Goal: Task Accomplishment & Management: Complete application form

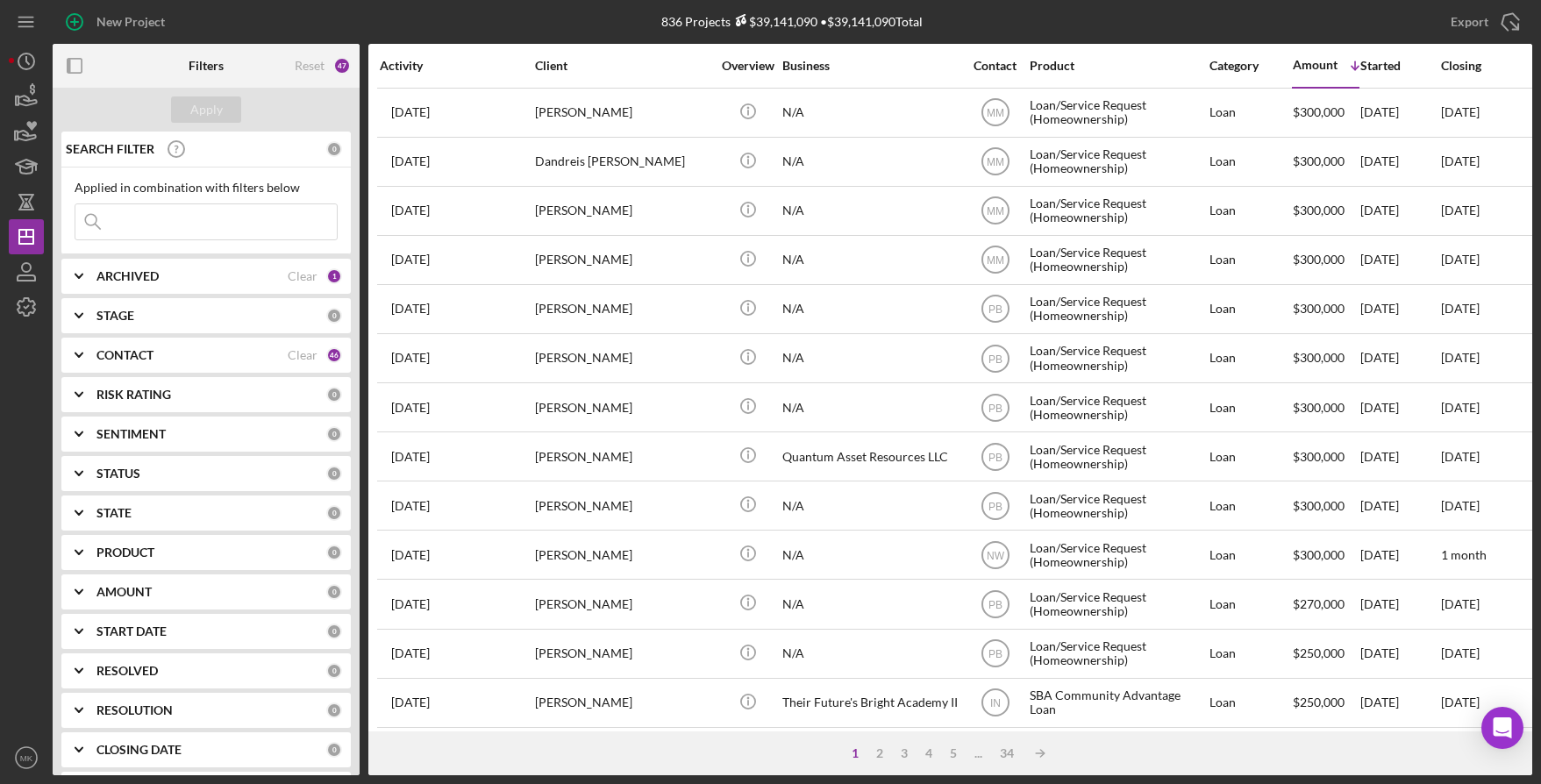
click at [167, 227] on input at bounding box center [206, 222] width 262 height 35
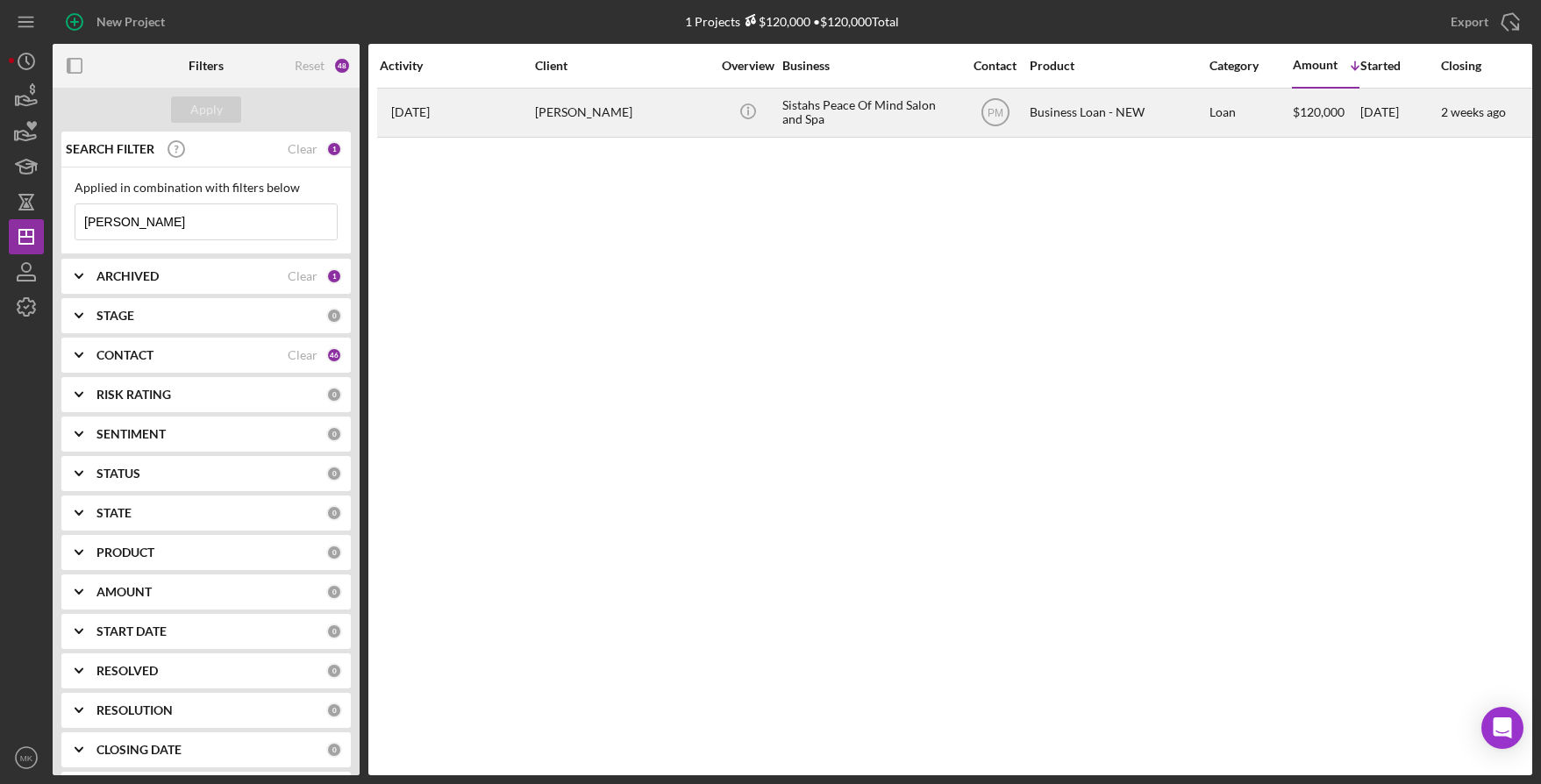
type input "[PERSON_NAME]"
click at [688, 94] on div "[PERSON_NAME]" at bounding box center [622, 112] width 175 height 47
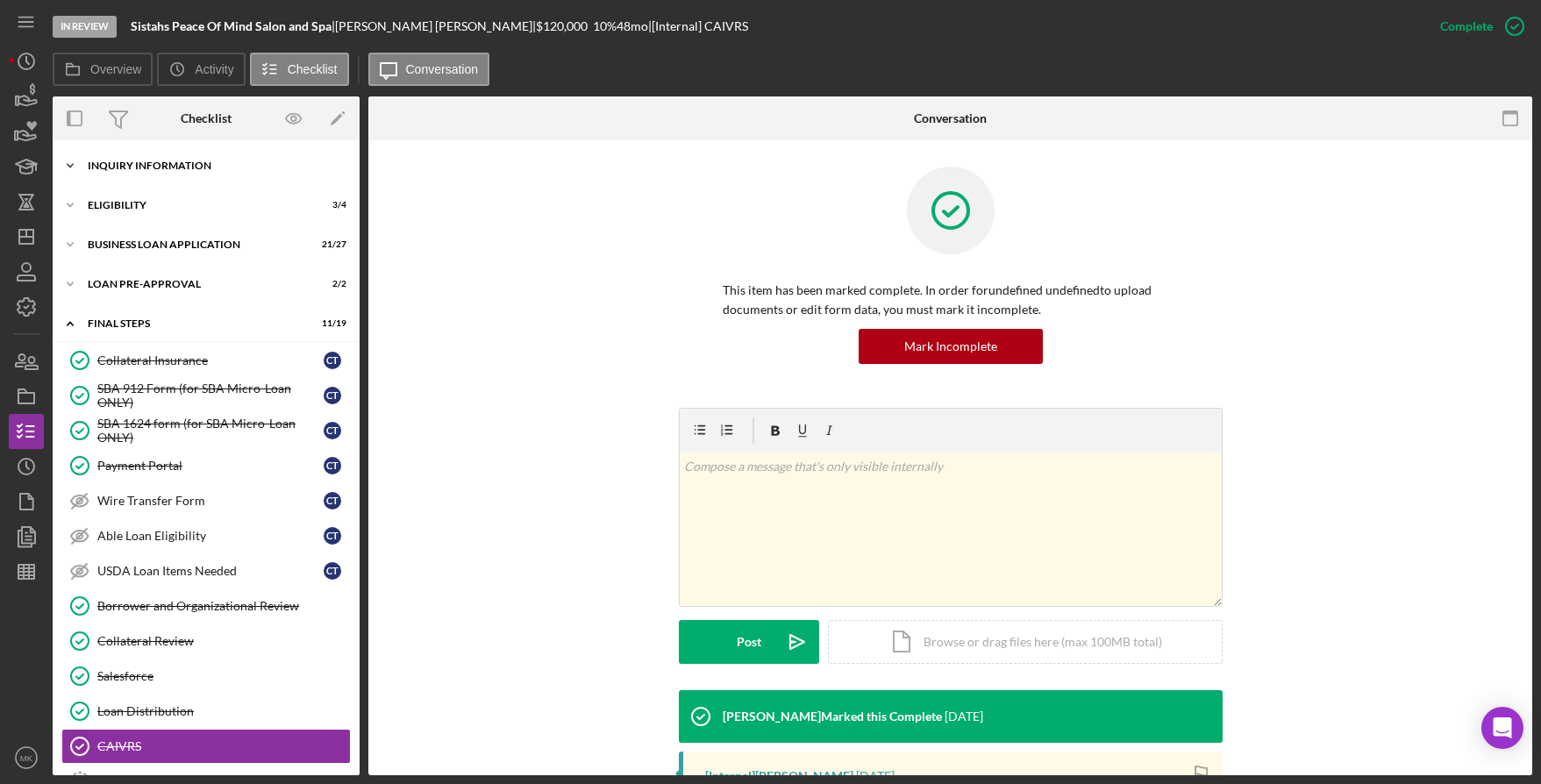
click at [204, 179] on div "Icon/Expander INQUIRY INFORMATION 10 / 11" at bounding box center [205, 166] width 307 height 35
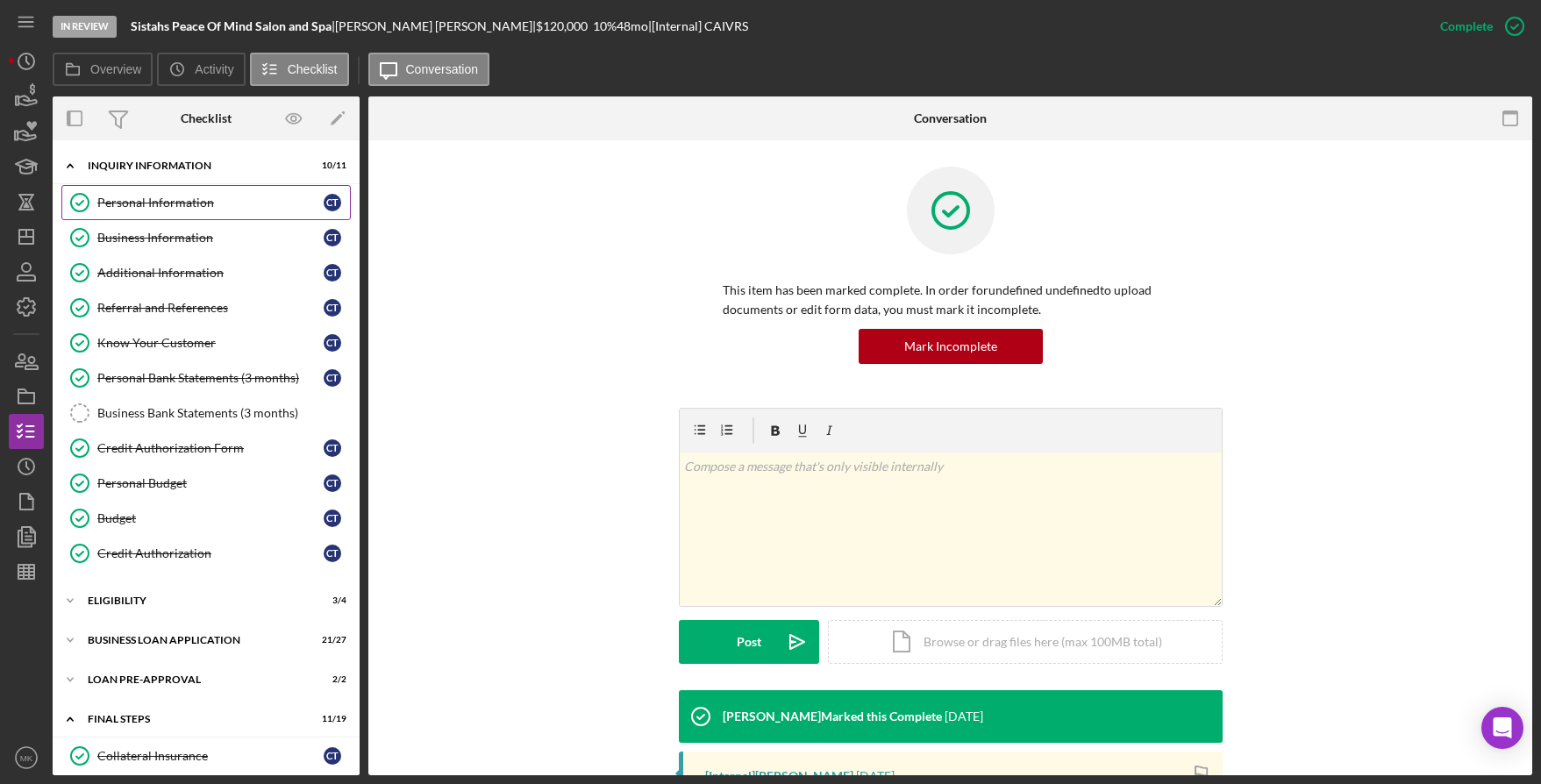
click at [164, 208] on div "Personal Information" at bounding box center [210, 203] width 227 height 14
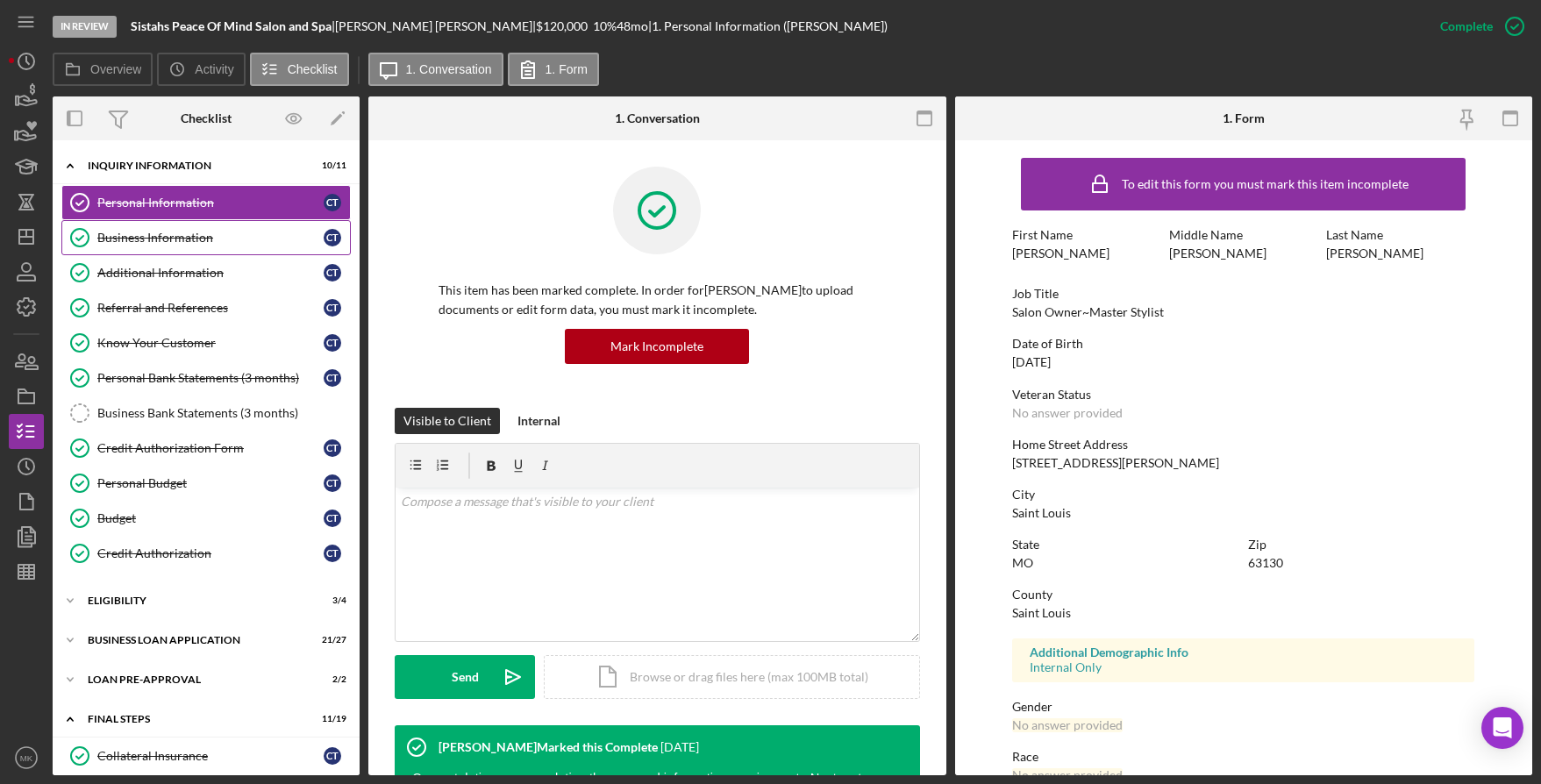
click at [177, 233] on div "Business Information" at bounding box center [210, 237] width 227 height 14
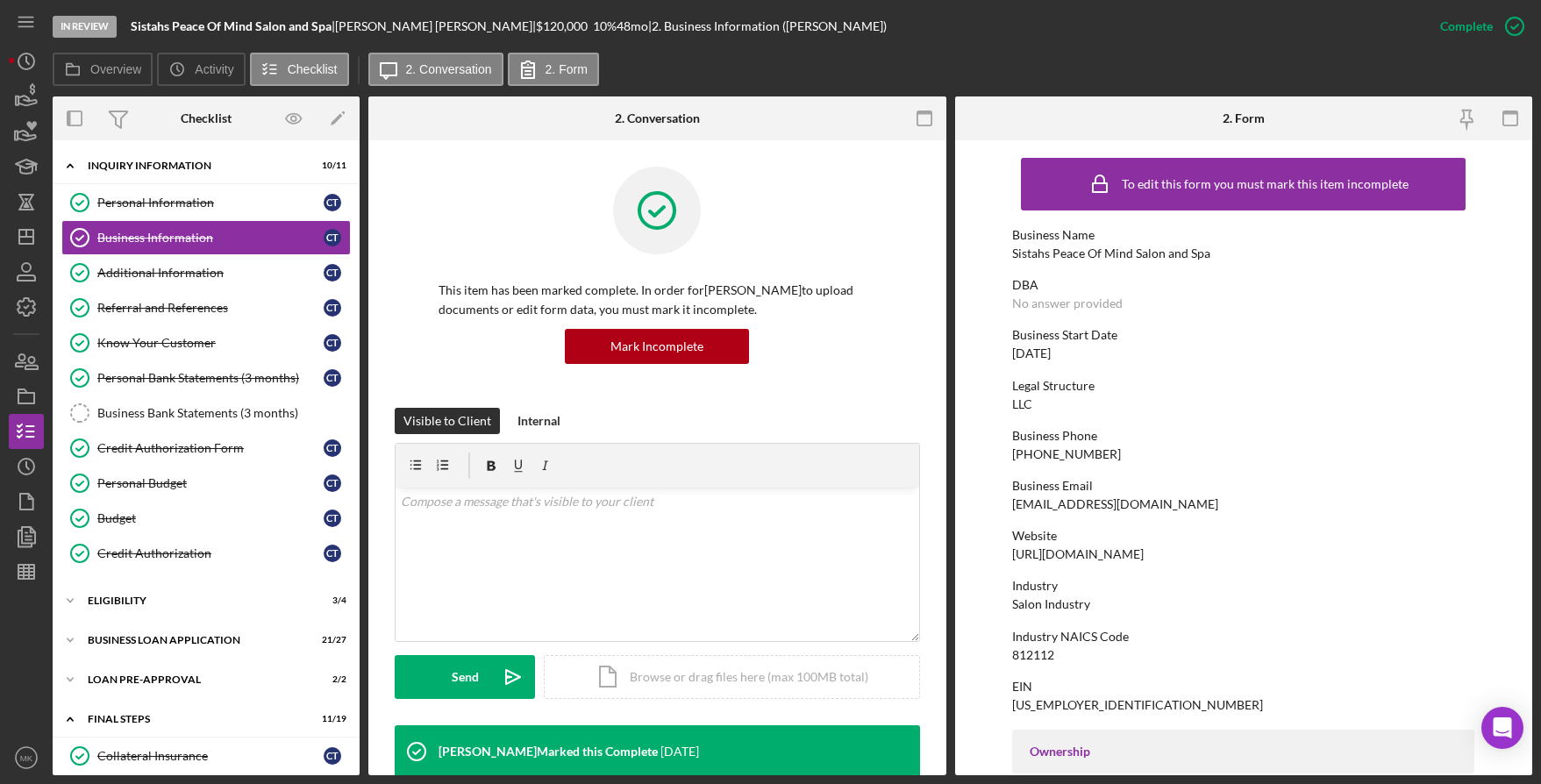
scroll to position [439, 0]
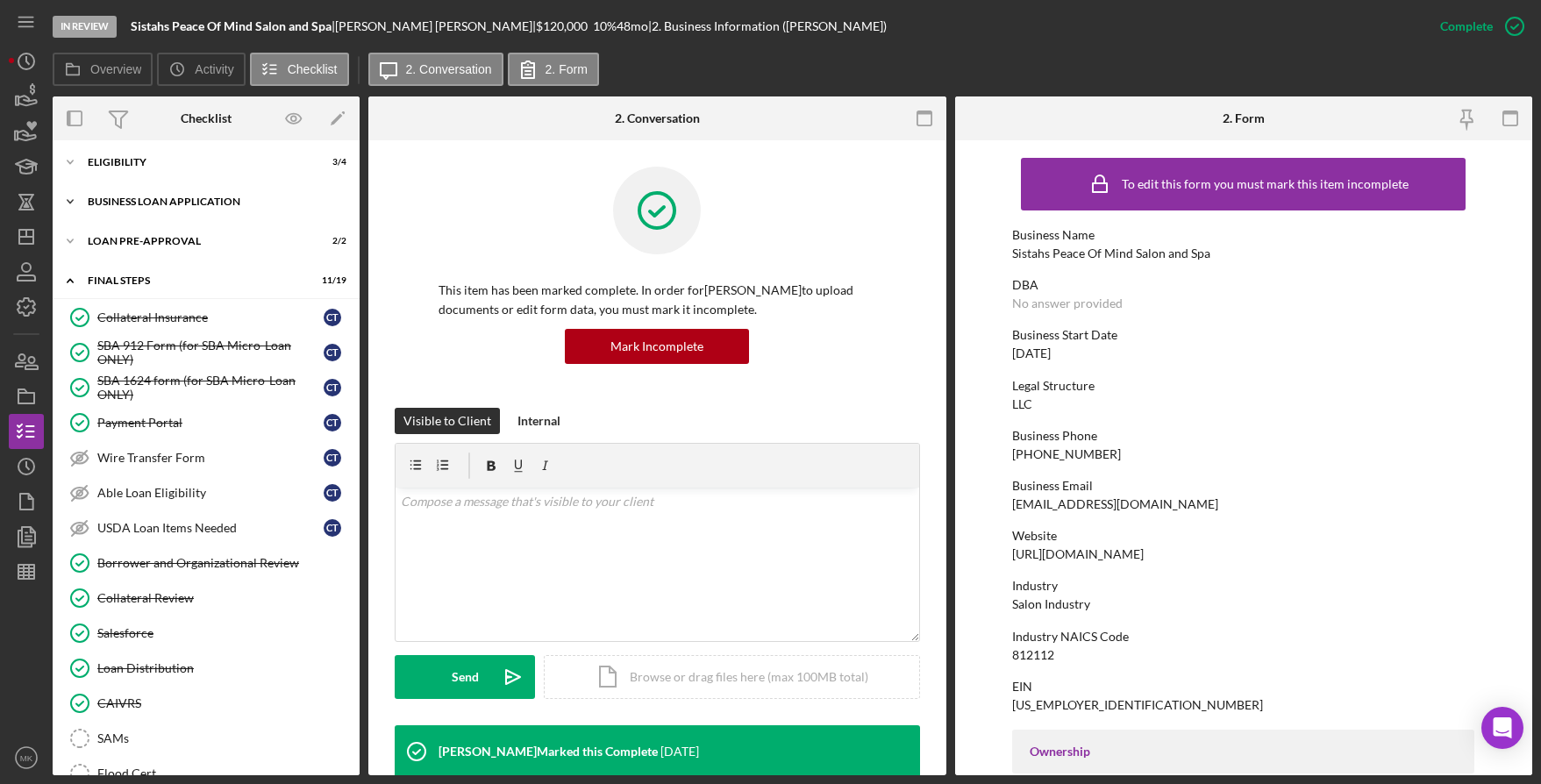
click at [135, 214] on div "Icon/Expander BUSINESS LOAN APPLICATION 21 / 27" at bounding box center [205, 202] width 307 height 35
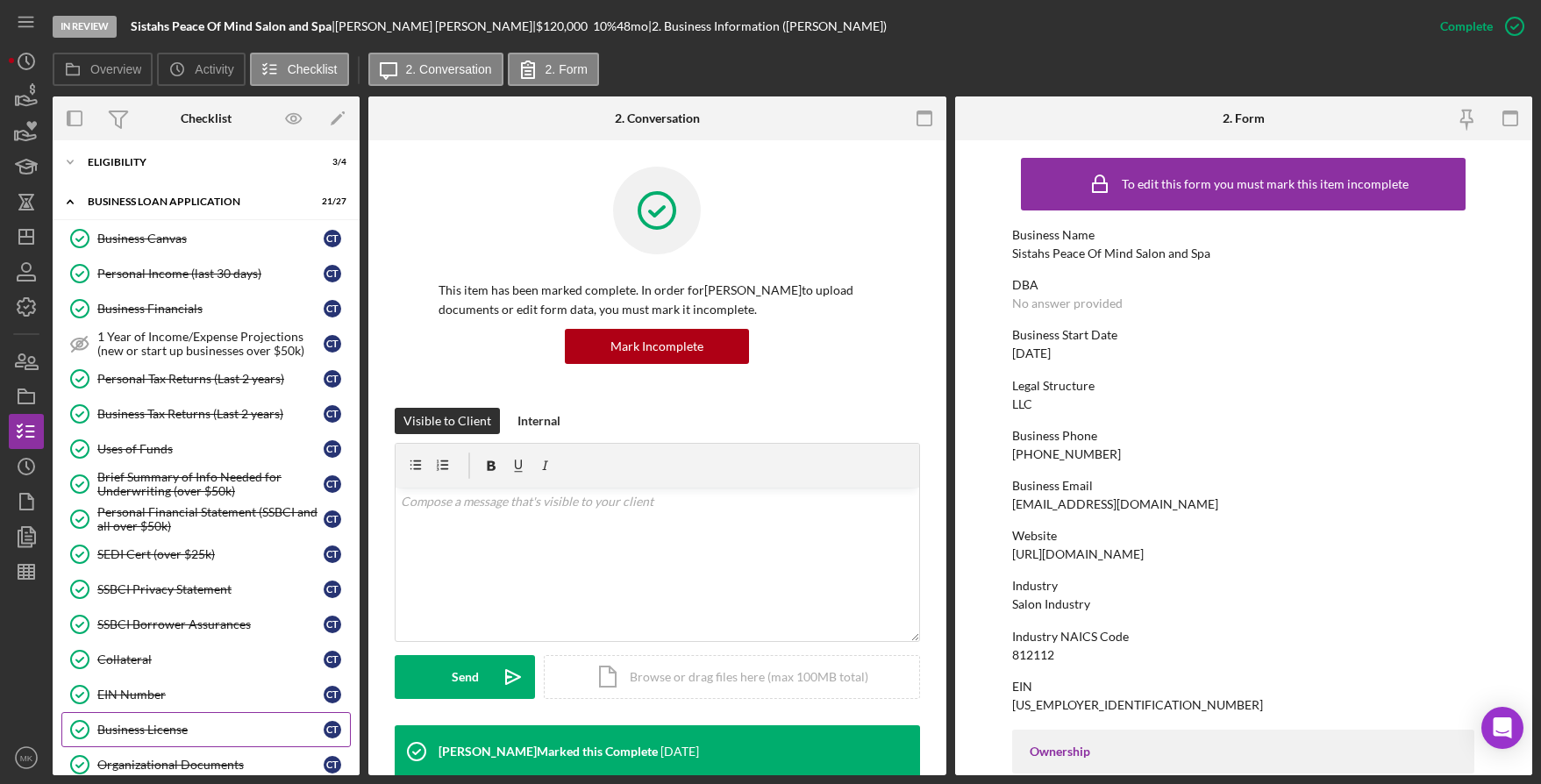
scroll to position [614, 0]
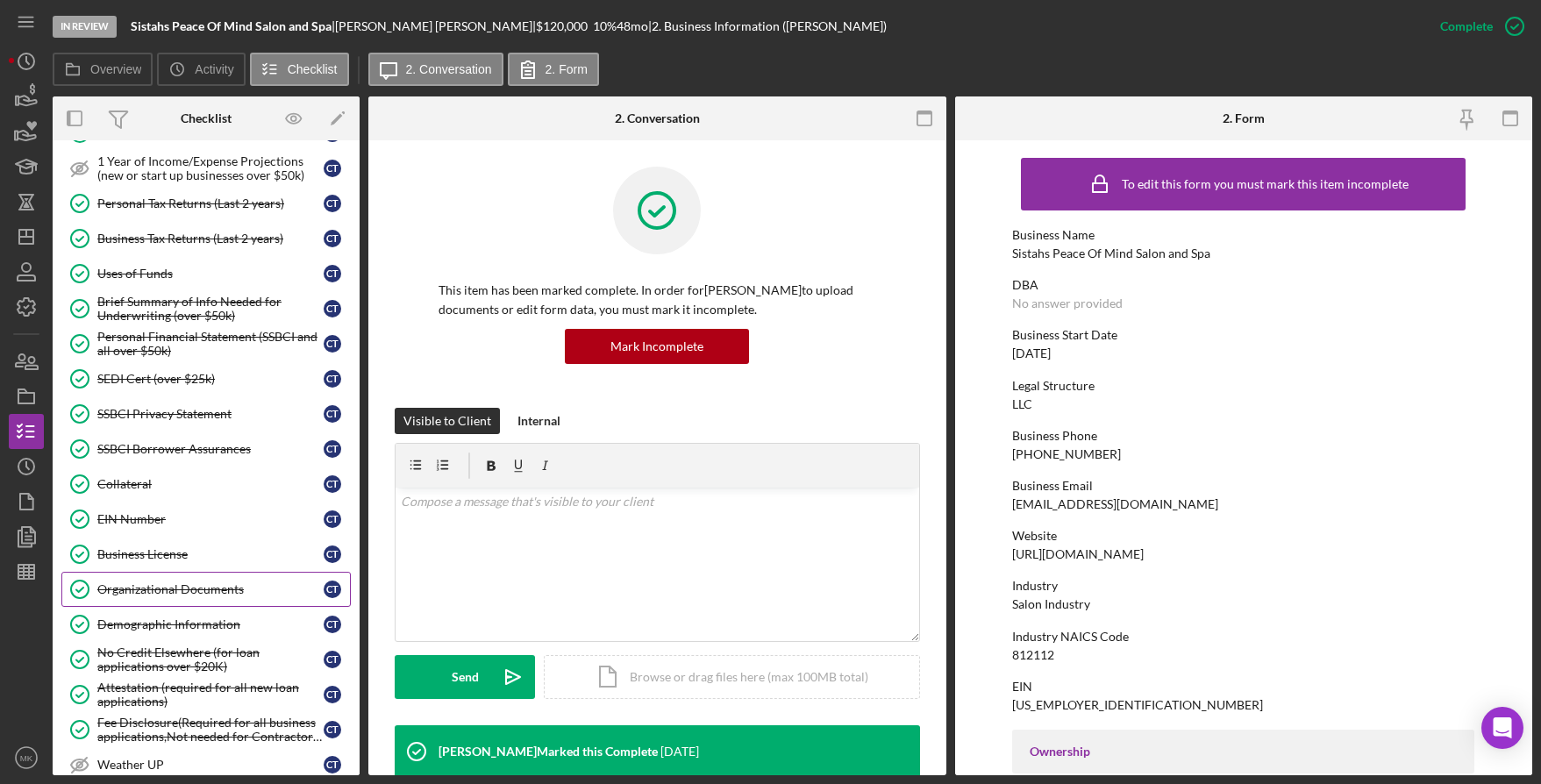
click at [169, 591] on div "Organizational Documents" at bounding box center [210, 589] width 227 height 14
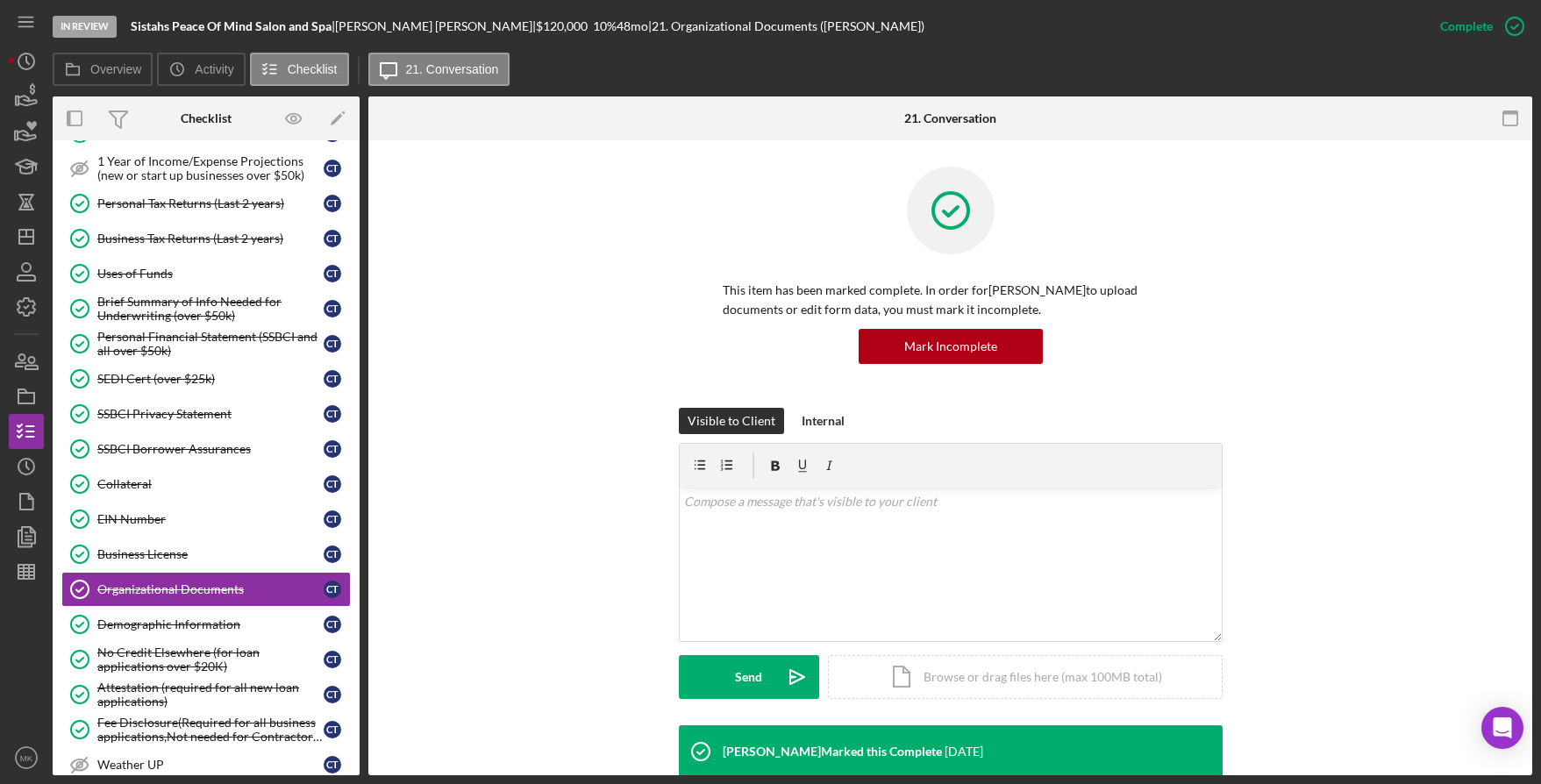
scroll to position [351, 0]
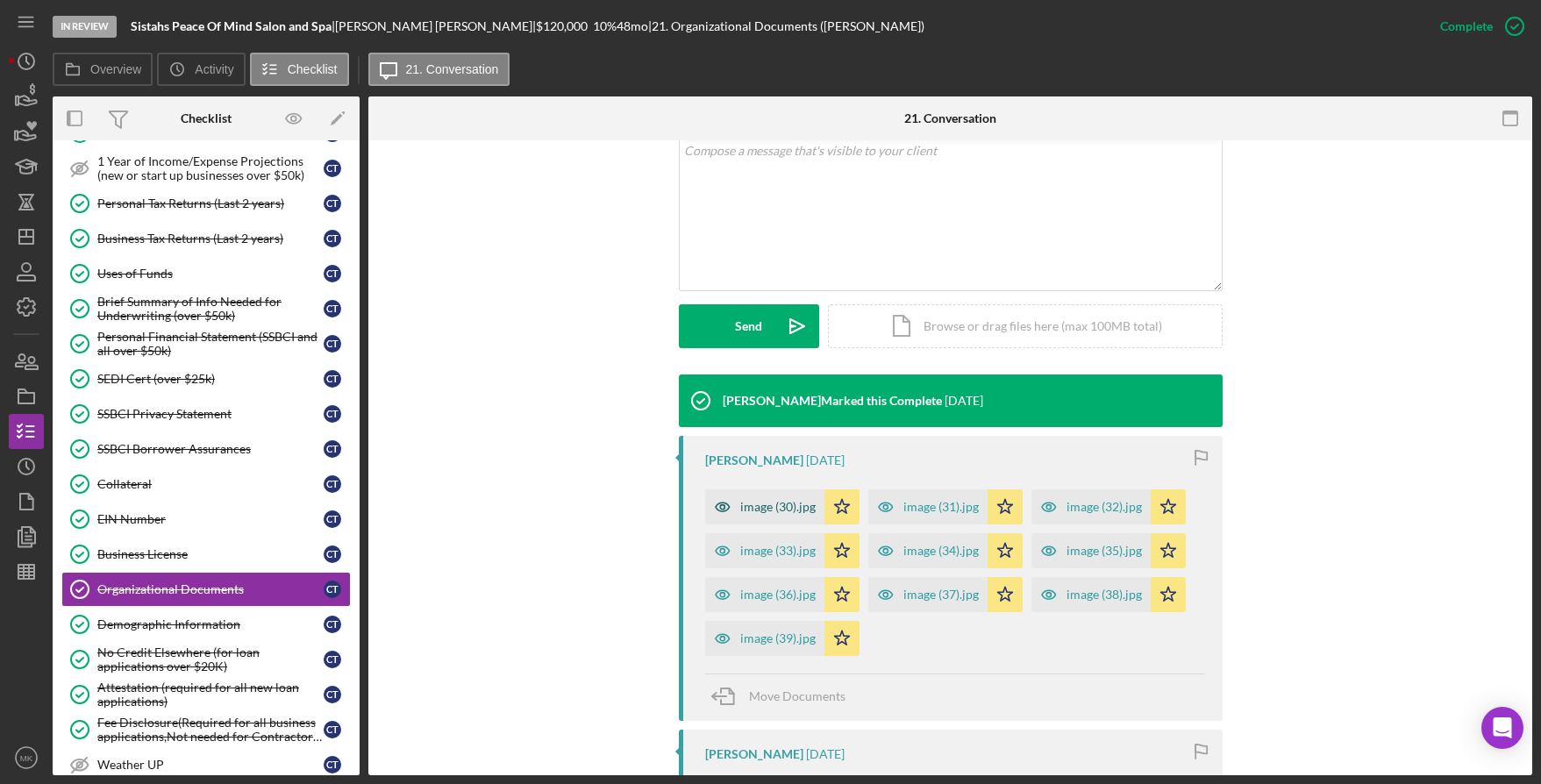
click at [740, 507] on div "image (30).jpg" at bounding box center [778, 507] width 76 height 14
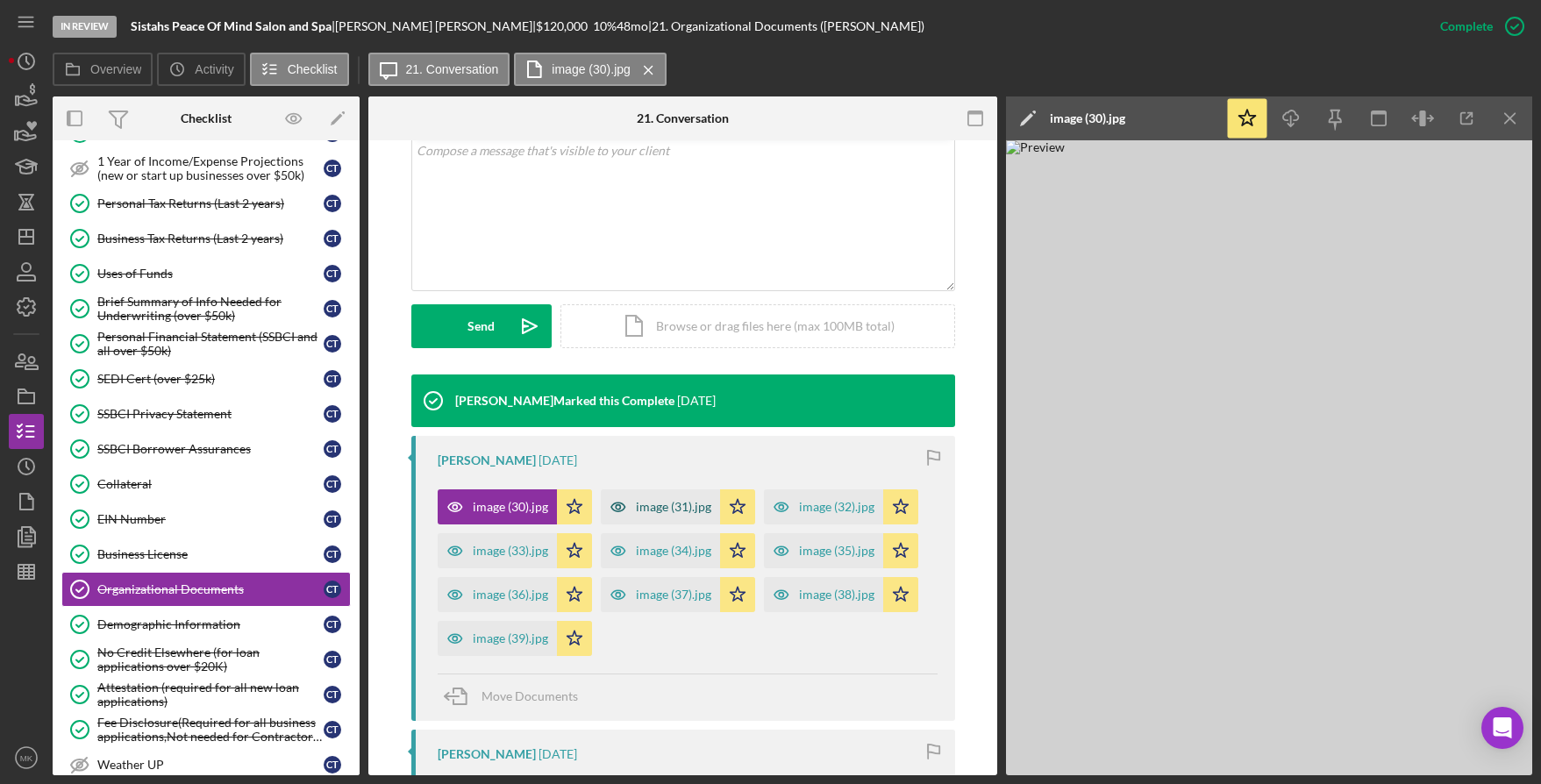
click at [669, 503] on div "image (31).jpg" at bounding box center [674, 507] width 76 height 14
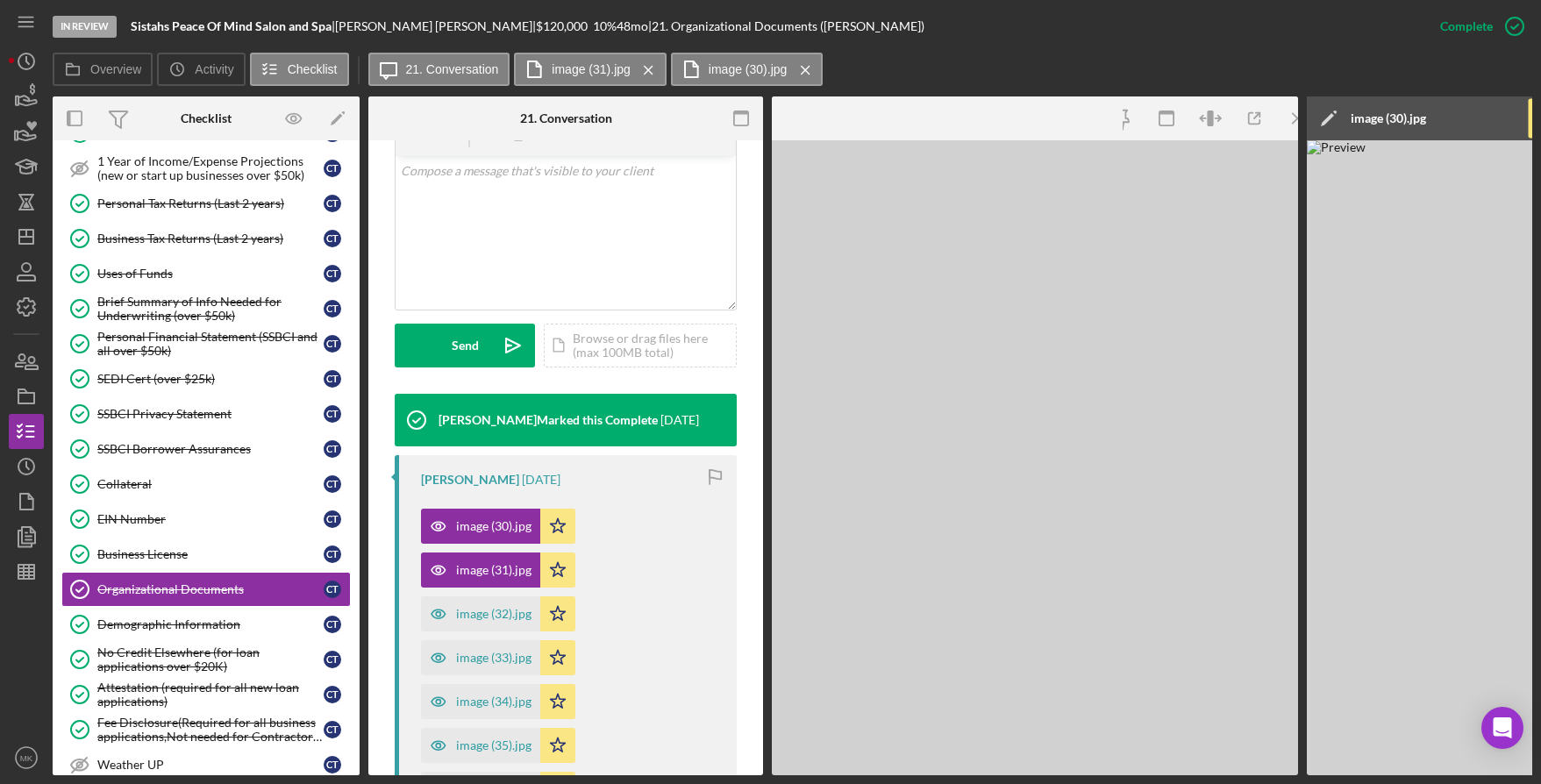
scroll to position [371, 0]
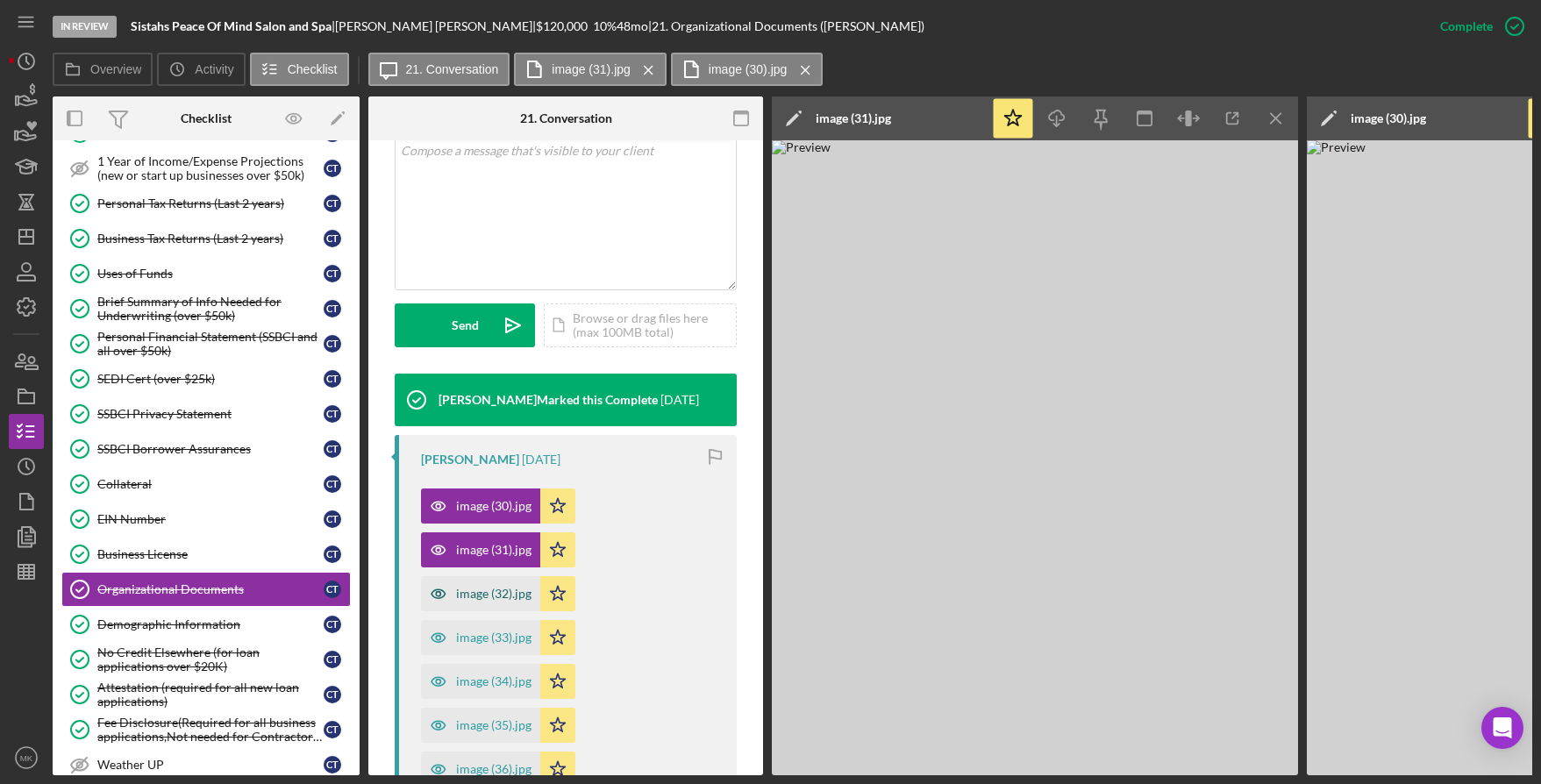
click at [493, 599] on div "image (32).jpg" at bounding box center [494, 594] width 76 height 14
click at [485, 643] on div "image (33).jpg" at bounding box center [494, 638] width 76 height 14
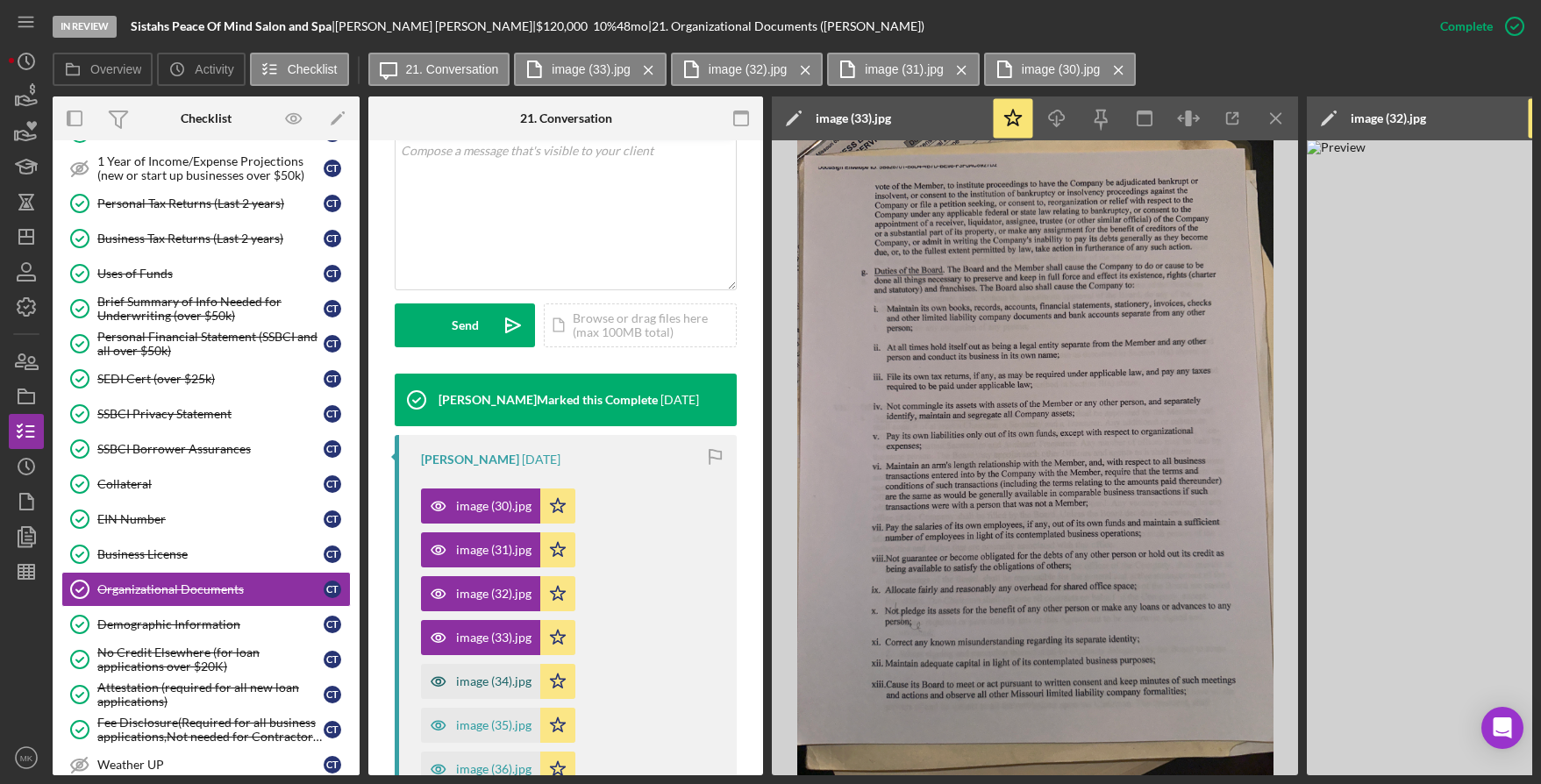
click at [486, 677] on div "image (34).jpg" at bounding box center [494, 681] width 76 height 14
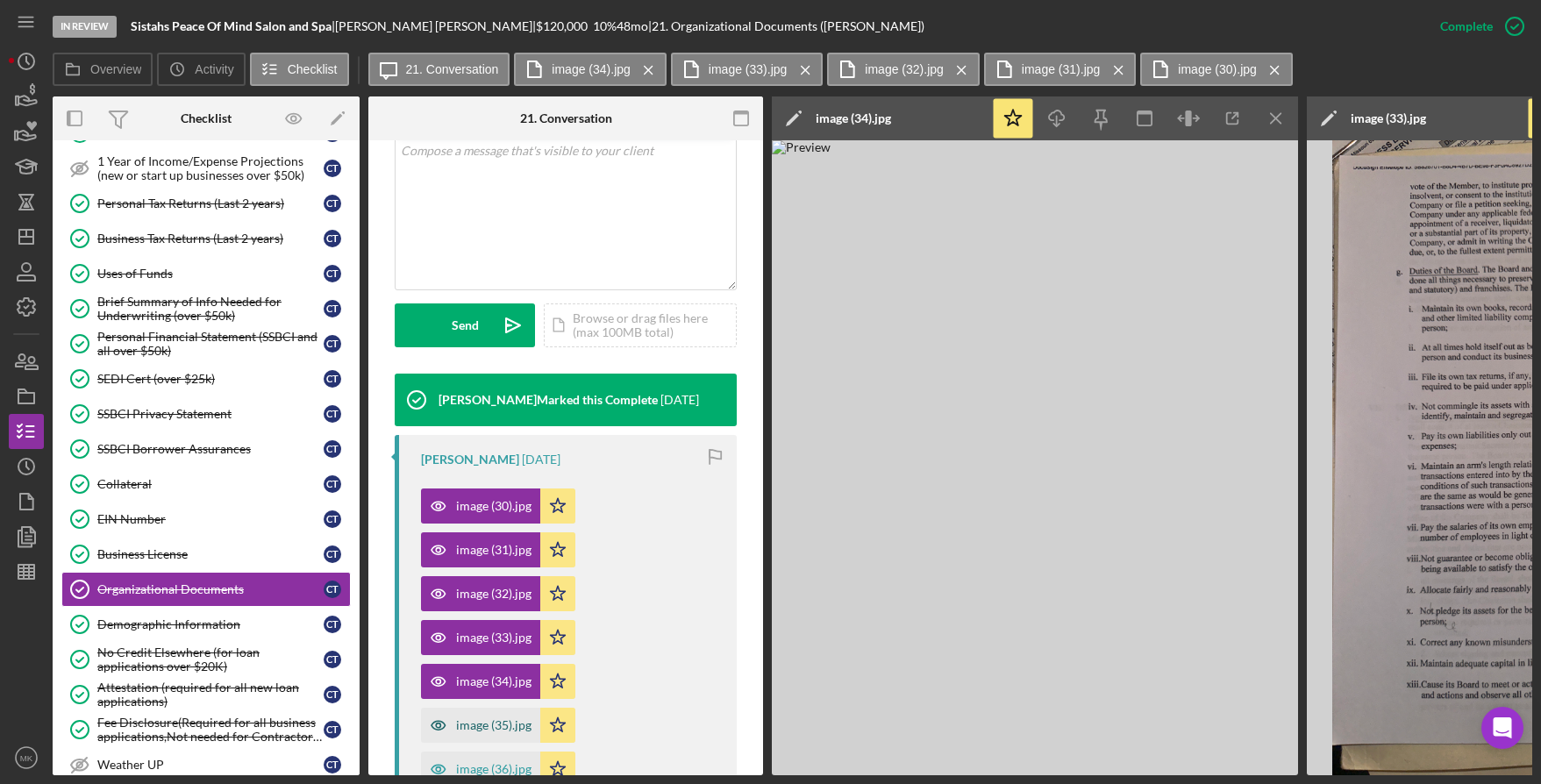
click at [470, 720] on div "image (35).jpg" at bounding box center [494, 725] width 76 height 14
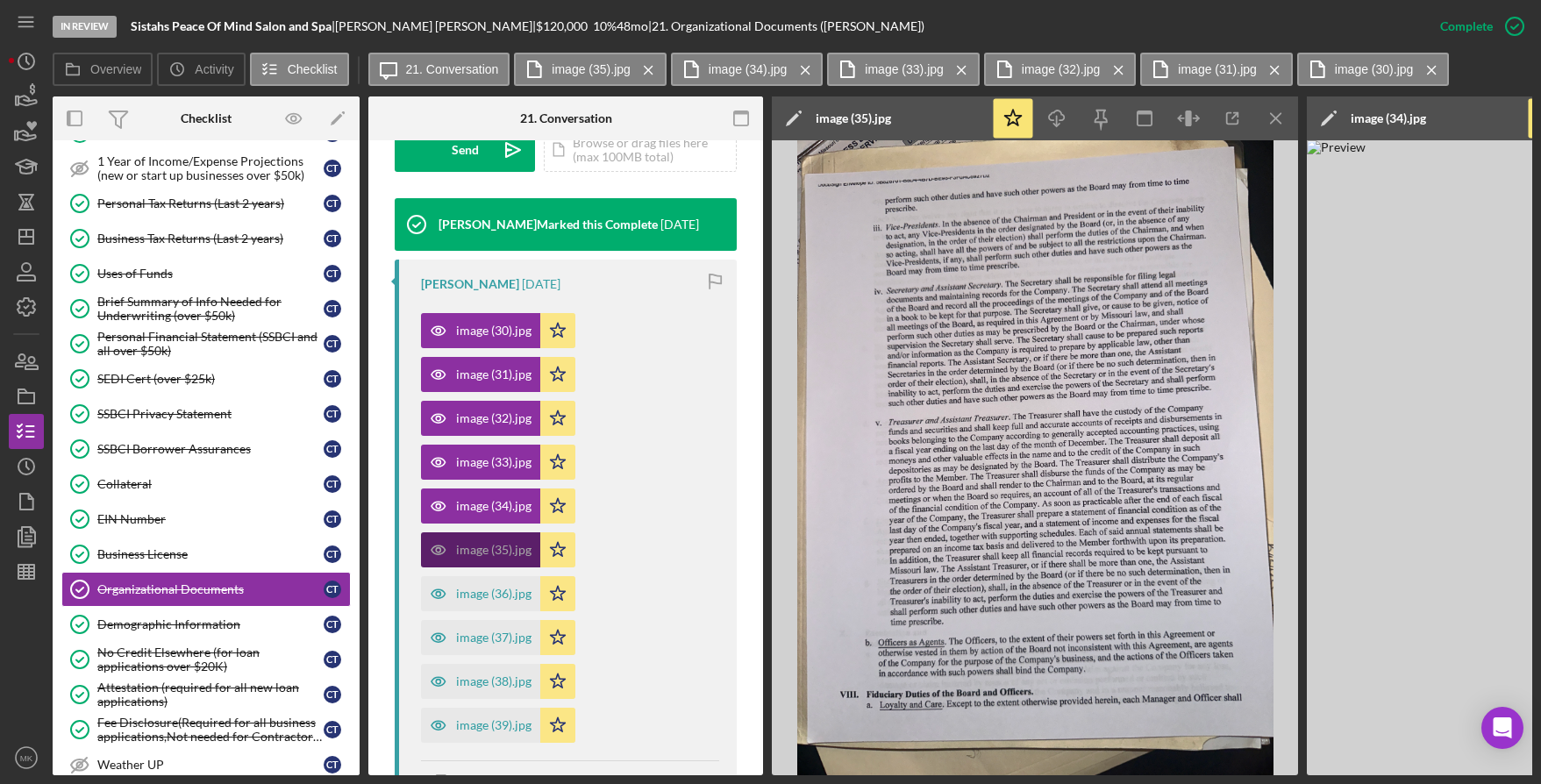
scroll to position [634, 0]
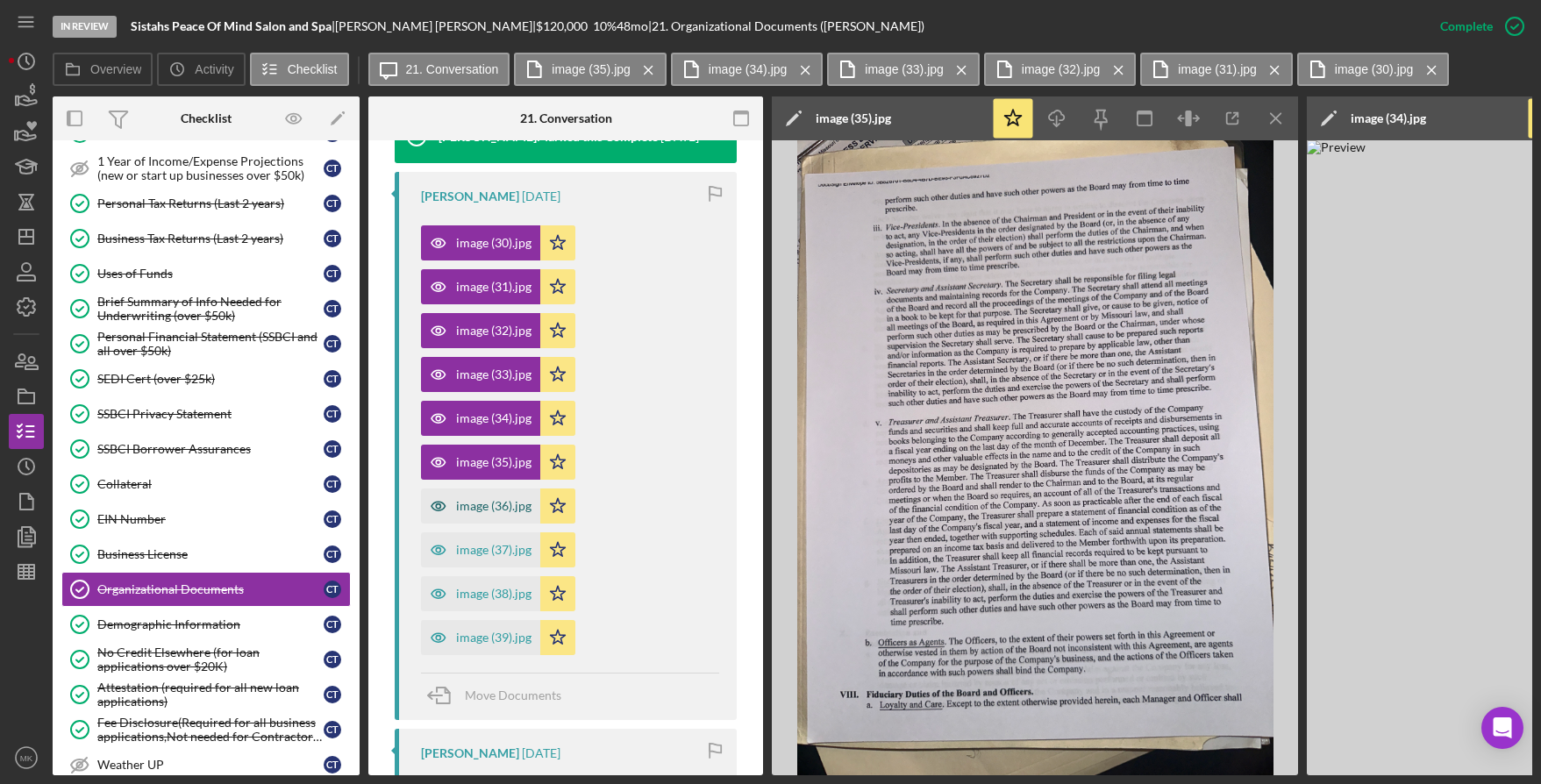
click at [477, 508] on div "image (36).jpg" at bounding box center [494, 506] width 76 height 14
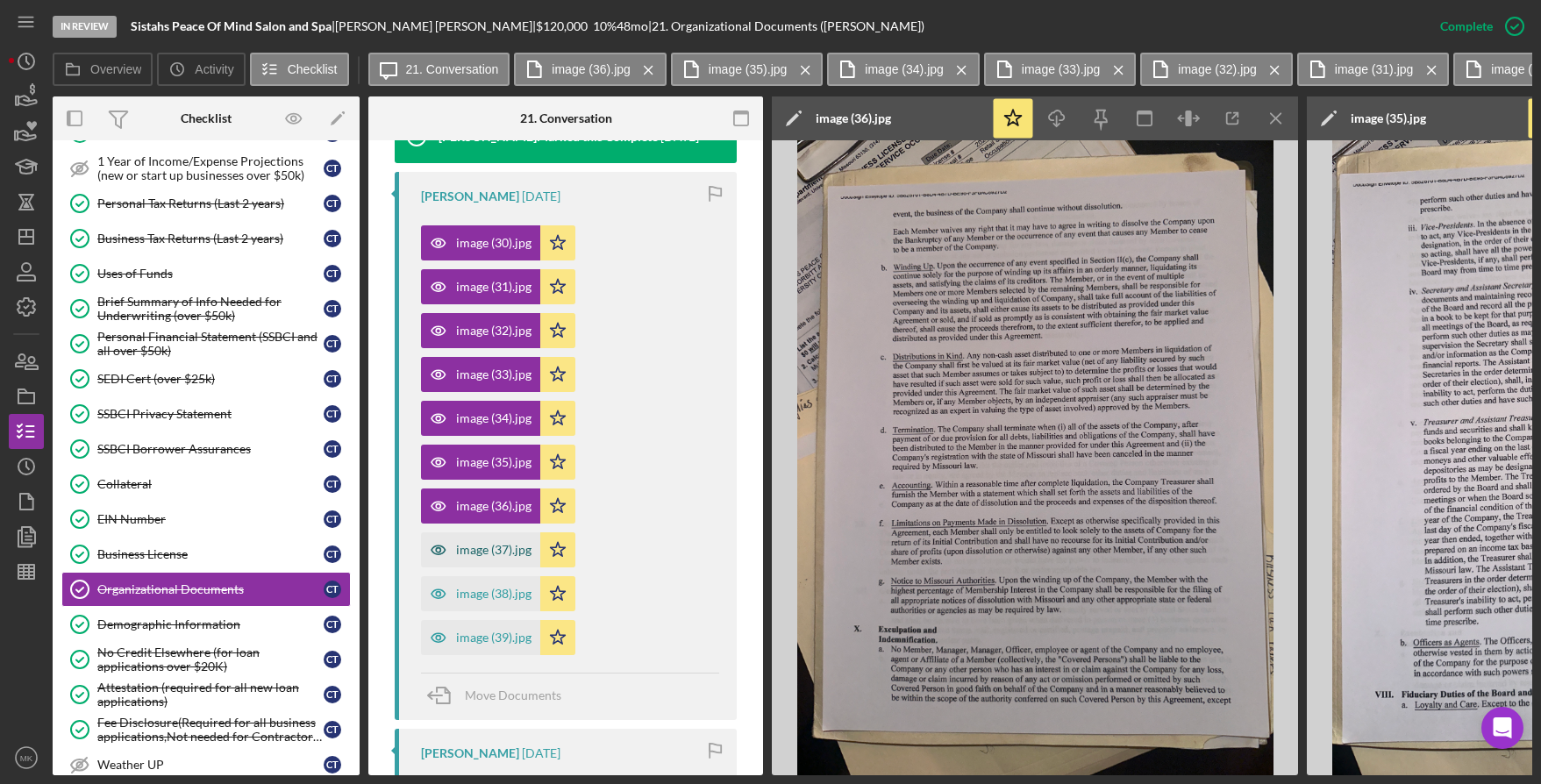
click at [463, 552] on div "image (37).jpg" at bounding box center [494, 549] width 76 height 14
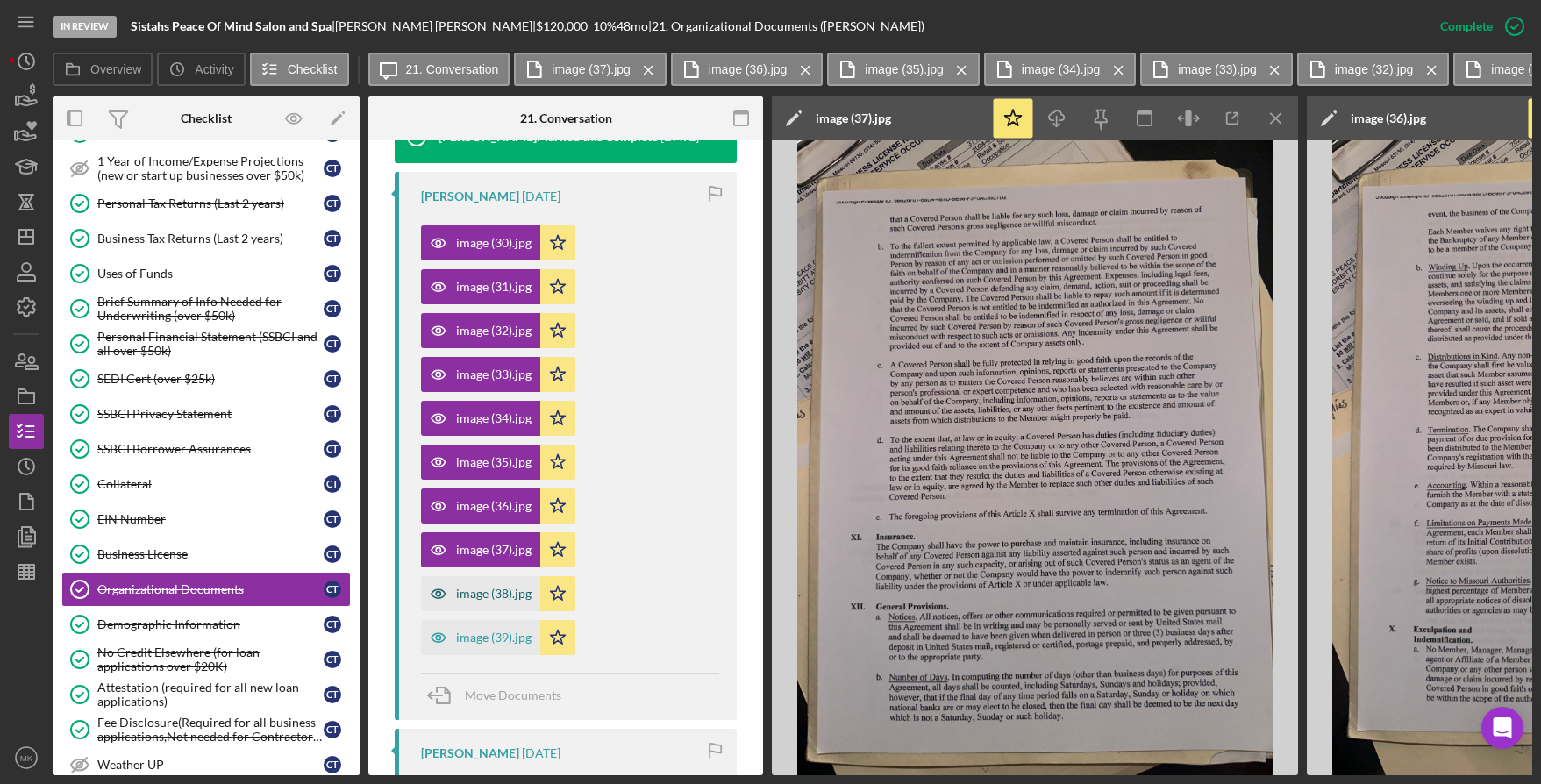
click at [463, 599] on div "image (38).jpg" at bounding box center [494, 594] width 76 height 14
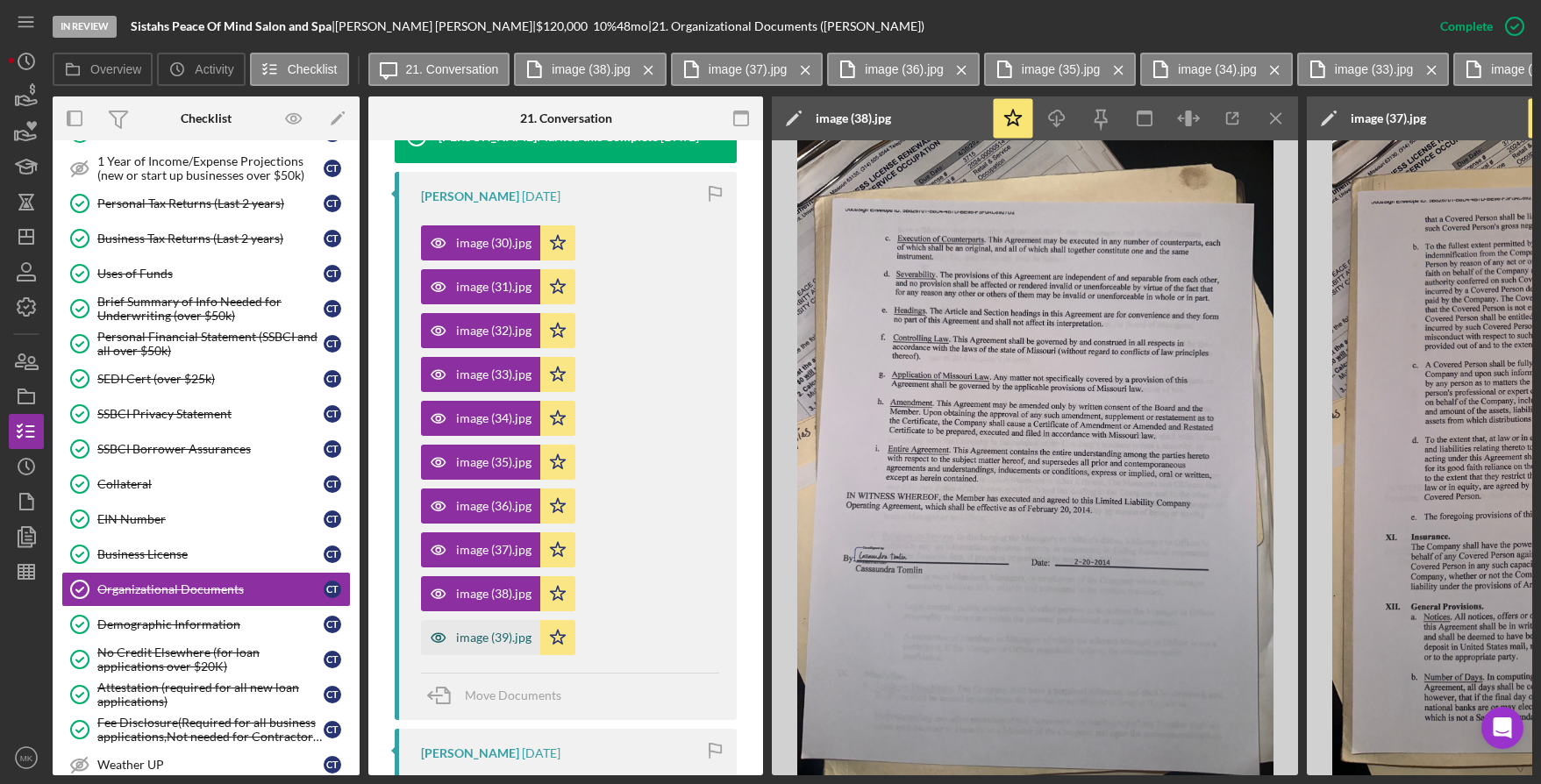
click at [465, 635] on div "image (39).jpg" at bounding box center [494, 638] width 76 height 14
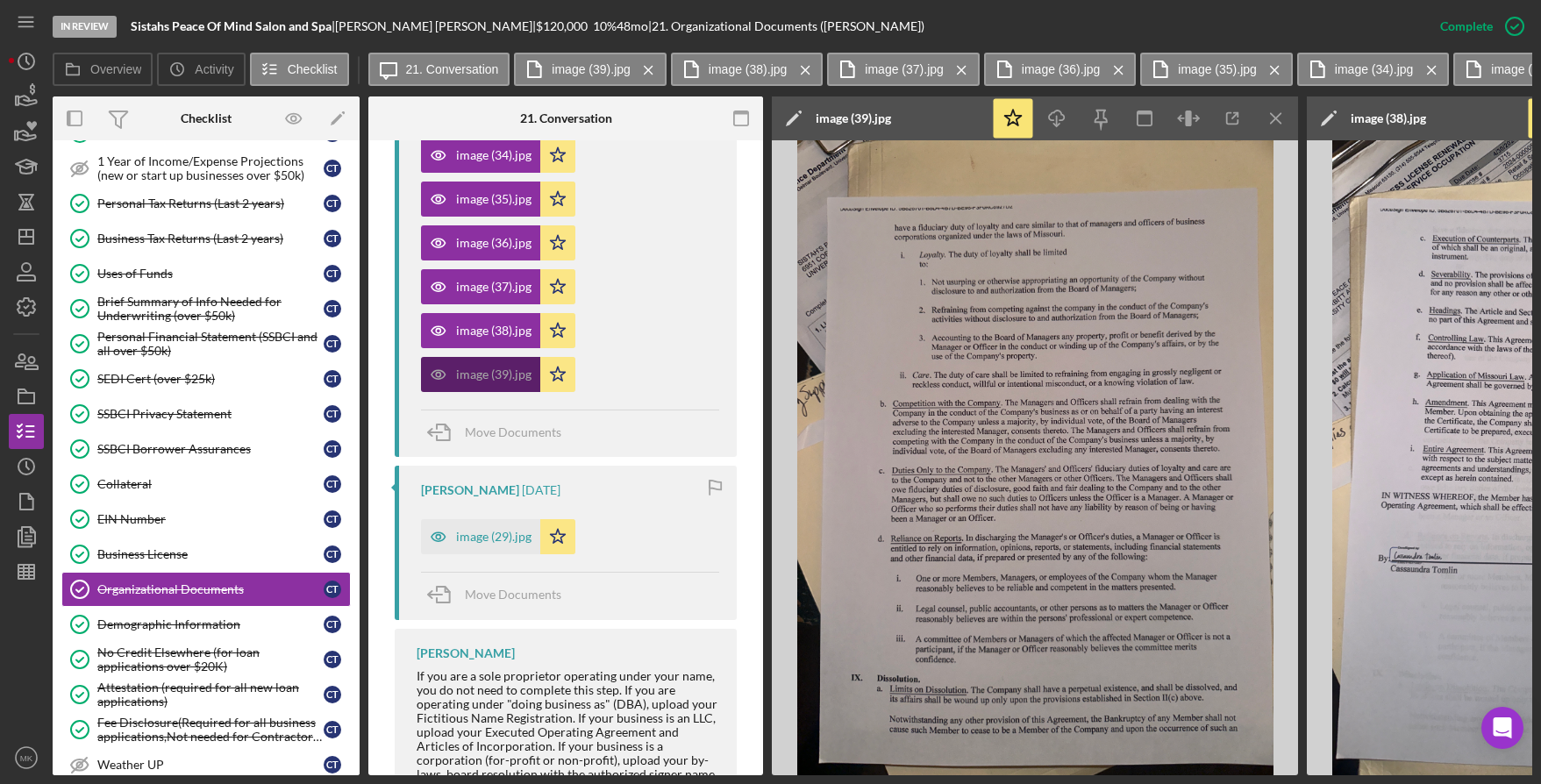
scroll to position [980, 0]
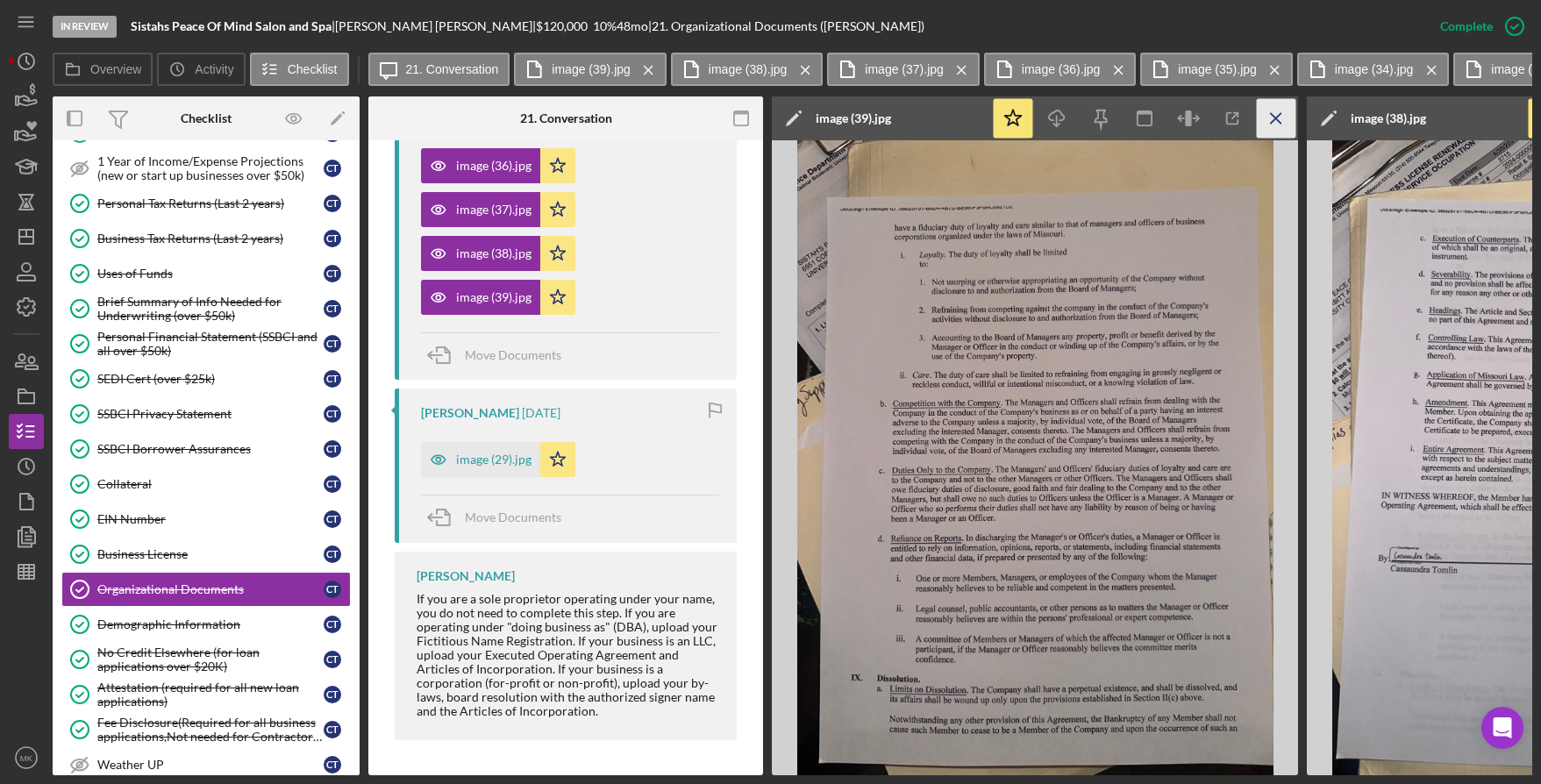
click at [1279, 119] on icon "Icon/Menu Close" at bounding box center [1276, 118] width 40 height 40
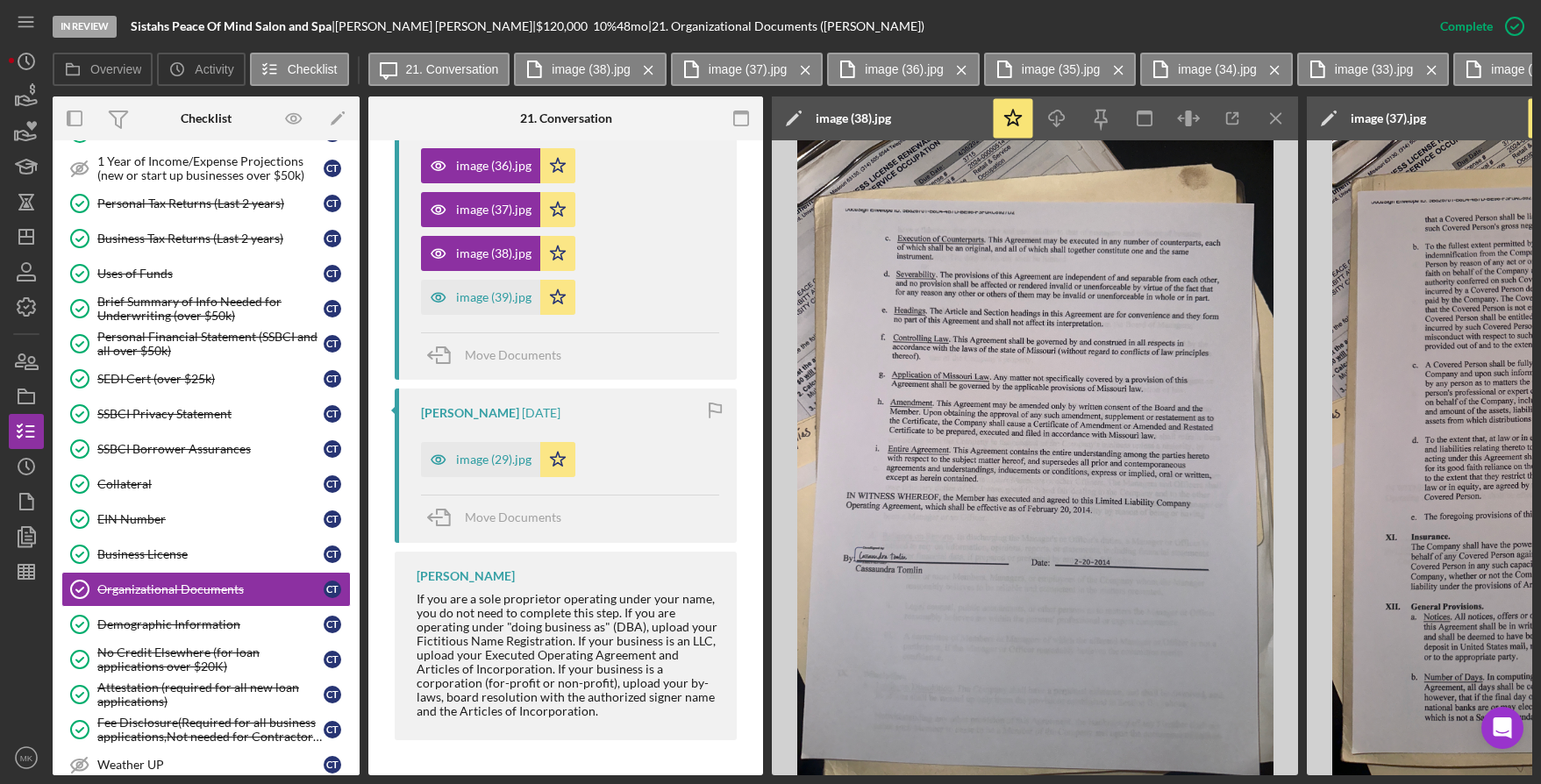
click at [1279, 119] on icon "Icon/Menu Close" at bounding box center [1276, 118] width 40 height 40
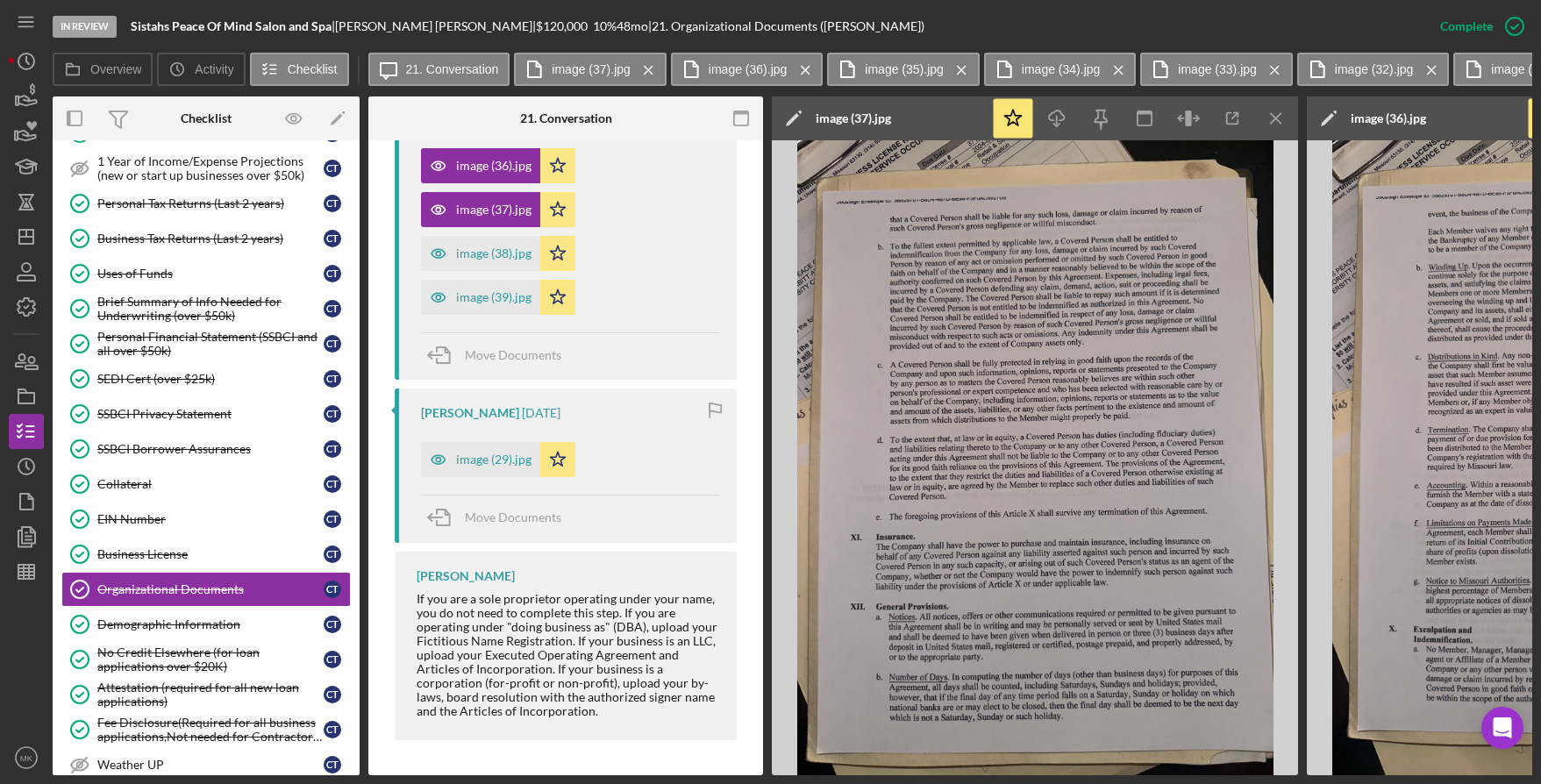
click at [1279, 119] on icon "Icon/Menu Close" at bounding box center [1276, 118] width 40 height 40
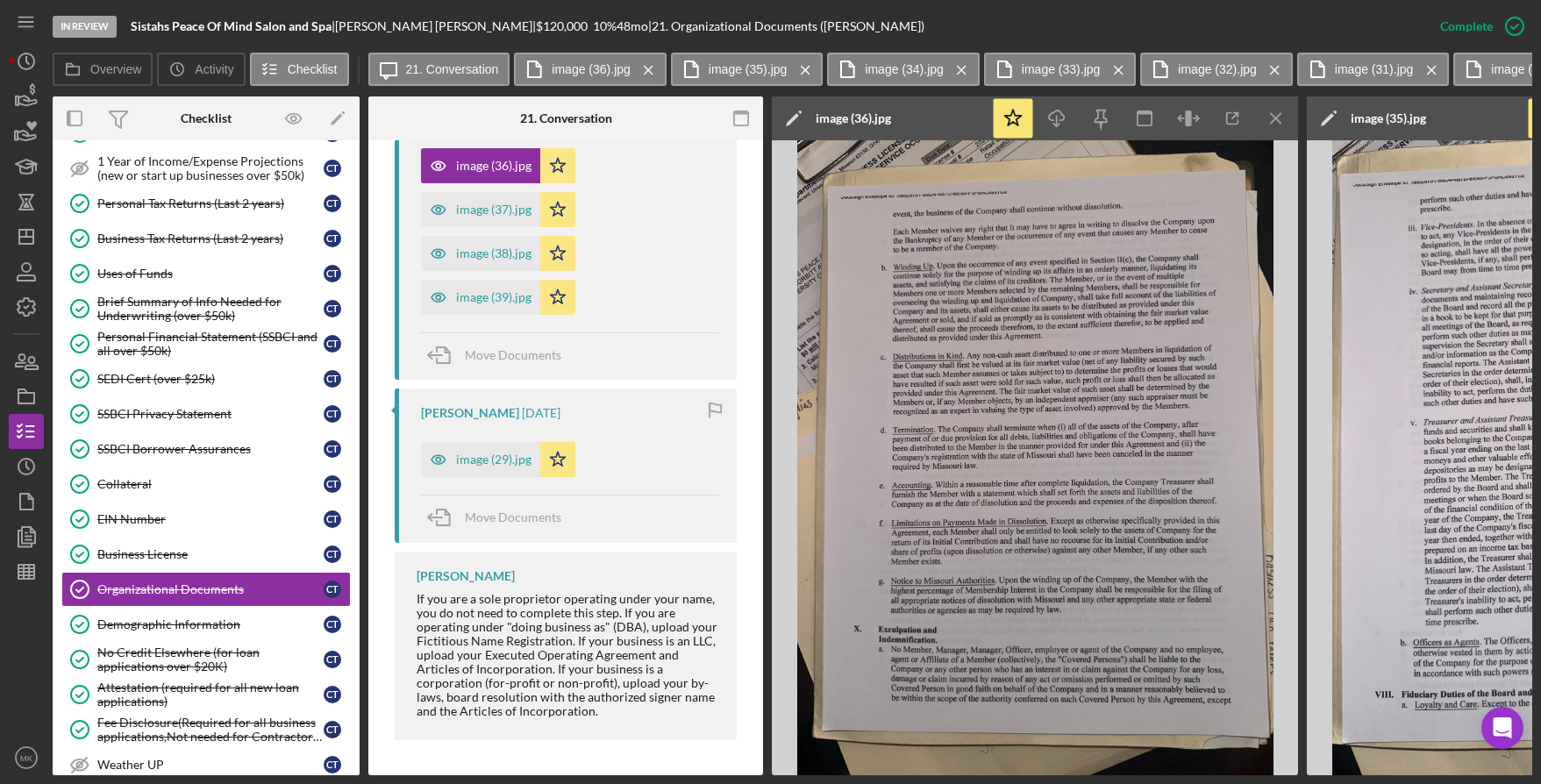
click at [1279, 119] on icon "Icon/Menu Close" at bounding box center [1276, 118] width 40 height 40
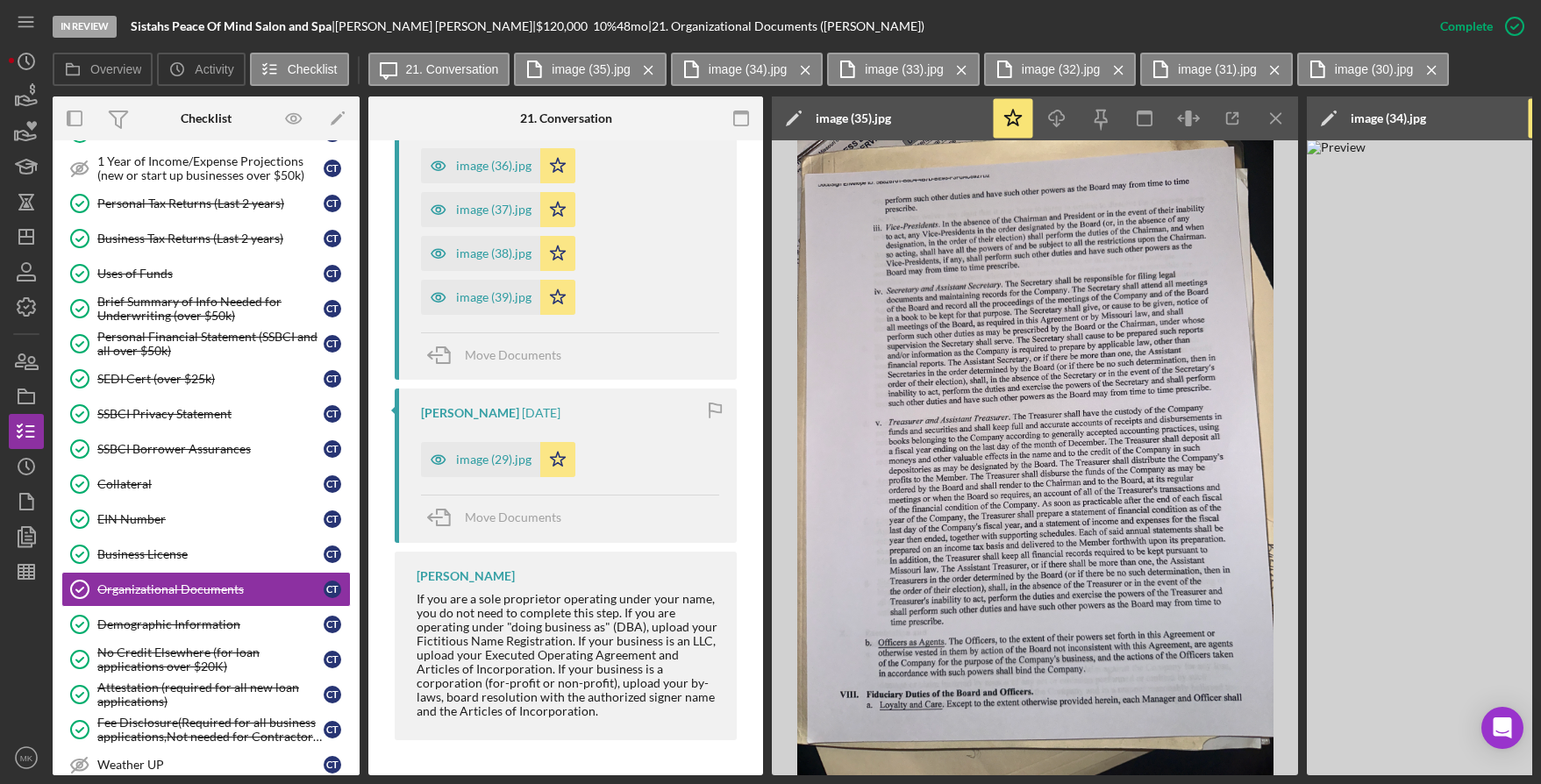
click at [1279, 119] on icon "Icon/Menu Close" at bounding box center [1276, 118] width 40 height 40
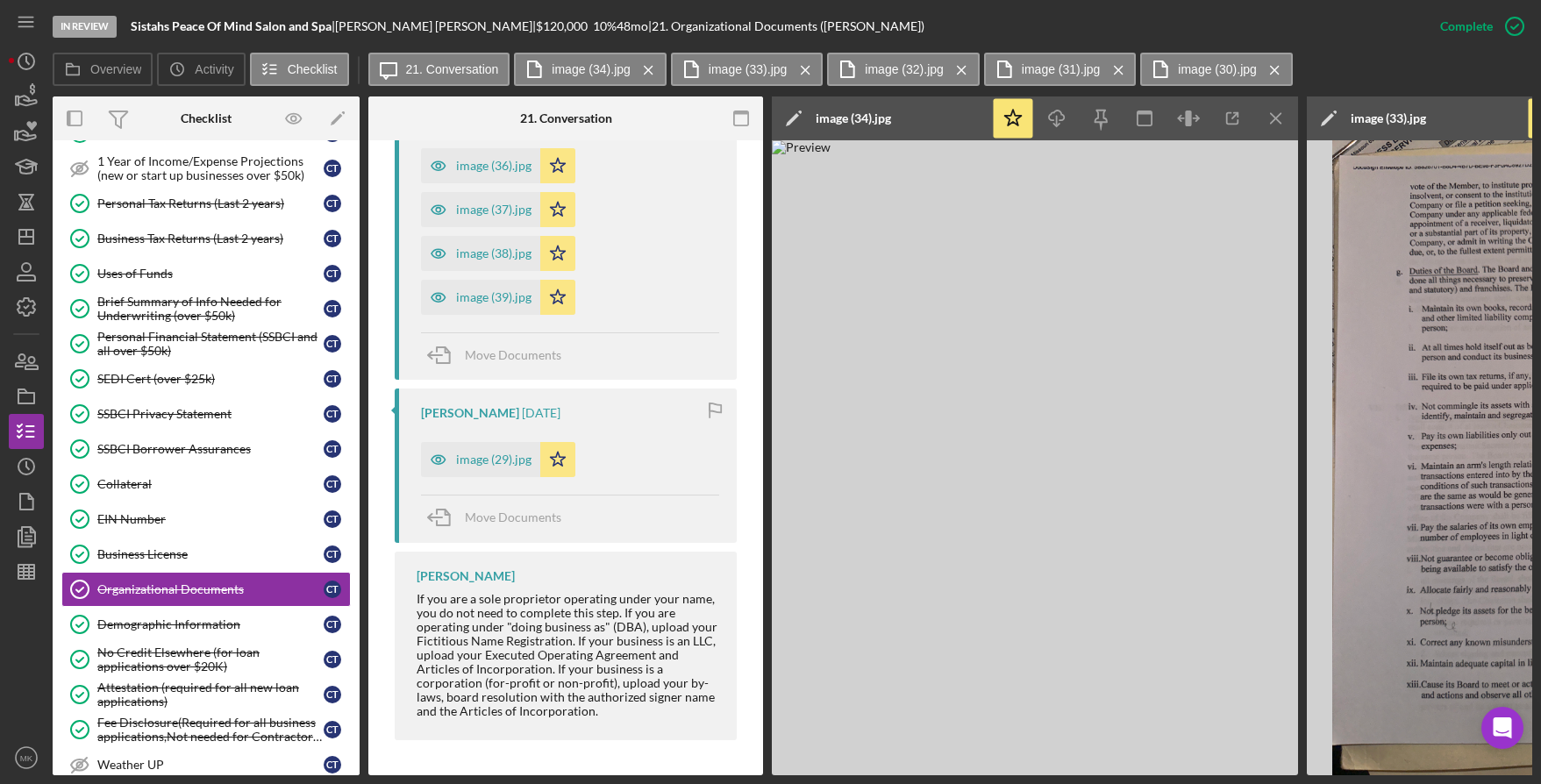
click at [1279, 119] on icon "Icon/Menu Close" at bounding box center [1276, 118] width 40 height 40
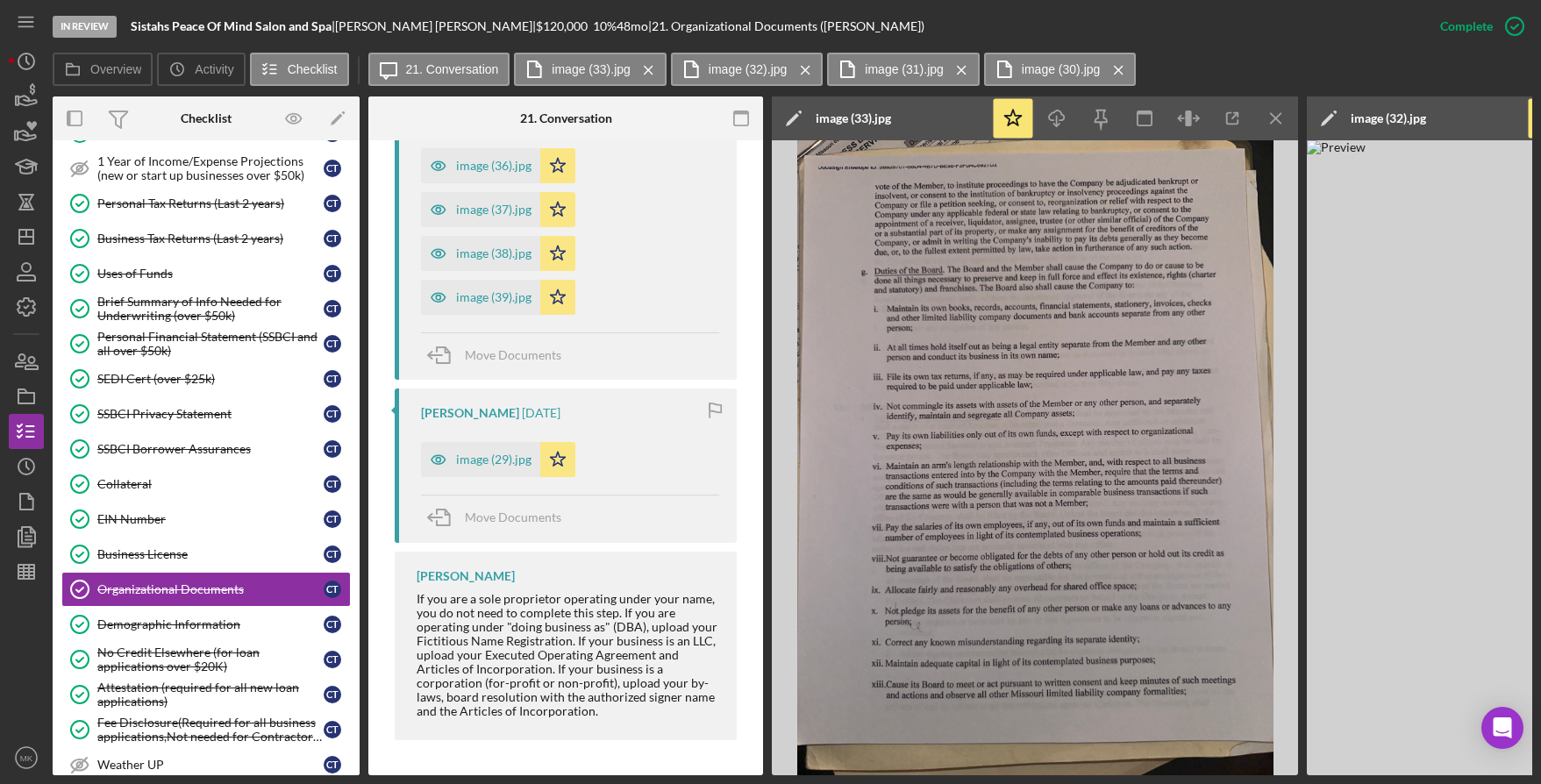
click at [1279, 119] on icon "Icon/Menu Close" at bounding box center [1276, 118] width 40 height 40
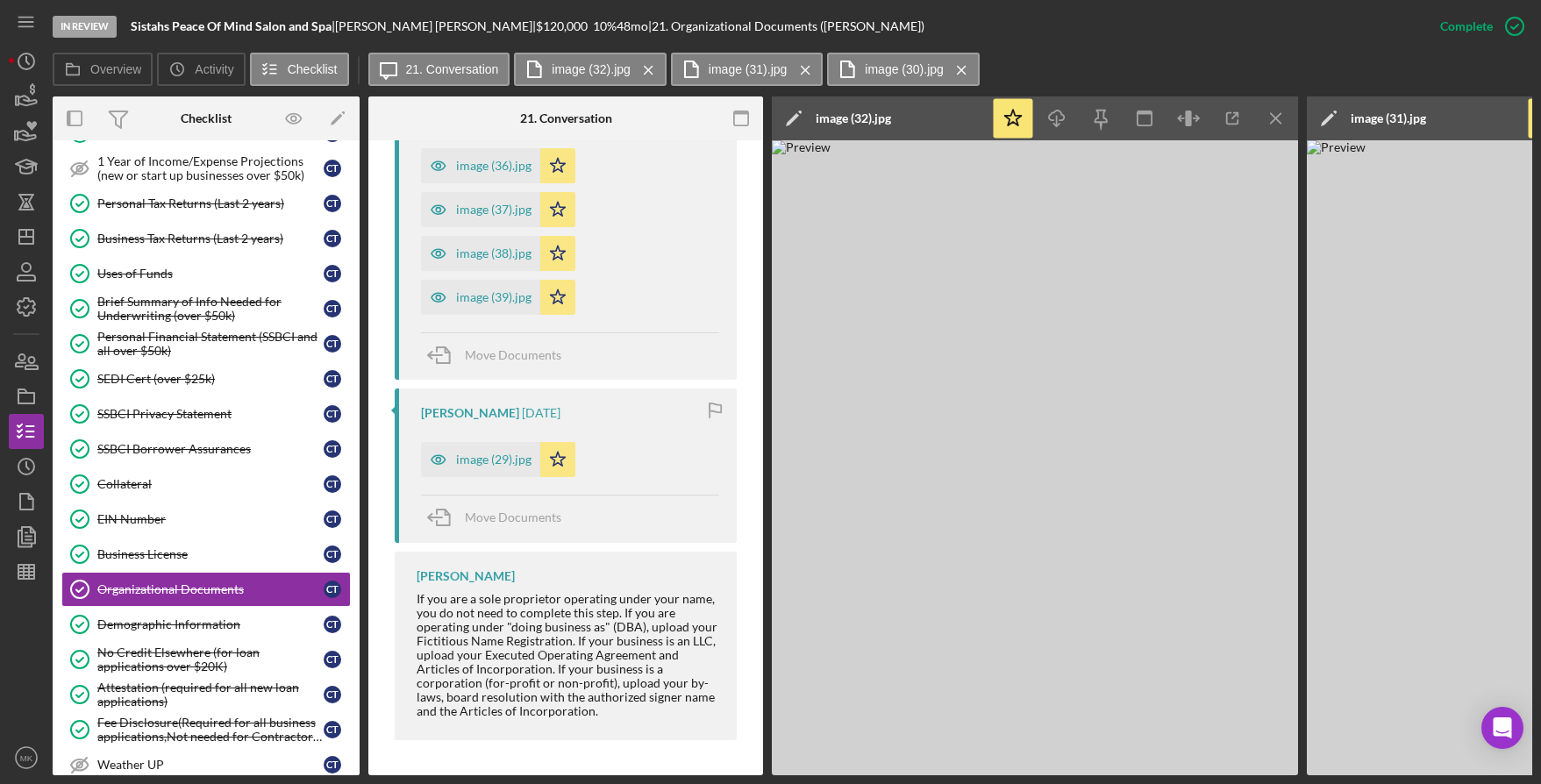
click at [1279, 119] on icon "Icon/Menu Close" at bounding box center [1276, 118] width 40 height 40
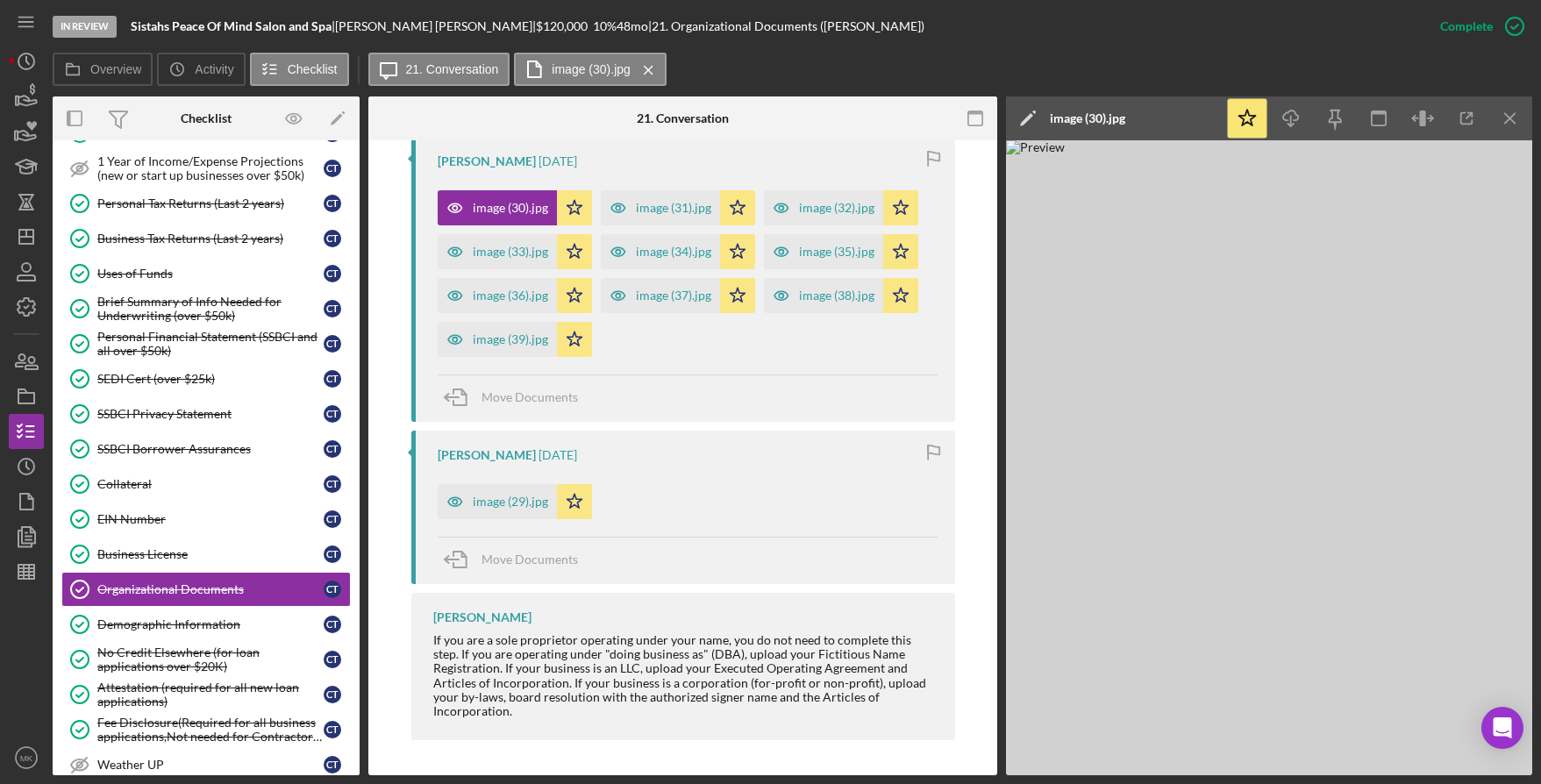
scroll to position [650, 0]
click at [1279, 119] on icon "Icon/Download" at bounding box center [1292, 118] width 40 height 40
click at [1507, 115] on line "button" at bounding box center [1510, 118] width 10 height 10
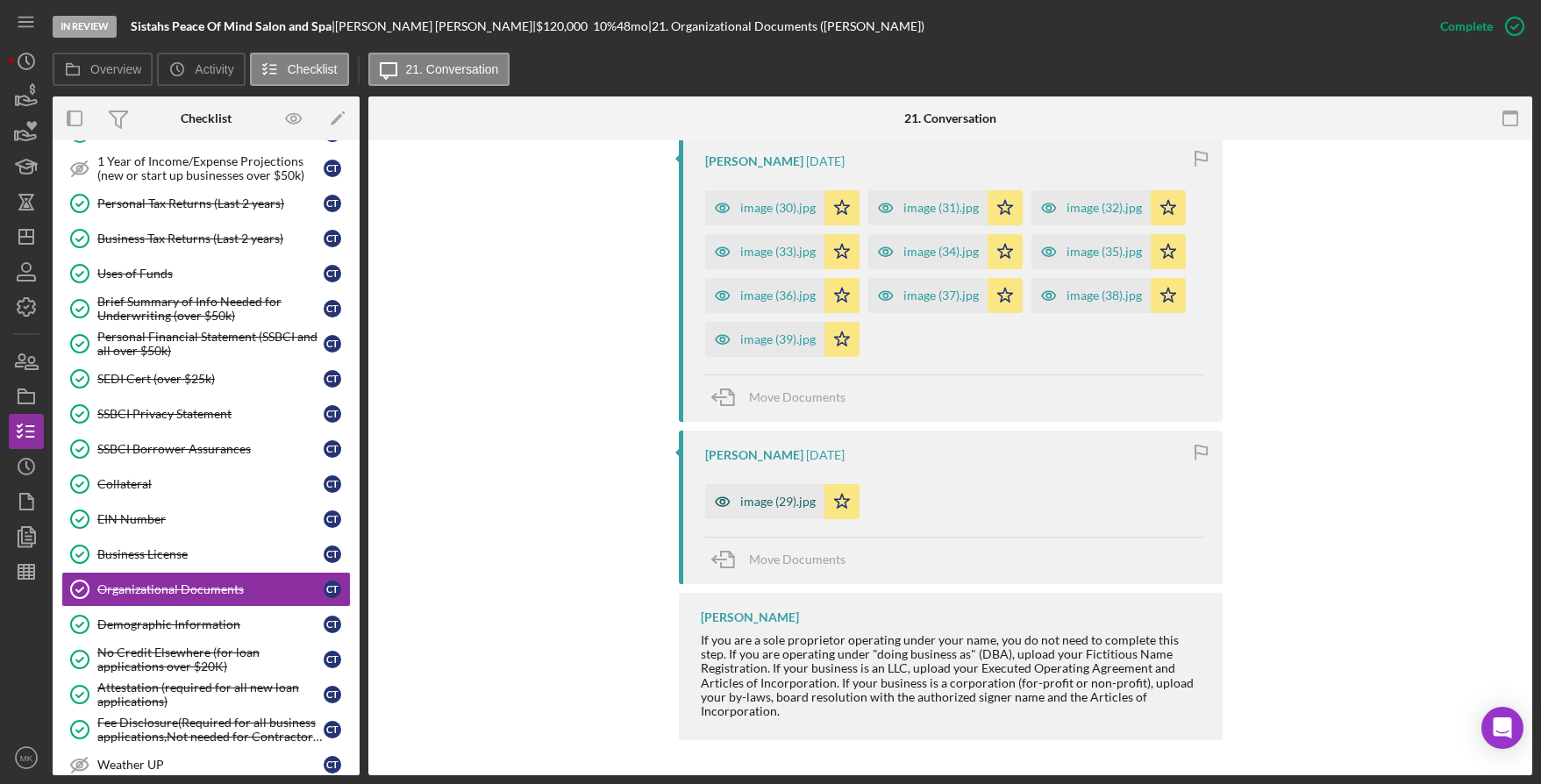
click at [773, 513] on div "image (29).jpg" at bounding box center [765, 502] width 119 height 35
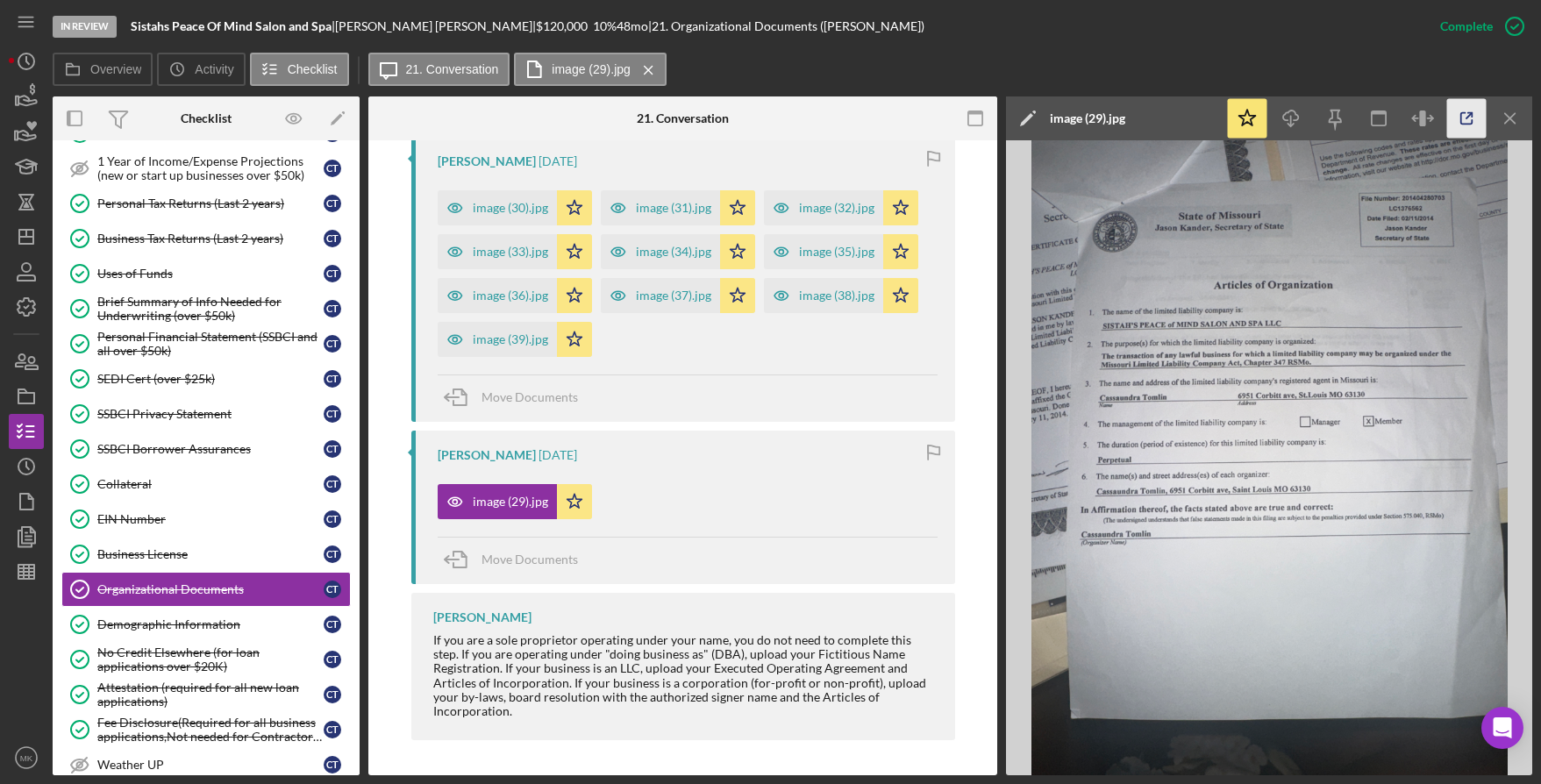
click at [1462, 119] on icon "button" at bounding box center [1467, 118] width 40 height 40
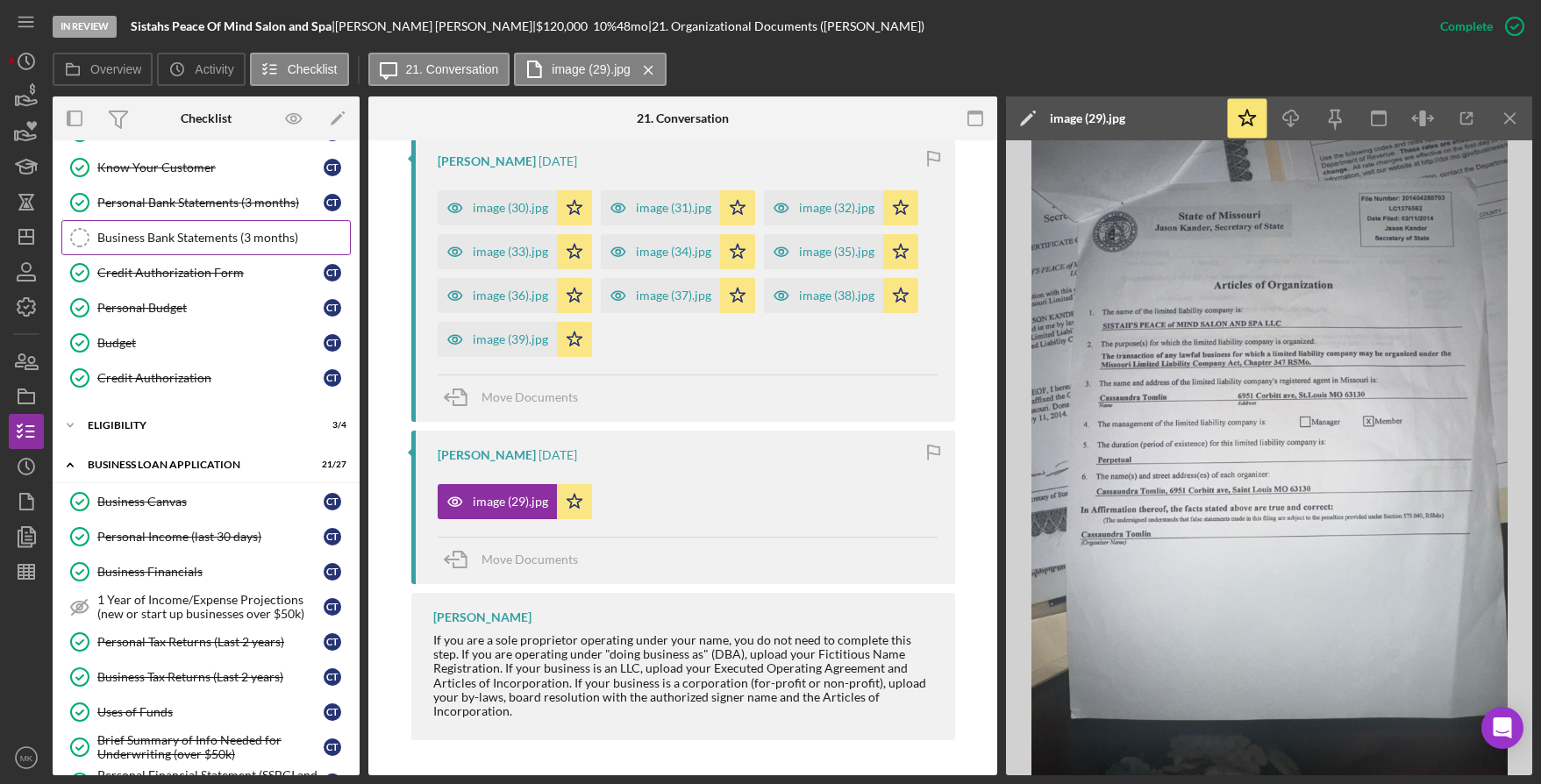
scroll to position [0, 0]
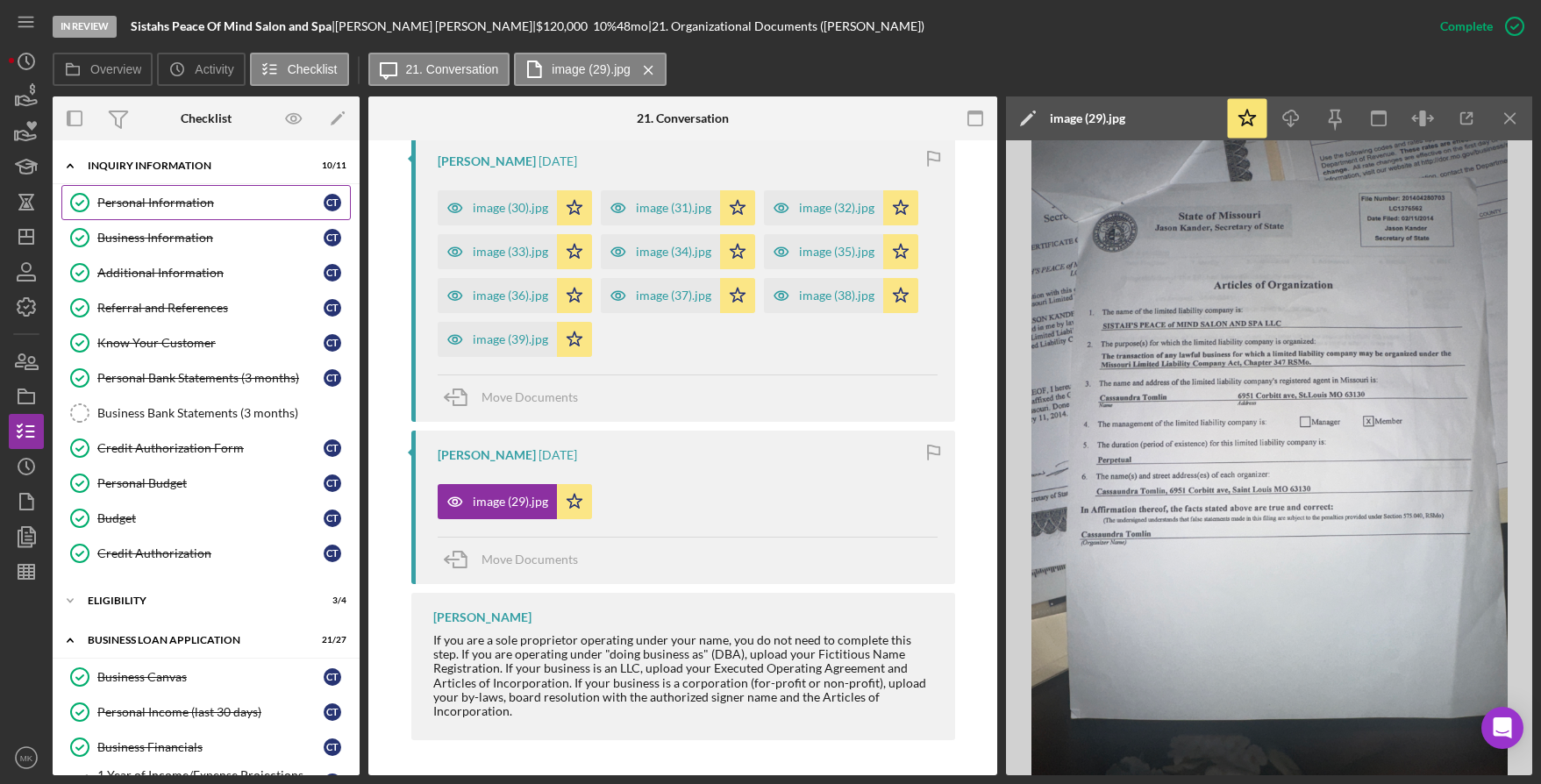
click at [200, 213] on link "Personal Information Personal Information C T" at bounding box center [205, 203] width 290 height 35
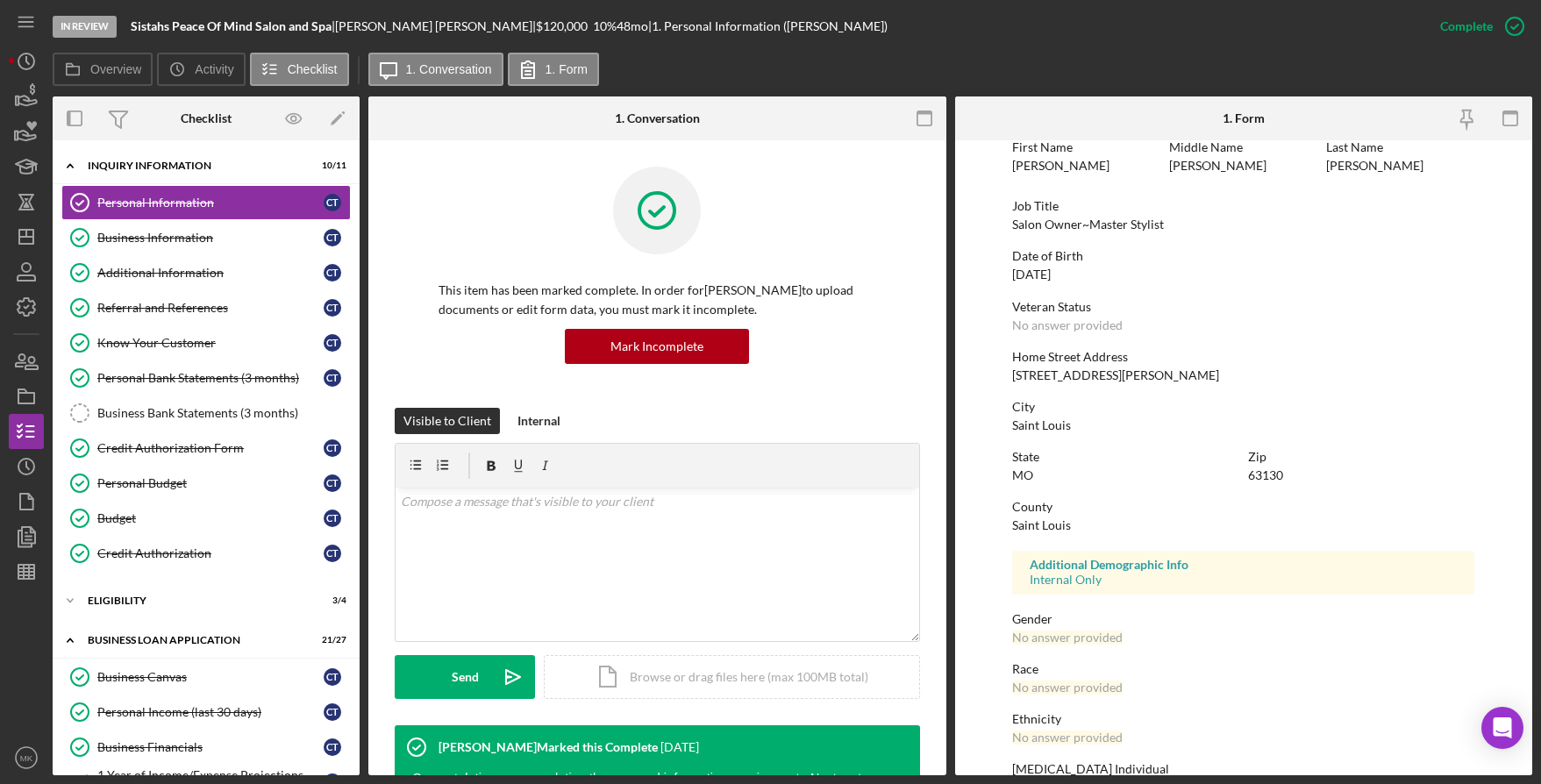
scroll to position [183, 0]
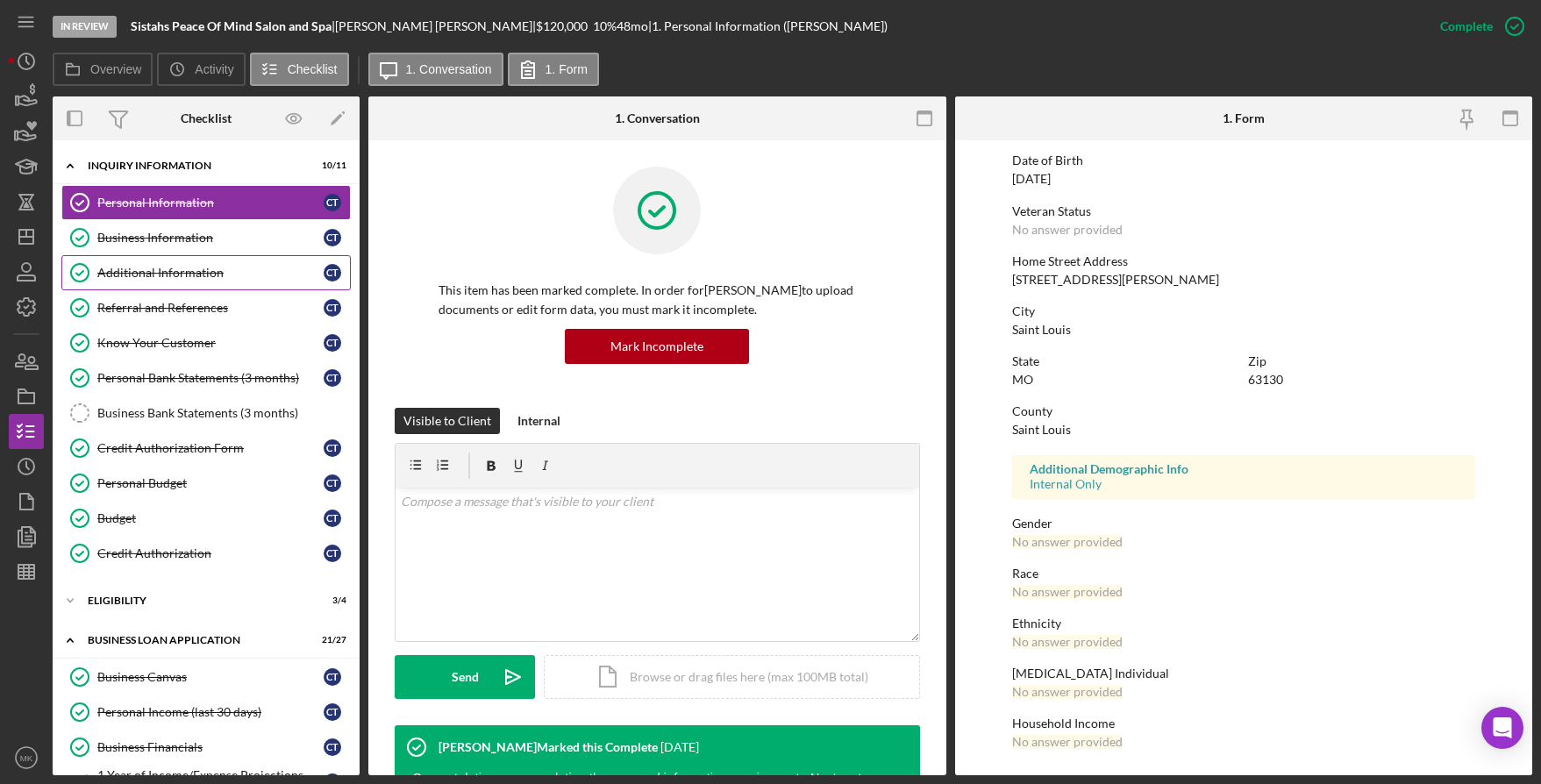
click at [154, 275] on div "Additional Information" at bounding box center [210, 272] width 227 height 14
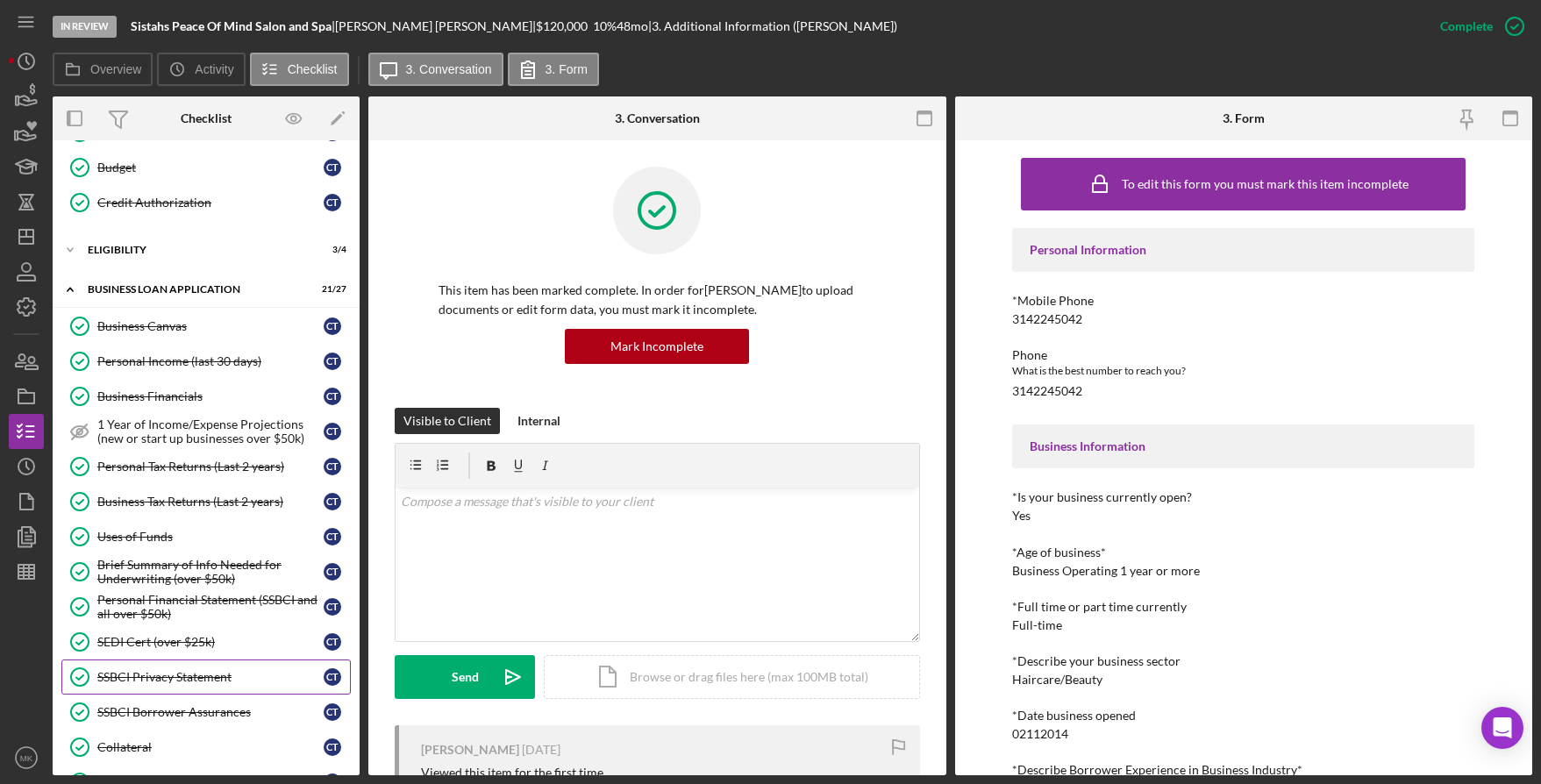
scroll to position [439, 0]
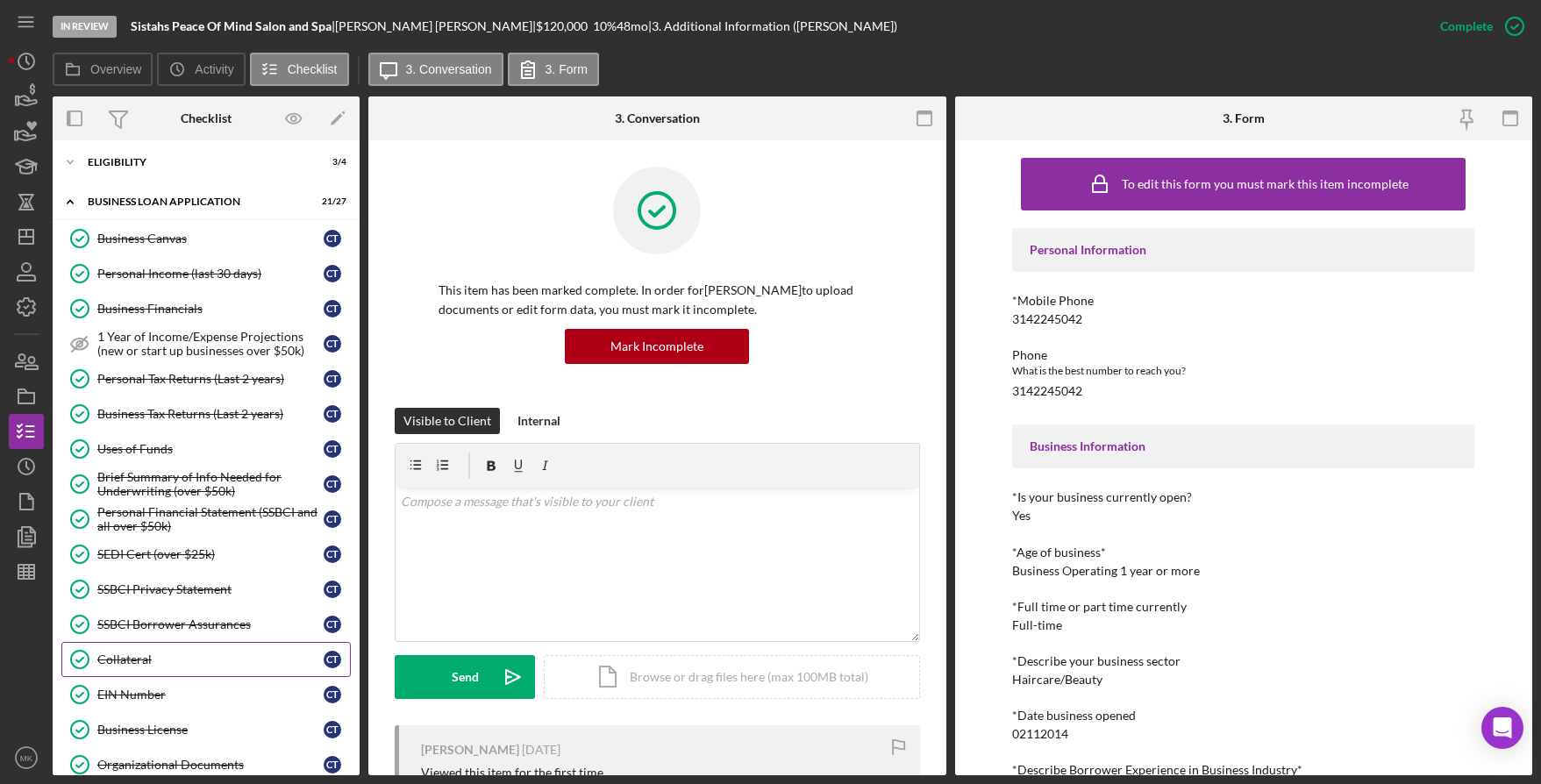
click at [116, 657] on div "Collateral" at bounding box center [210, 659] width 227 height 14
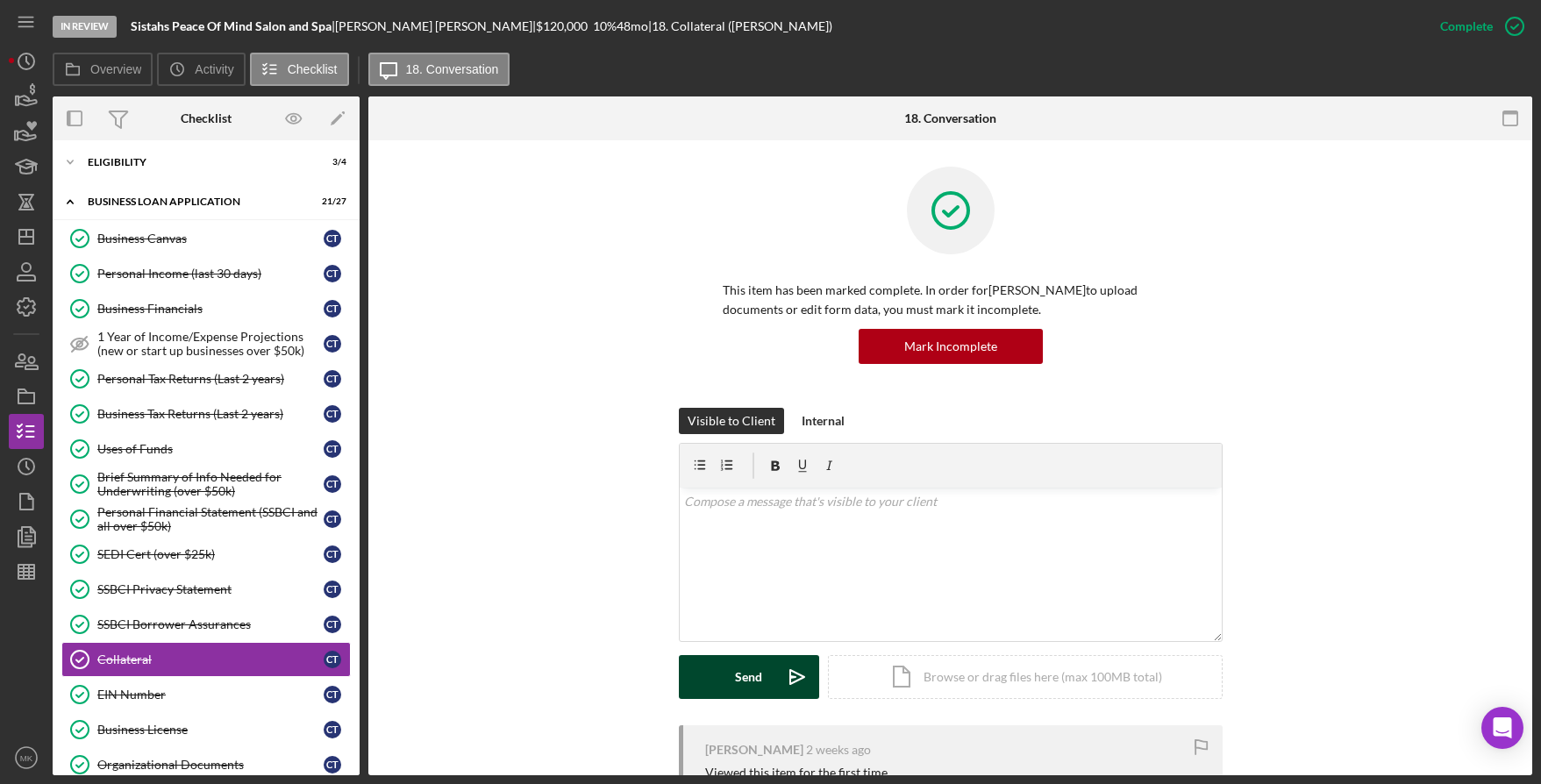
scroll to position [264, 0]
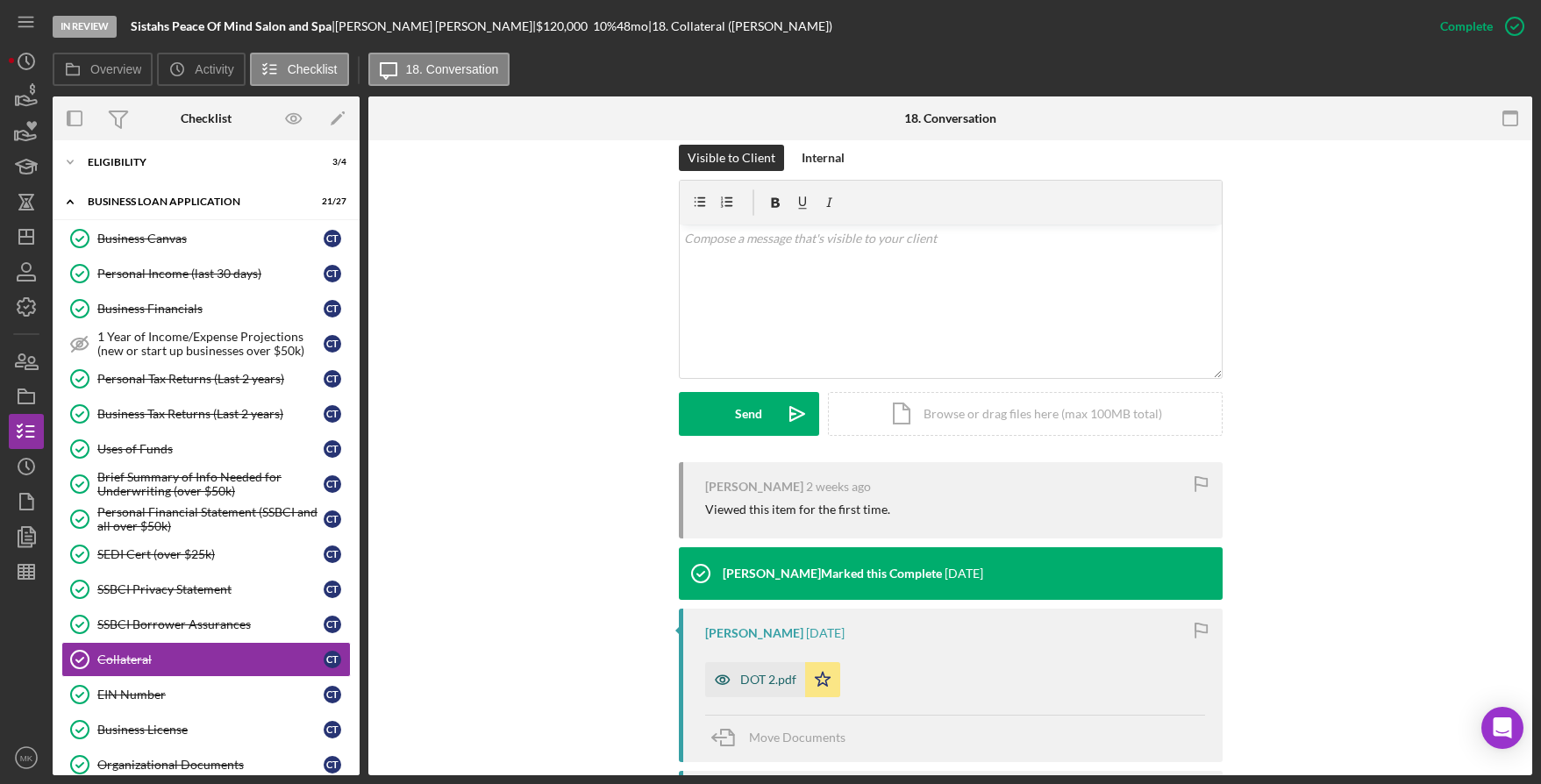
click at [762, 685] on div "DOT 2.pdf" at bounding box center [769, 679] width 56 height 14
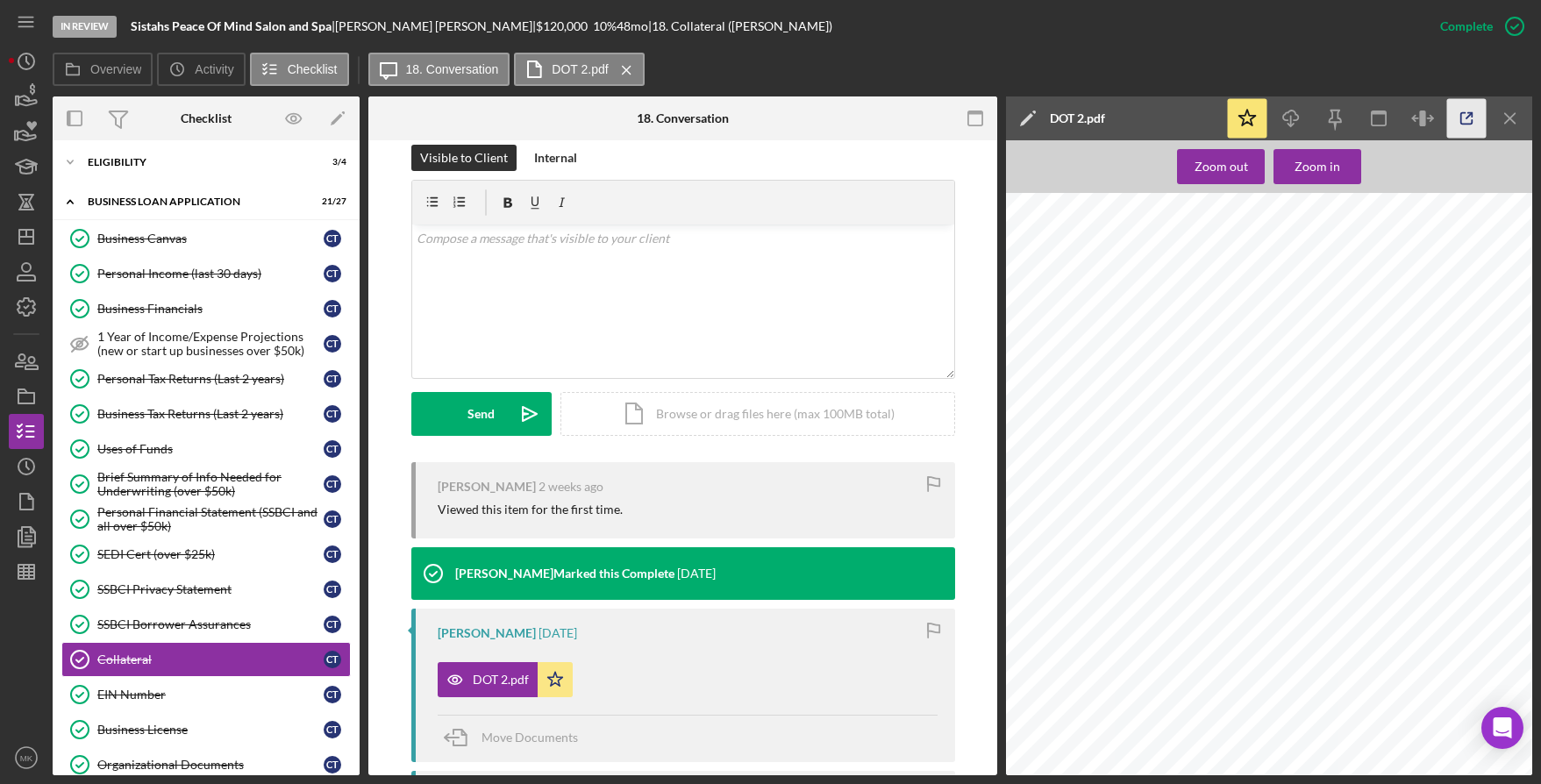
click at [1458, 126] on icon "button" at bounding box center [1467, 118] width 40 height 40
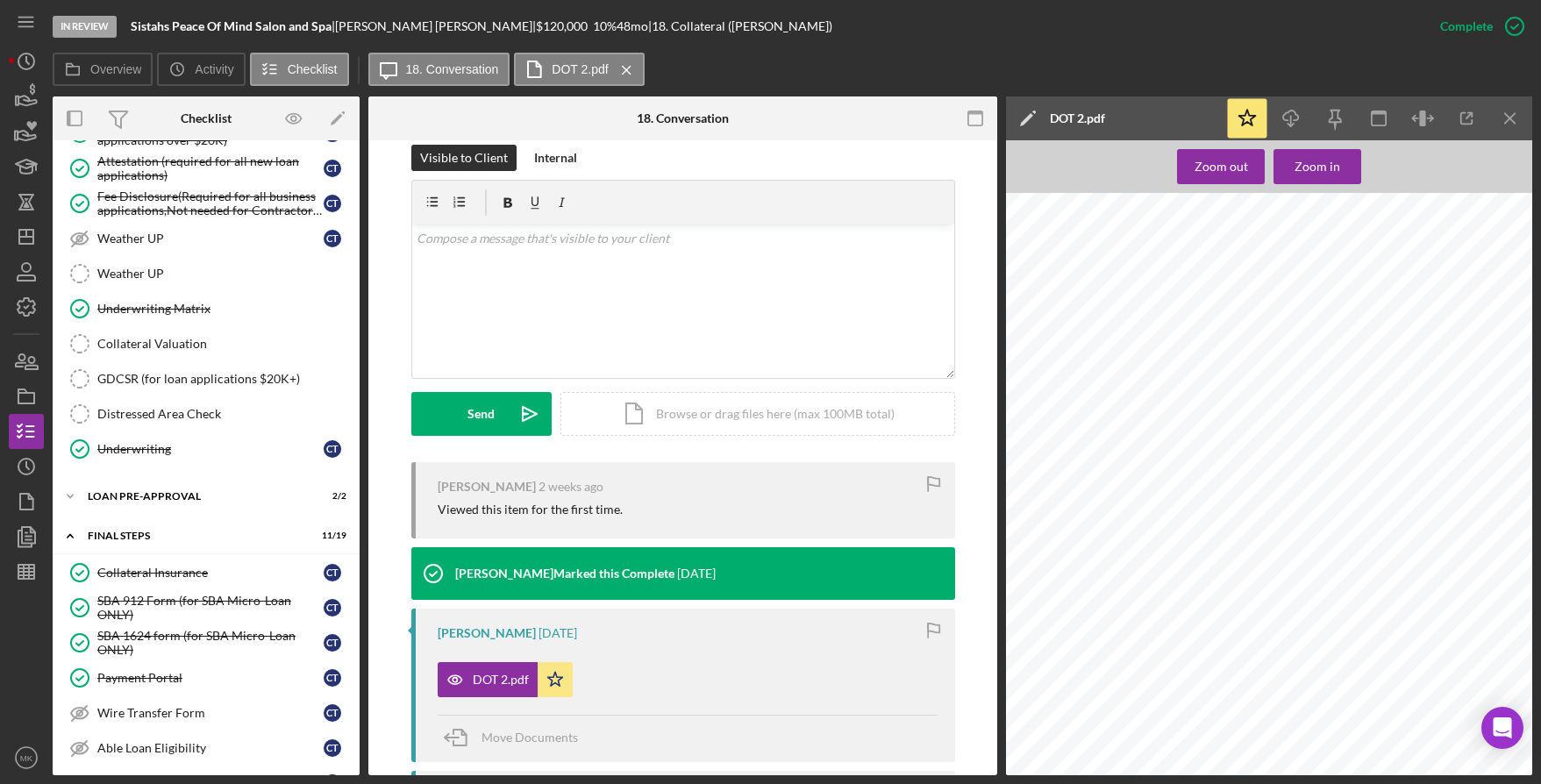
scroll to position [1228, 0]
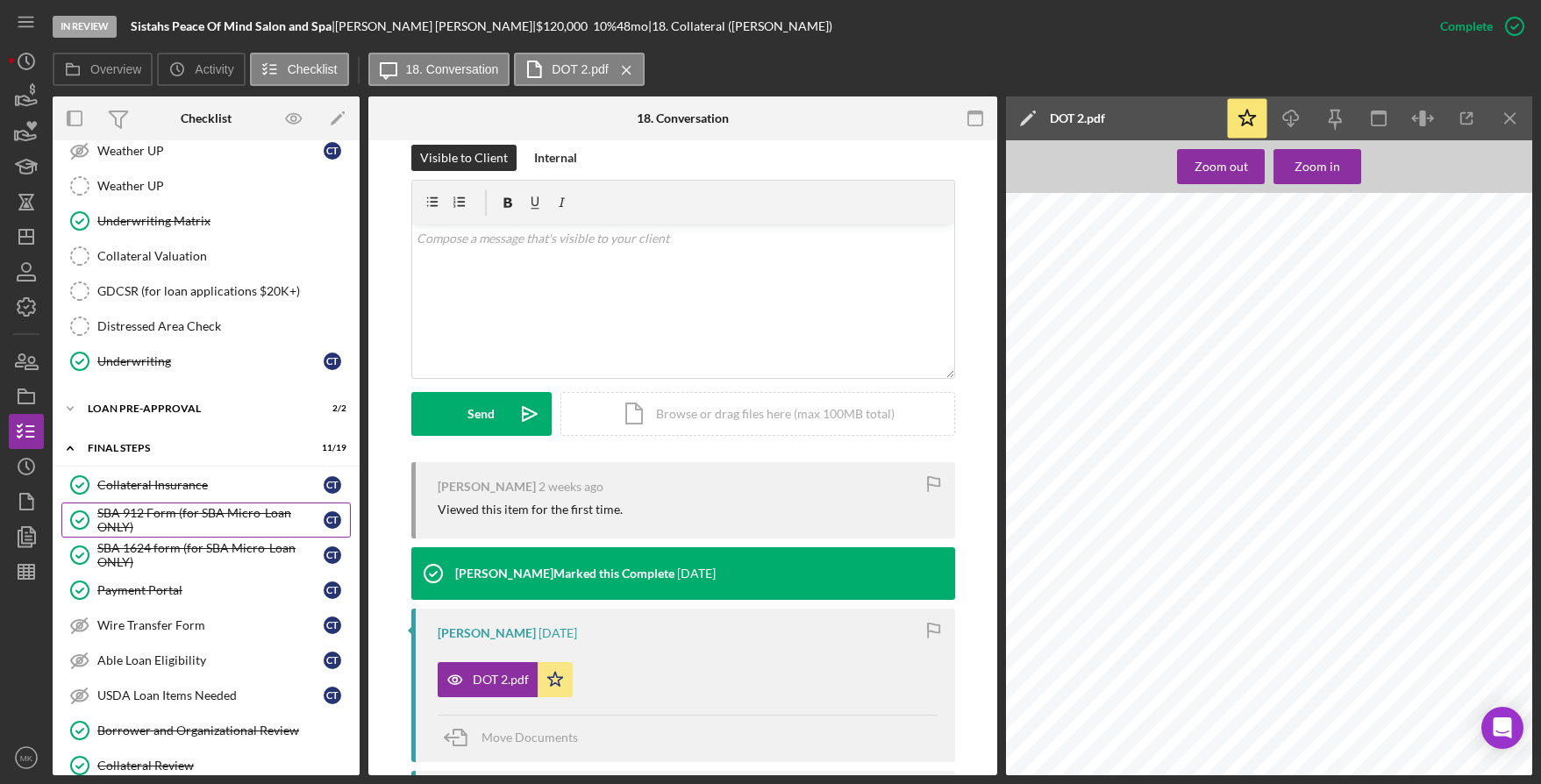
click at [197, 528] on div "SBA 912 Form (for SBA Micro-Loan ONLY)" at bounding box center [210, 519] width 227 height 28
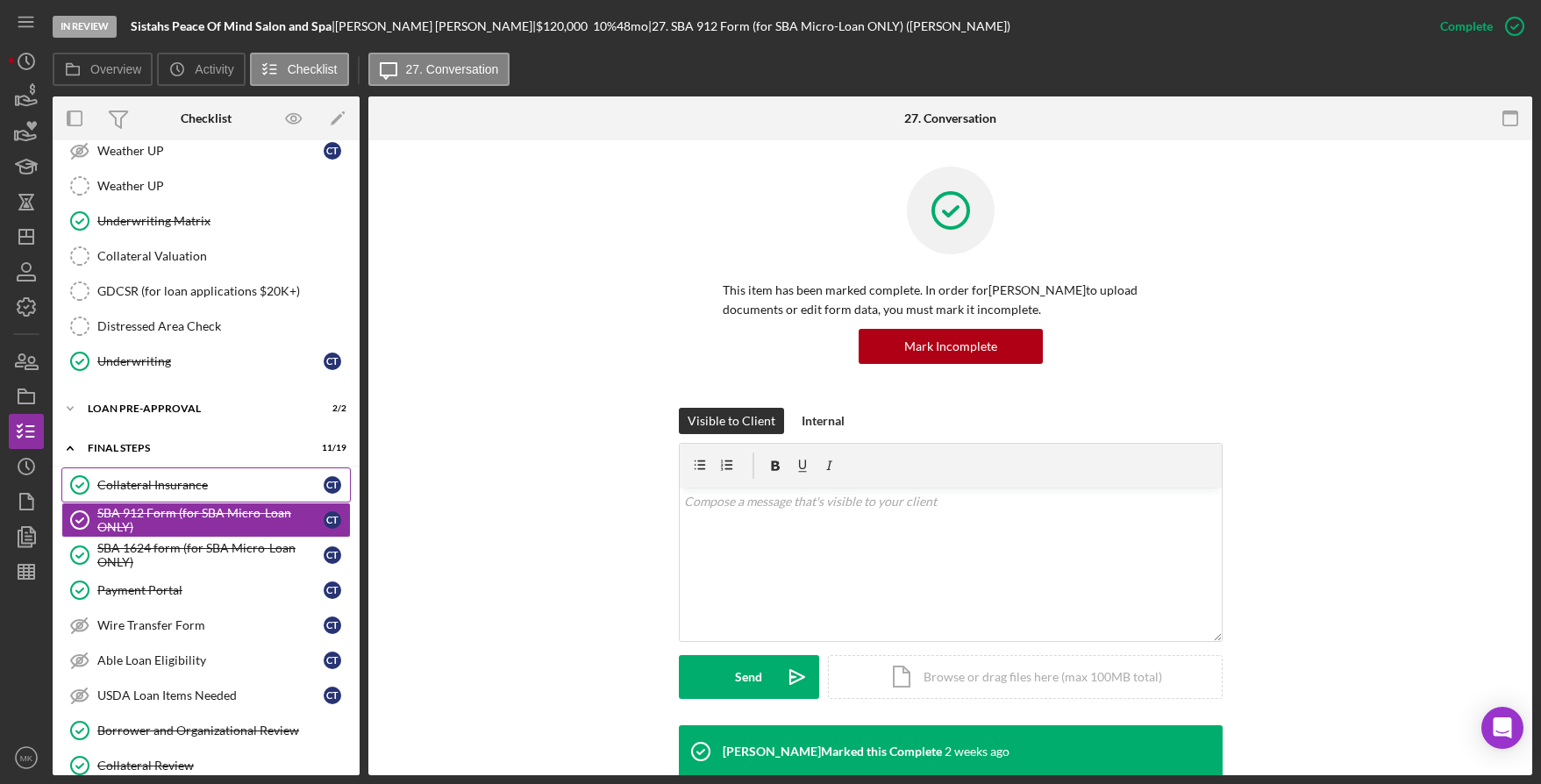
click at [183, 476] on link "Collateral Insurance Collateral Insurance C T" at bounding box center [205, 485] width 290 height 35
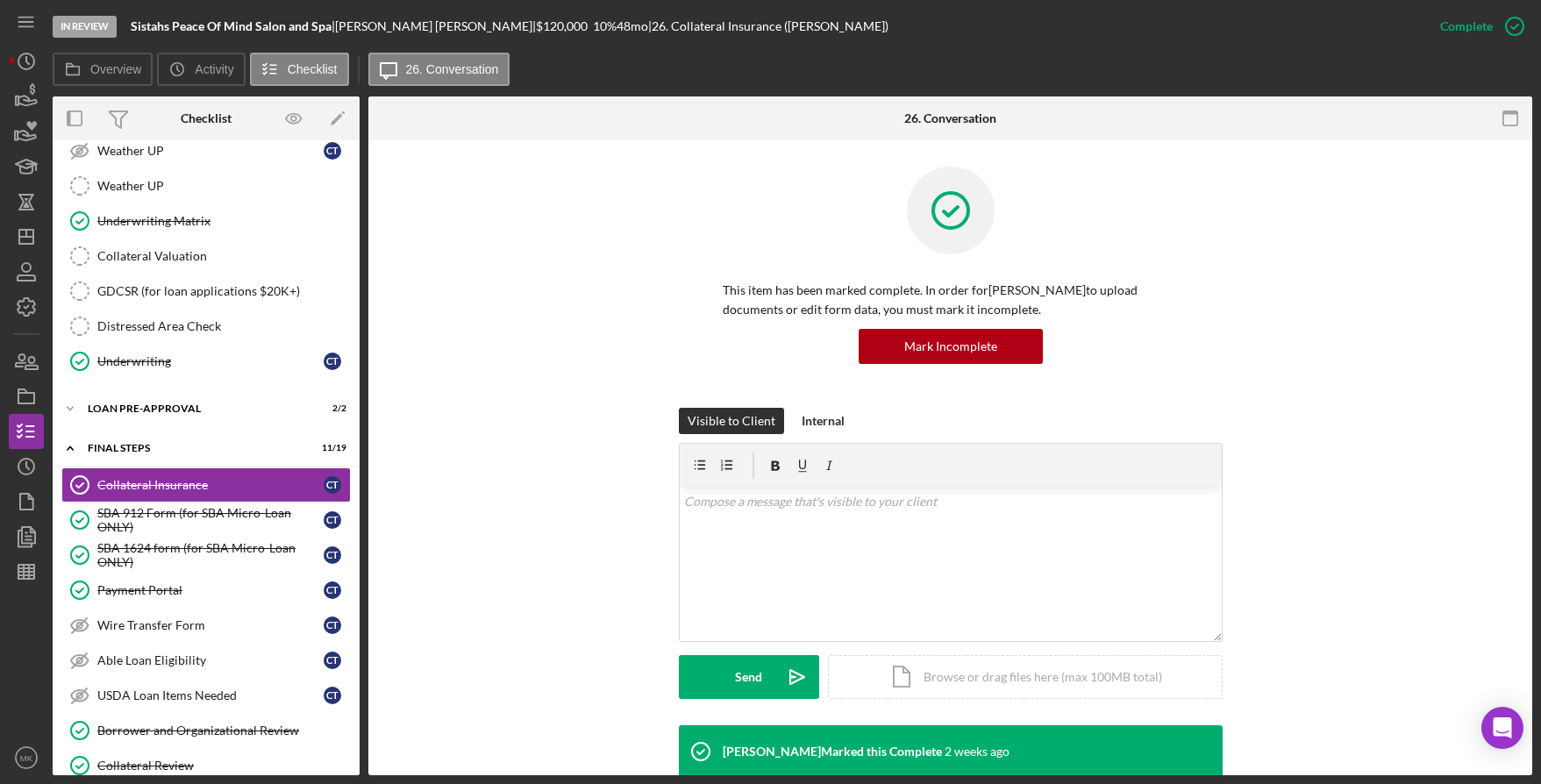
scroll to position [351, 0]
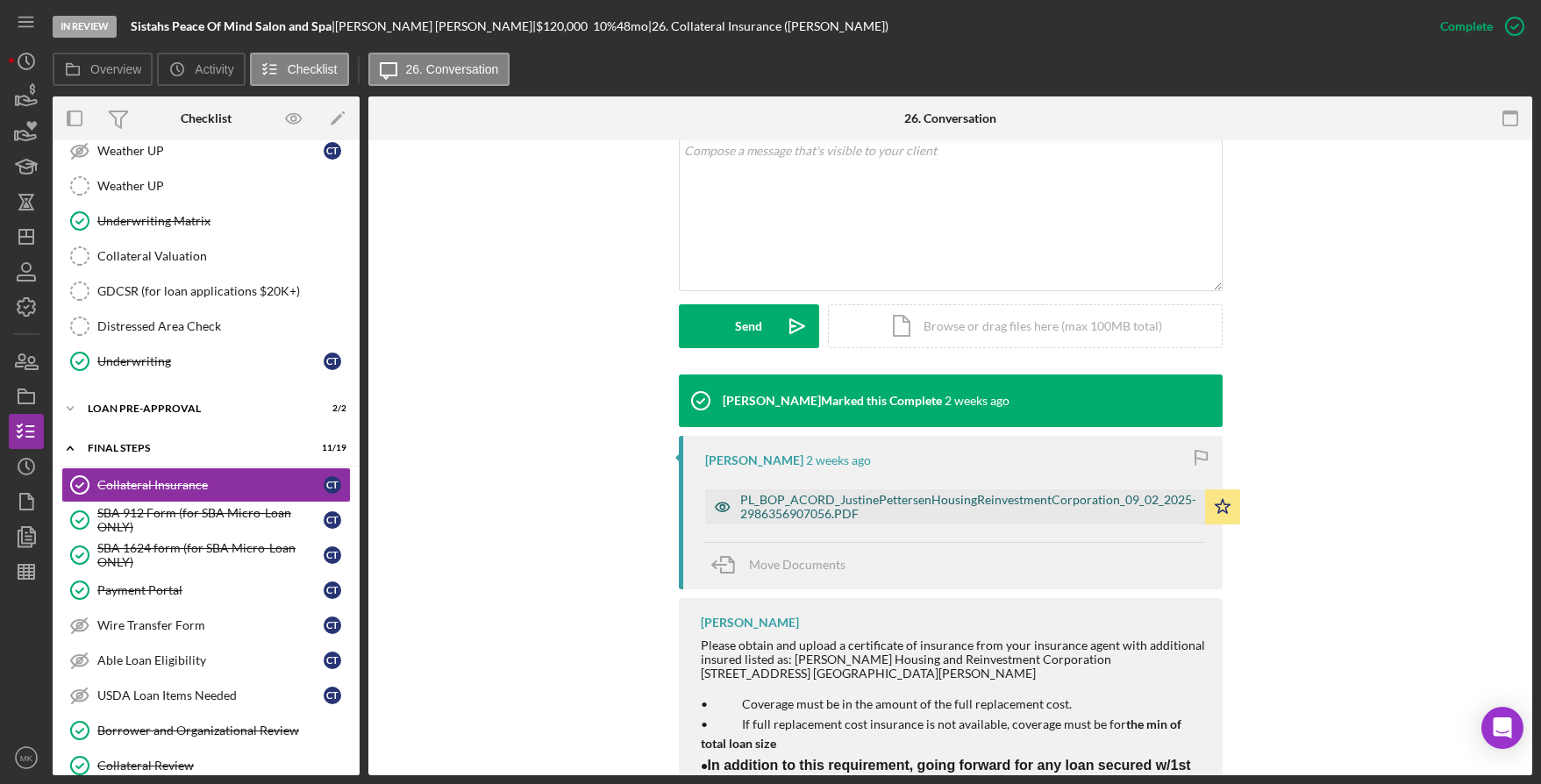
click at [827, 510] on div "PL_BOP_ACORD_JustinePettersenHousingReinvestmentCorporation_09_02_2025-29863569…" at bounding box center [968, 507] width 456 height 28
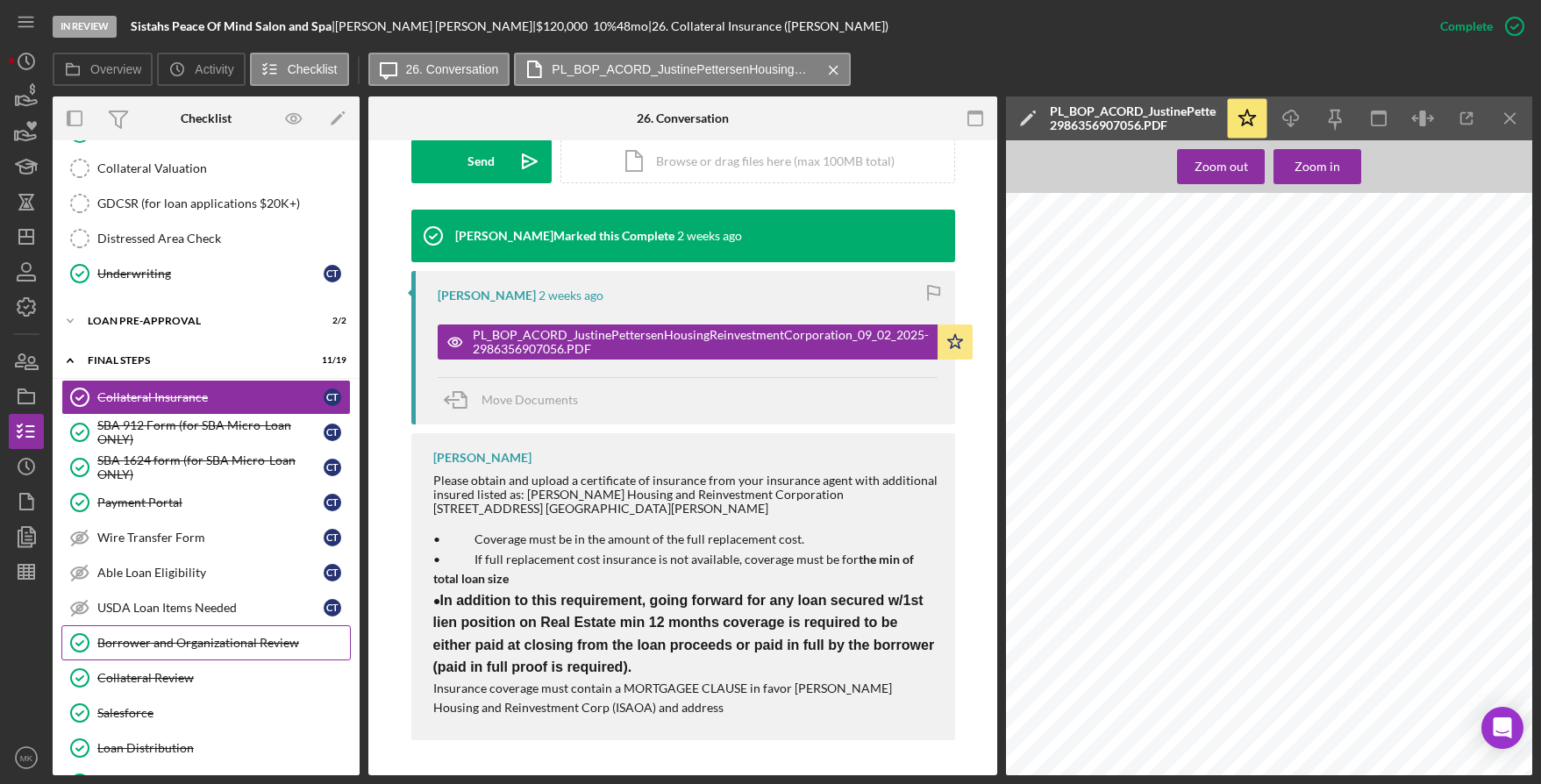
scroll to position [1403, 0]
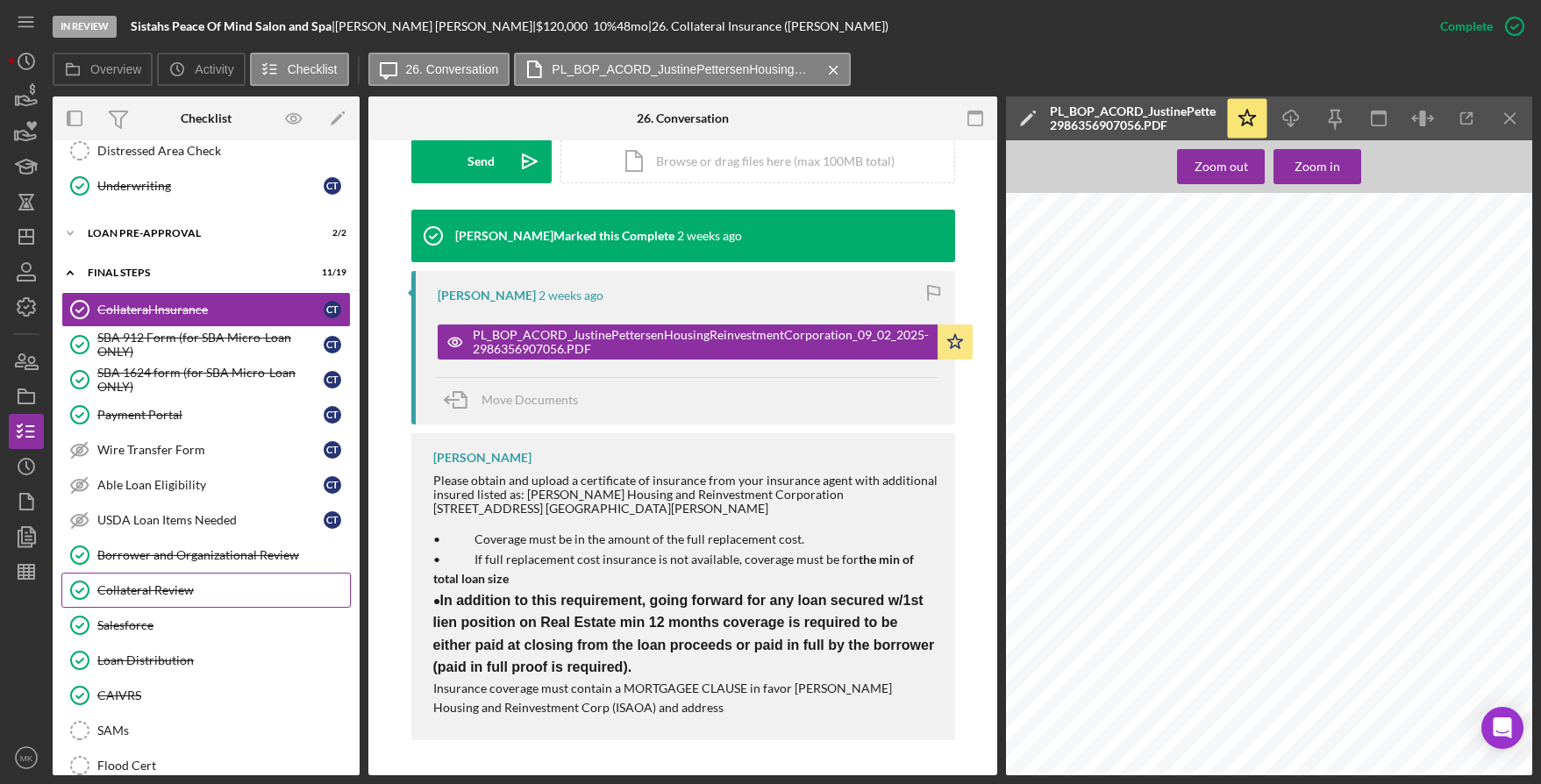
click at [179, 597] on div "Collateral Review" at bounding box center [223, 590] width 253 height 14
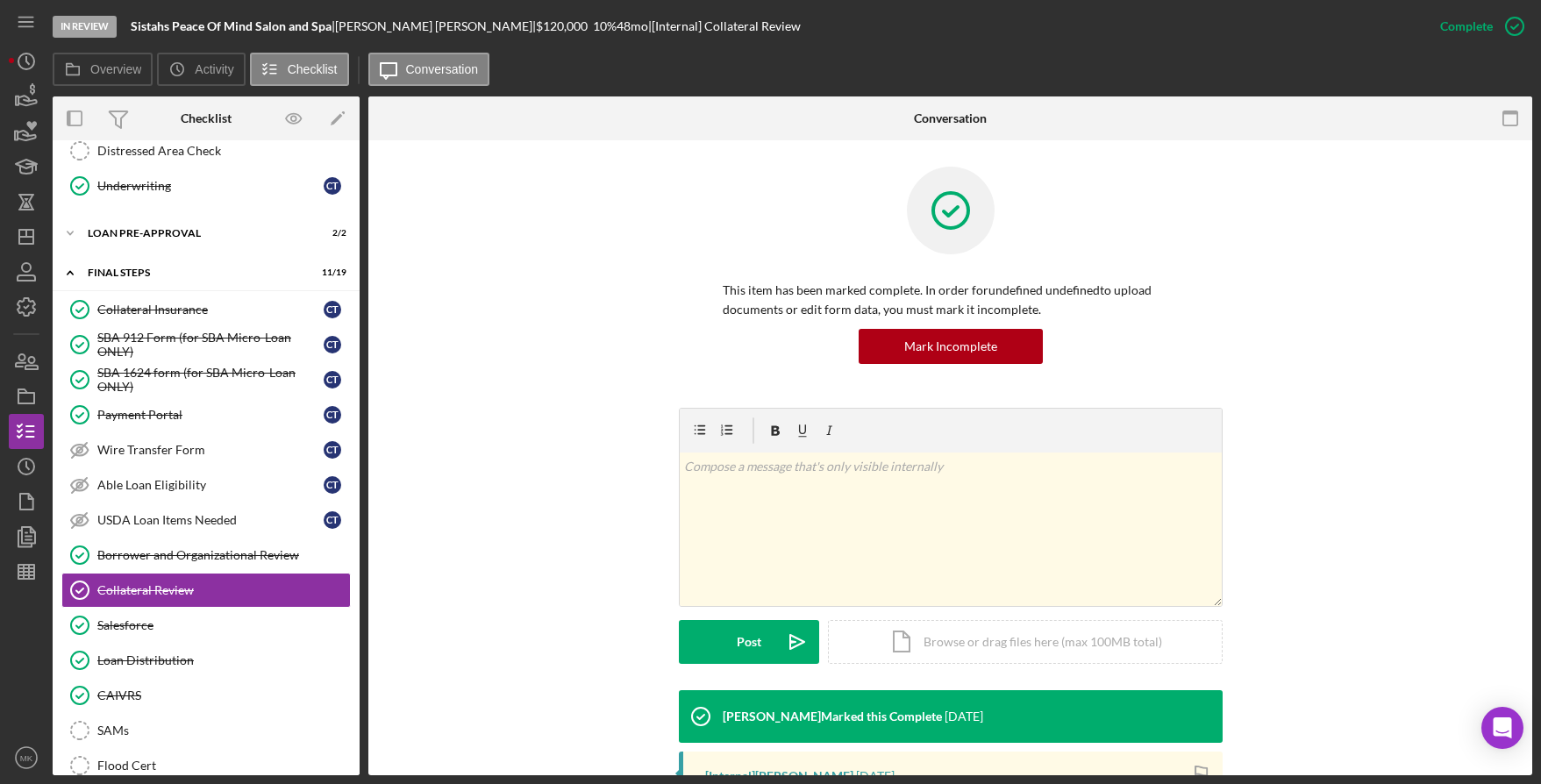
scroll to position [294, 0]
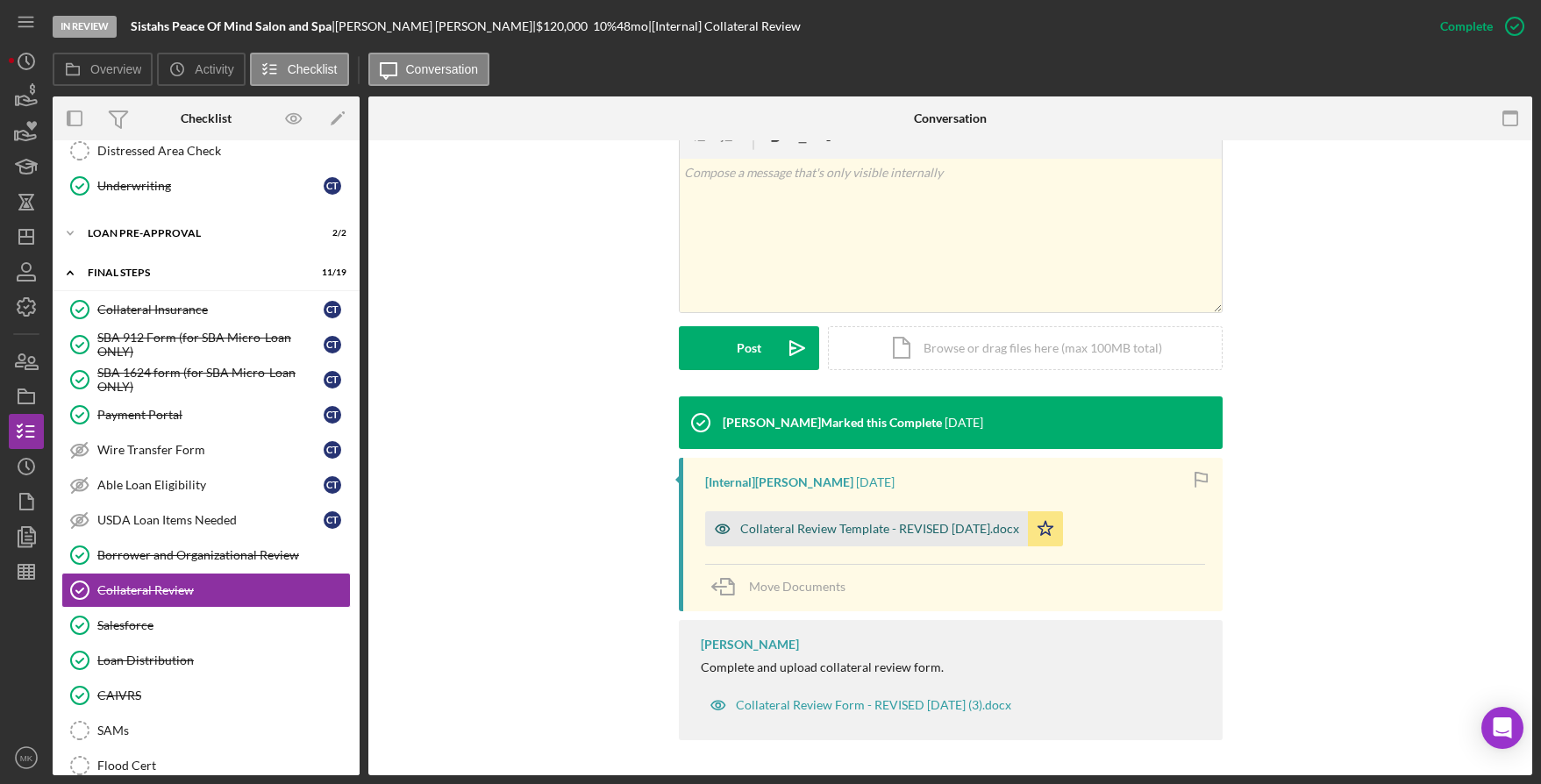
click at [775, 529] on div "Collateral Review Template - REVISED [DATE].docx" at bounding box center [880, 529] width 279 height 14
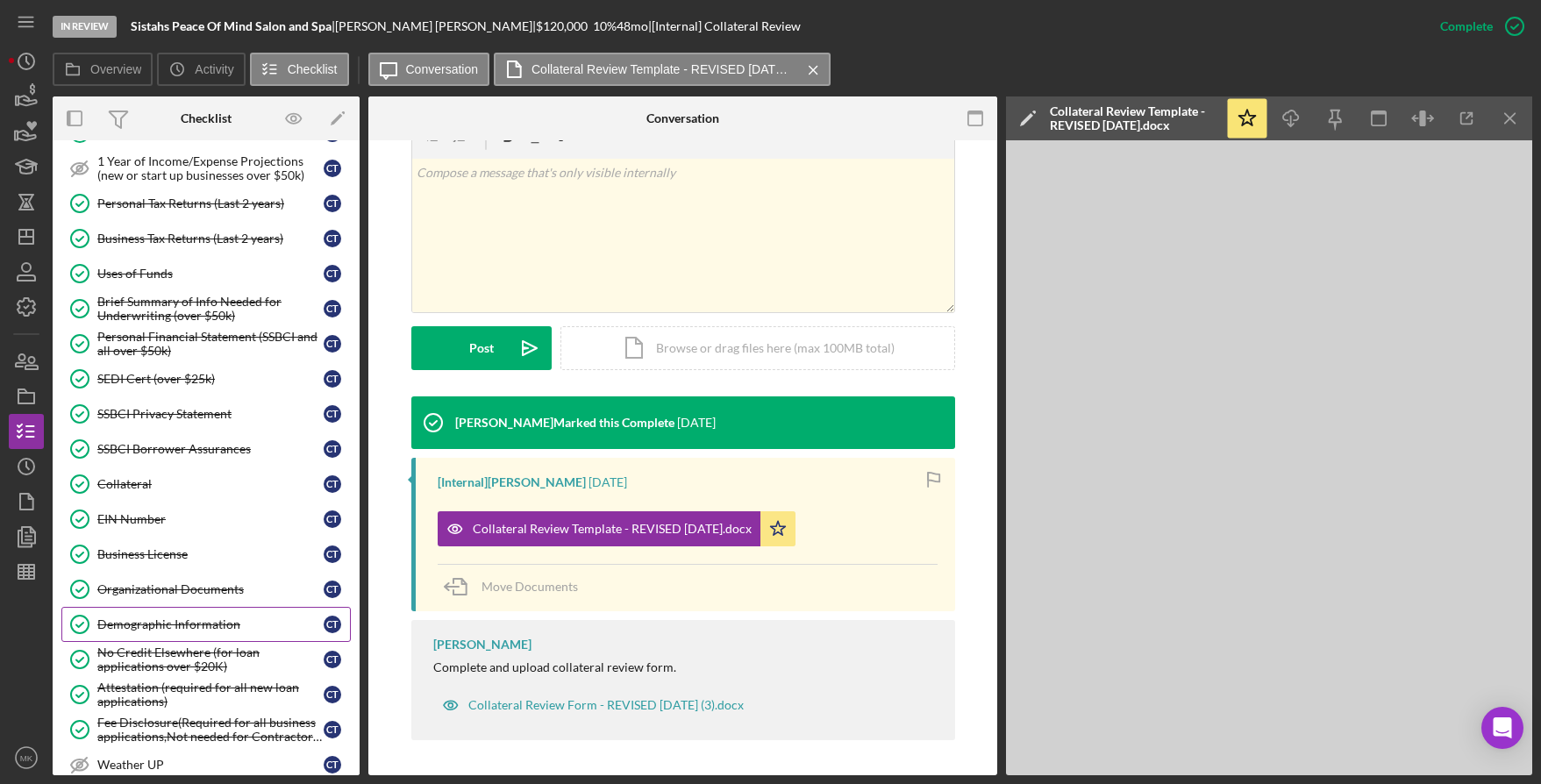
scroll to position [264, 0]
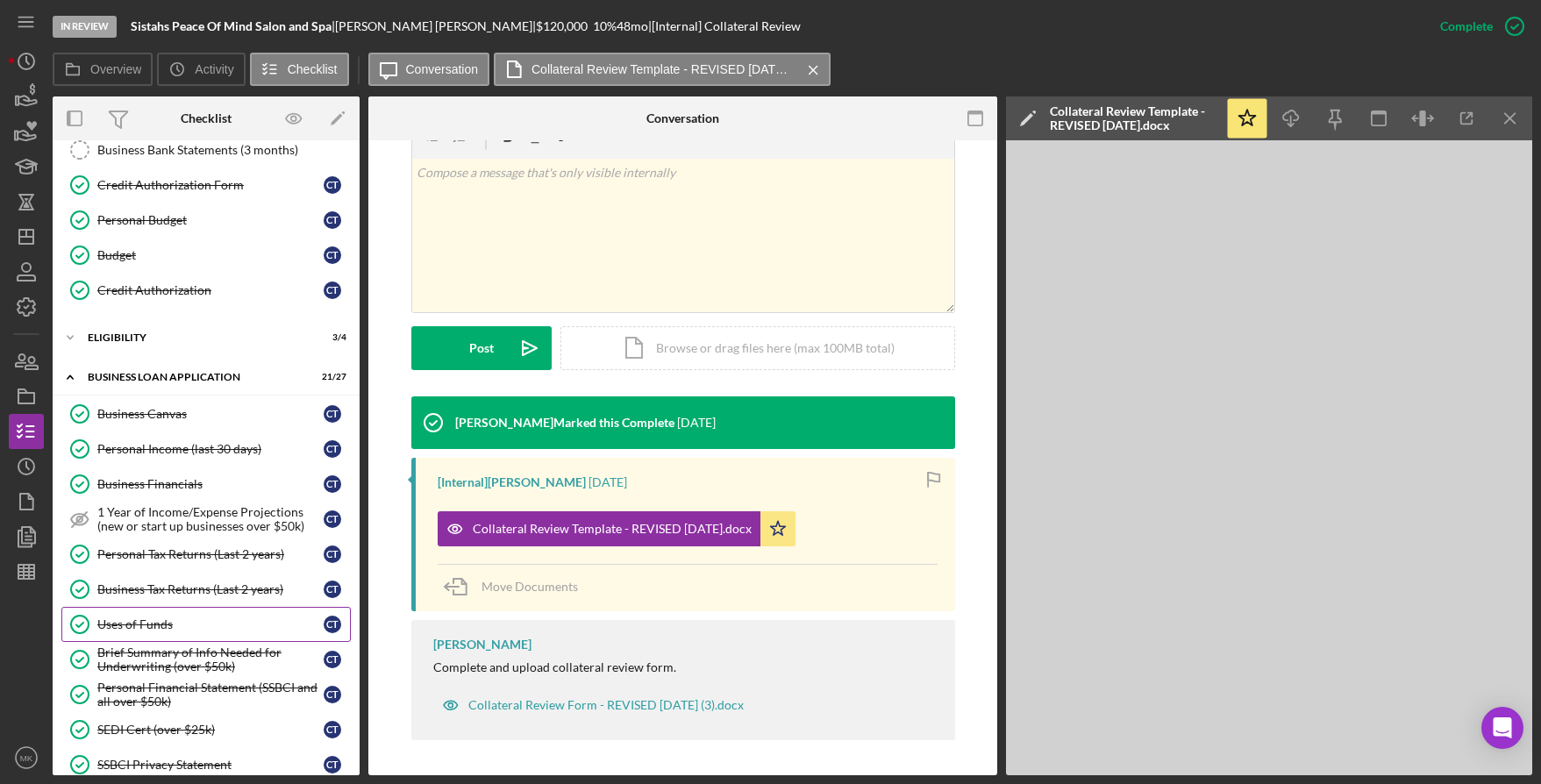
click at [166, 625] on div "Uses of Funds" at bounding box center [210, 624] width 227 height 14
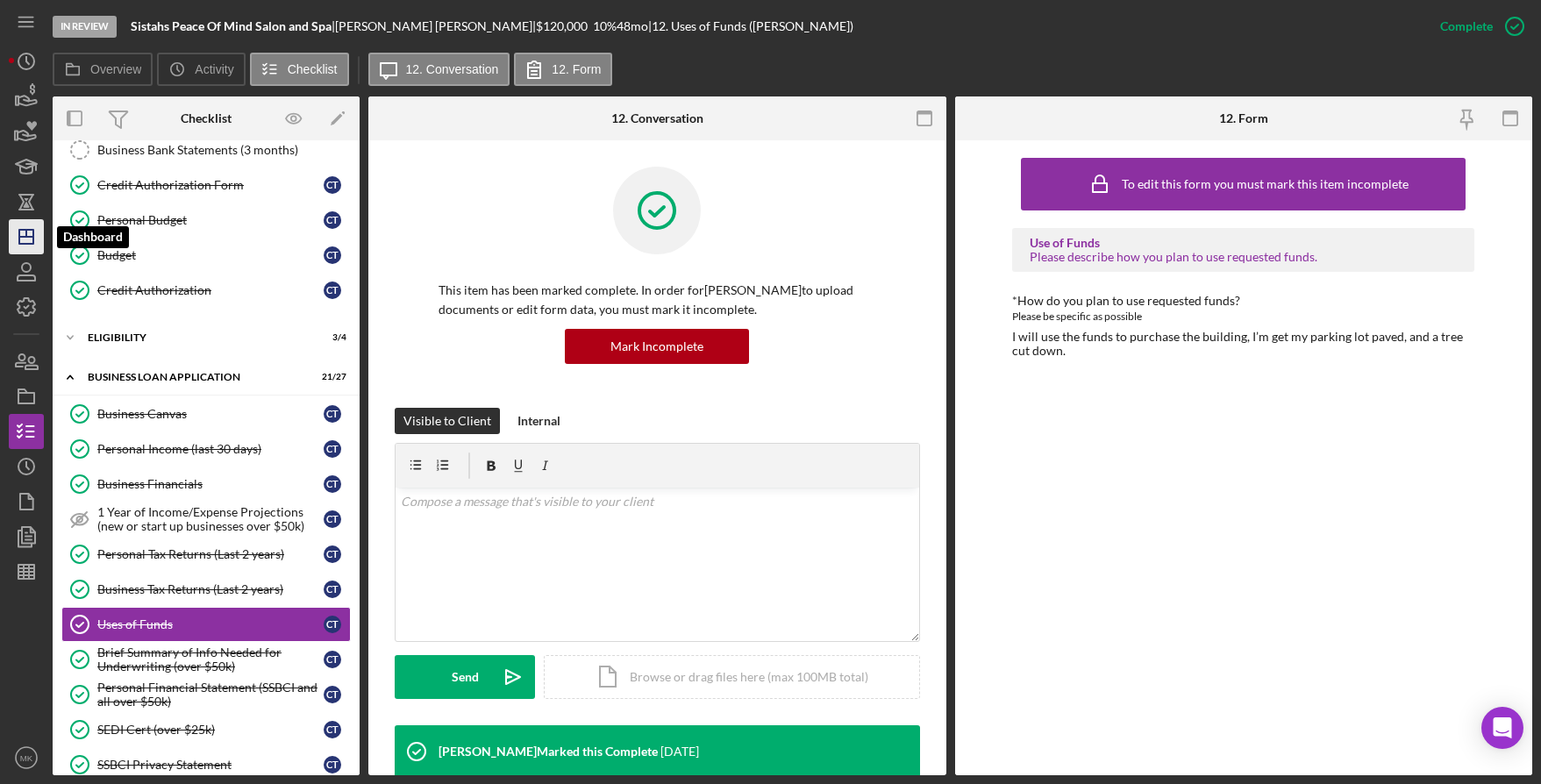
click at [25, 230] on polygon "button" at bounding box center [26, 236] width 14 height 14
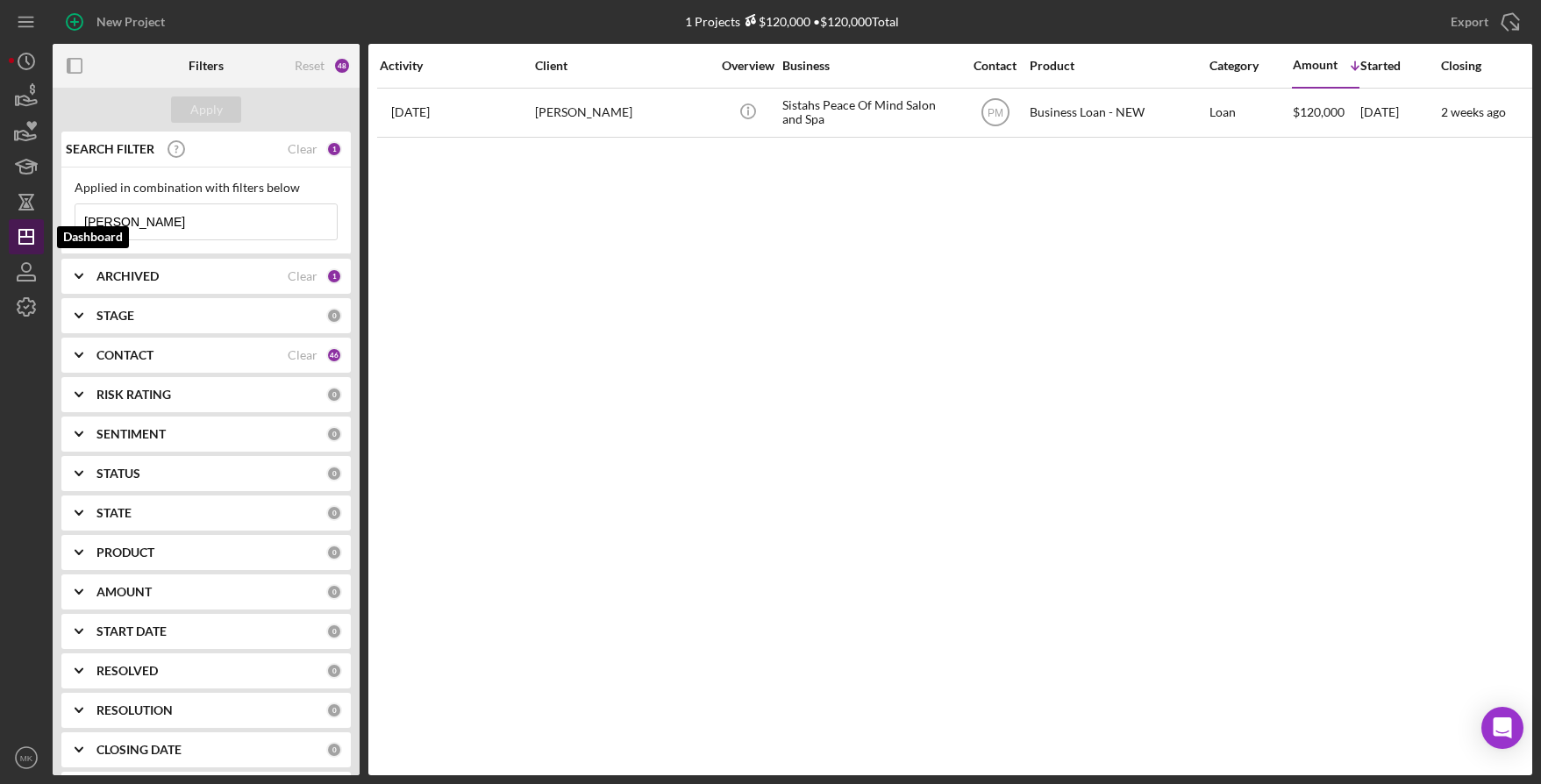
drag, startPoint x: 192, startPoint y: 223, endPoint x: 14, endPoint y: 220, distance: 178.0
click at [14, 220] on div "New Project 1 Projects $120,000 • $120,000 Total [PERSON_NAME] Export Icon/Expo…" at bounding box center [770, 388] width 1524 height 775
type input "[PERSON_NAME]"
click at [728, 91] on button "Icon/Info" at bounding box center [747, 110] width 40 height 40
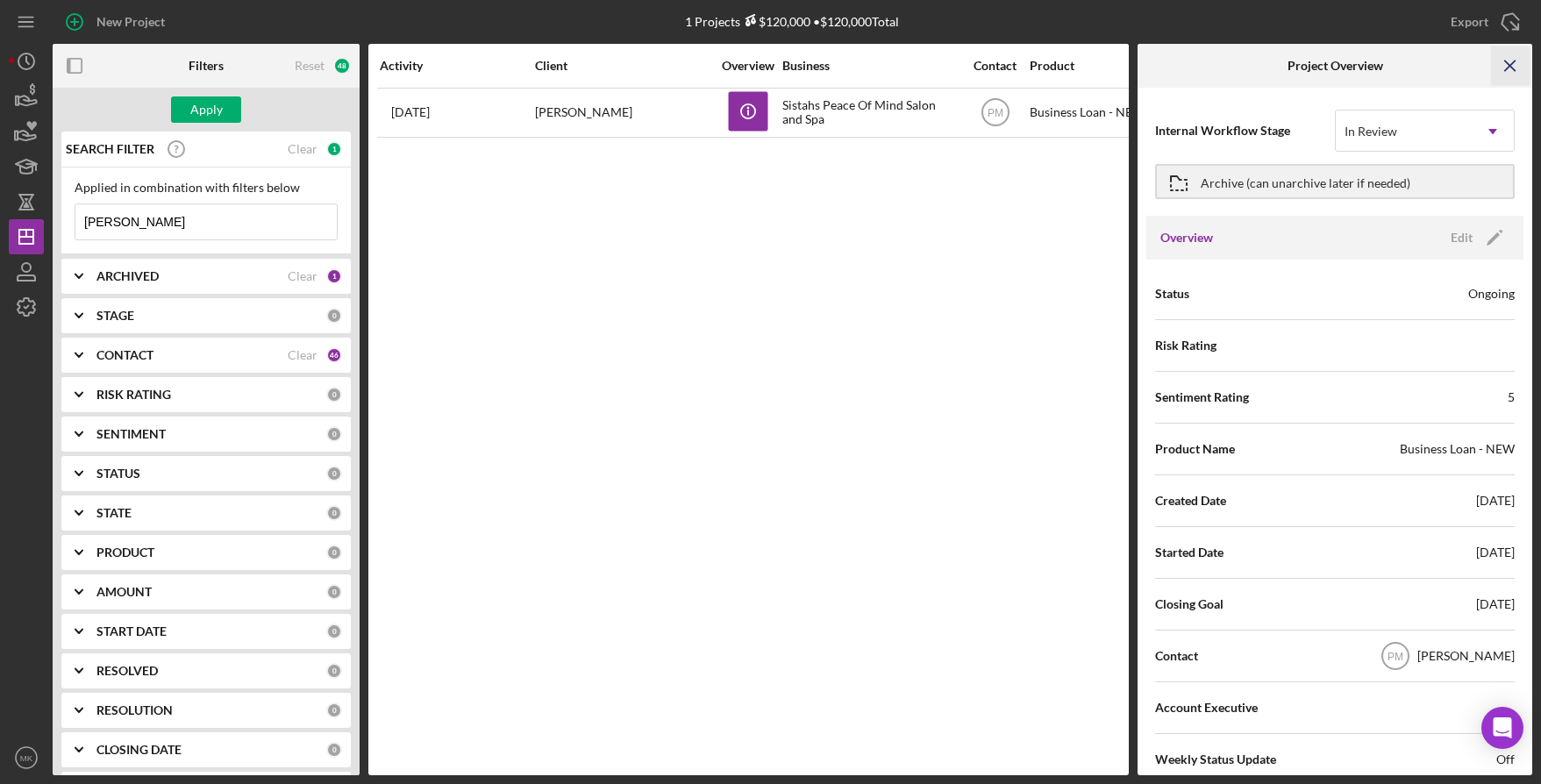
click at [1514, 72] on icon "Icon/Menu Close" at bounding box center [1511, 66] width 40 height 40
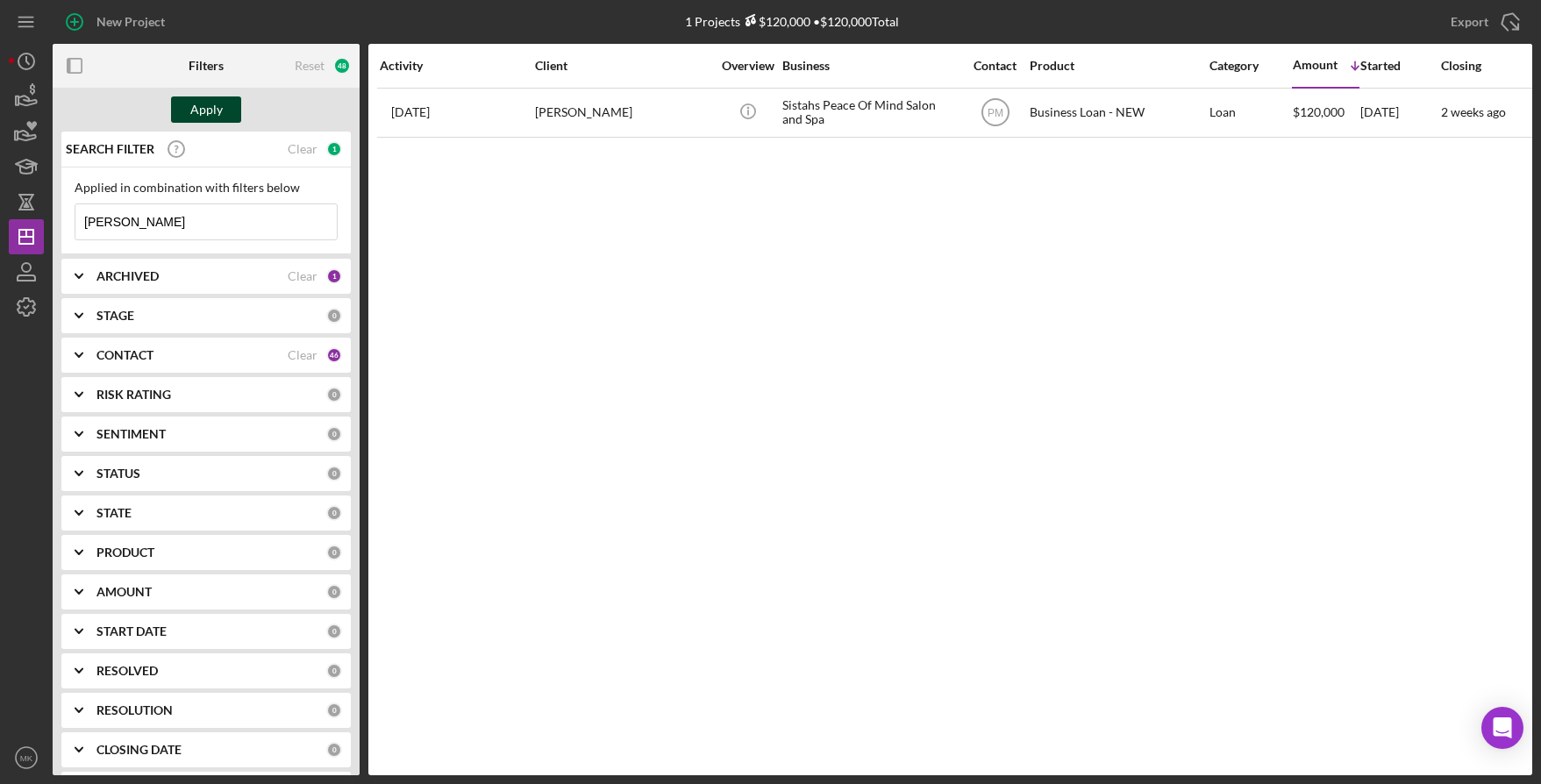
click at [225, 113] on button "Apply" at bounding box center [206, 110] width 70 height 26
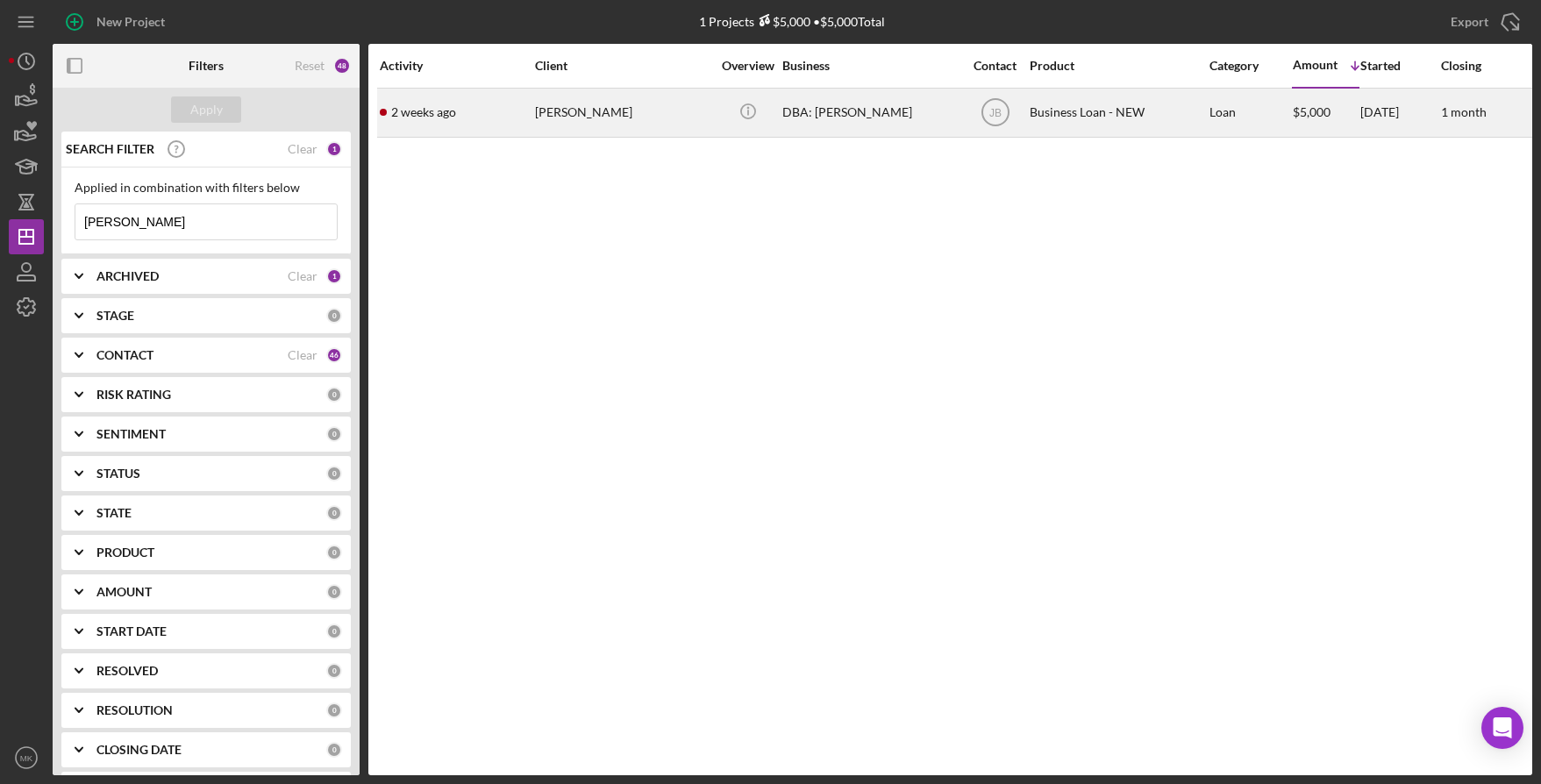
click at [598, 115] on div "[PERSON_NAME]" at bounding box center [622, 112] width 175 height 47
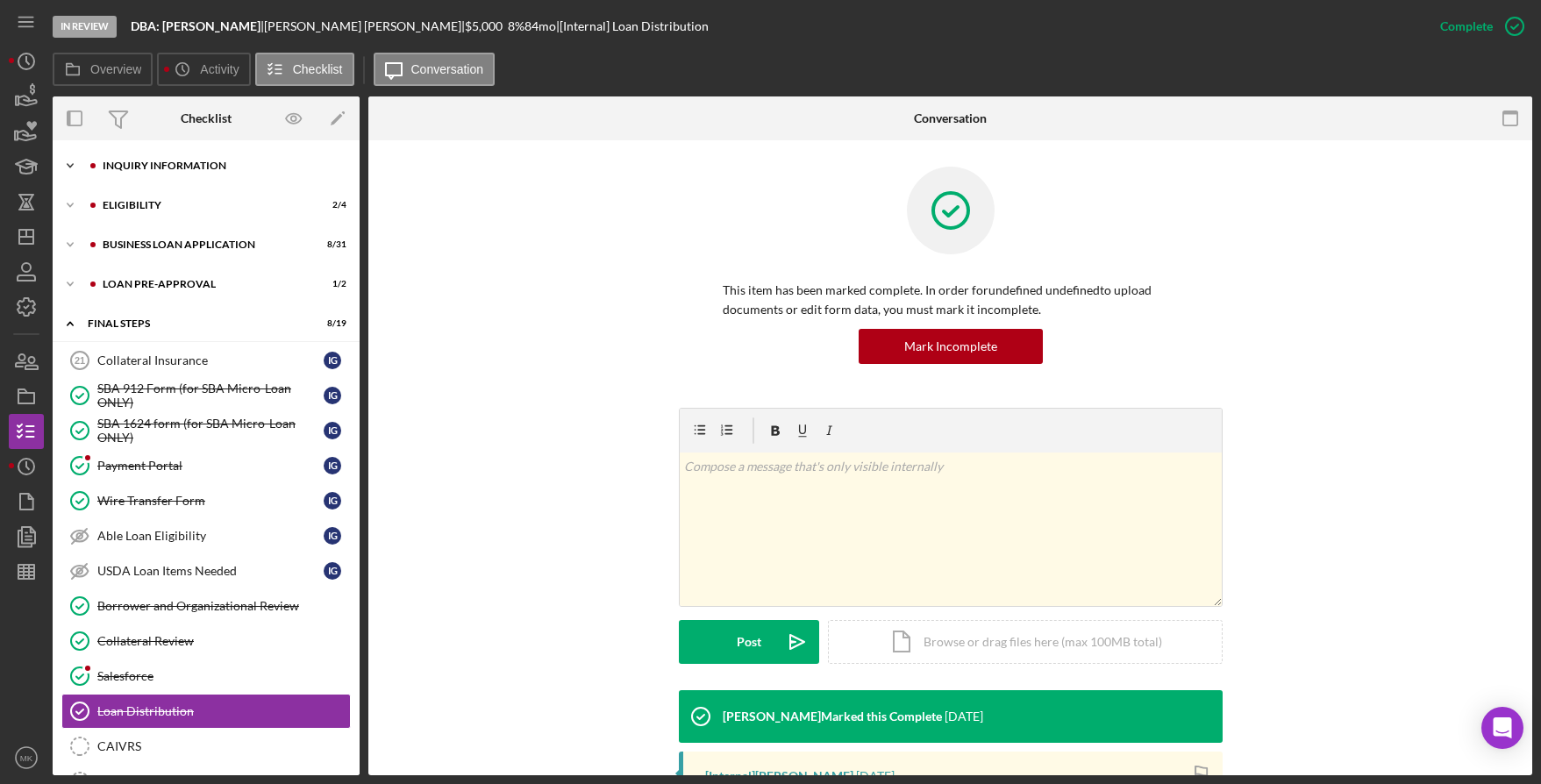
click at [203, 171] on div "INQUIRY INFORMATION" at bounding box center [220, 166] width 236 height 11
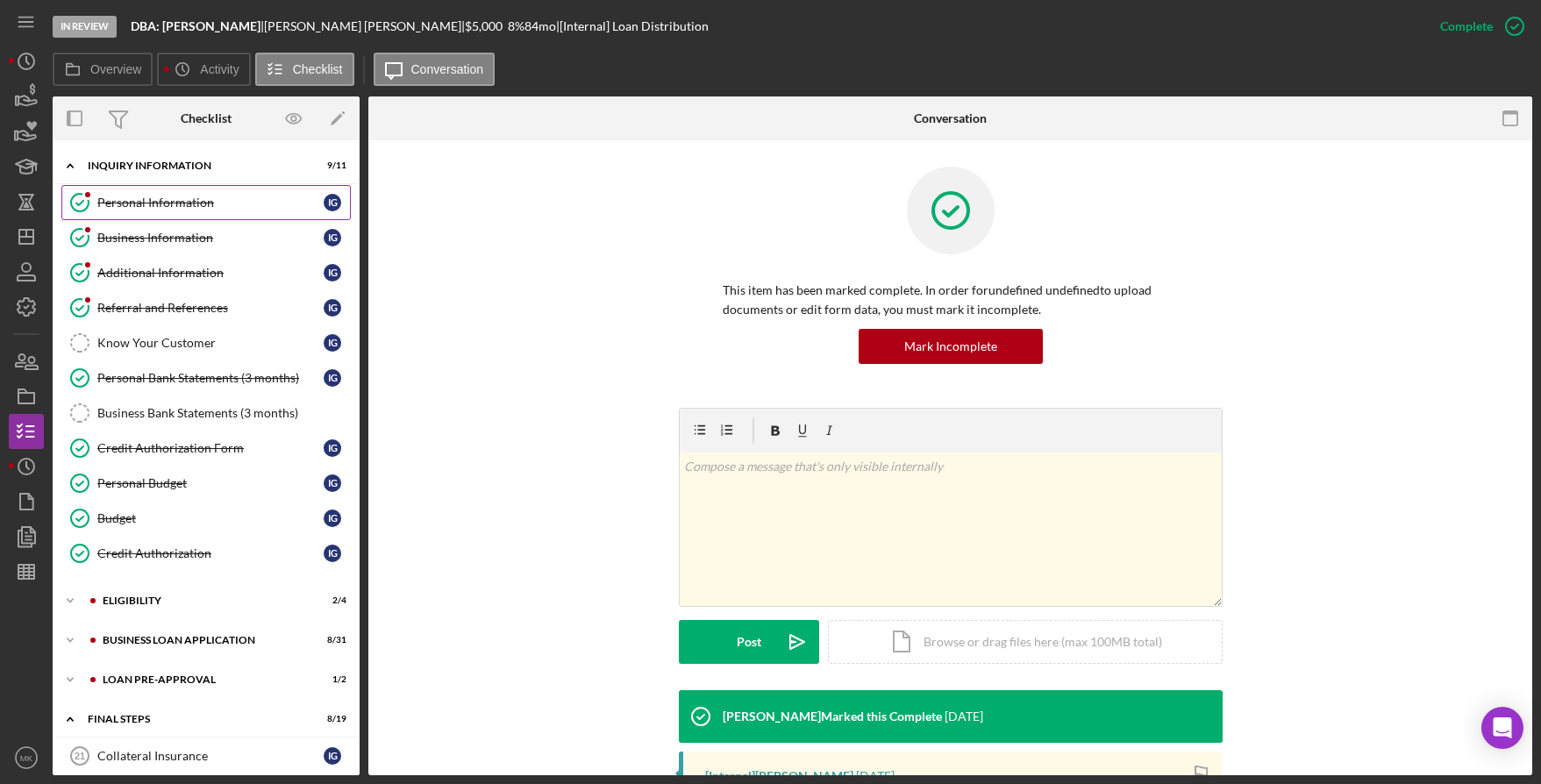
click at [183, 208] on div "Personal Information" at bounding box center [210, 203] width 227 height 14
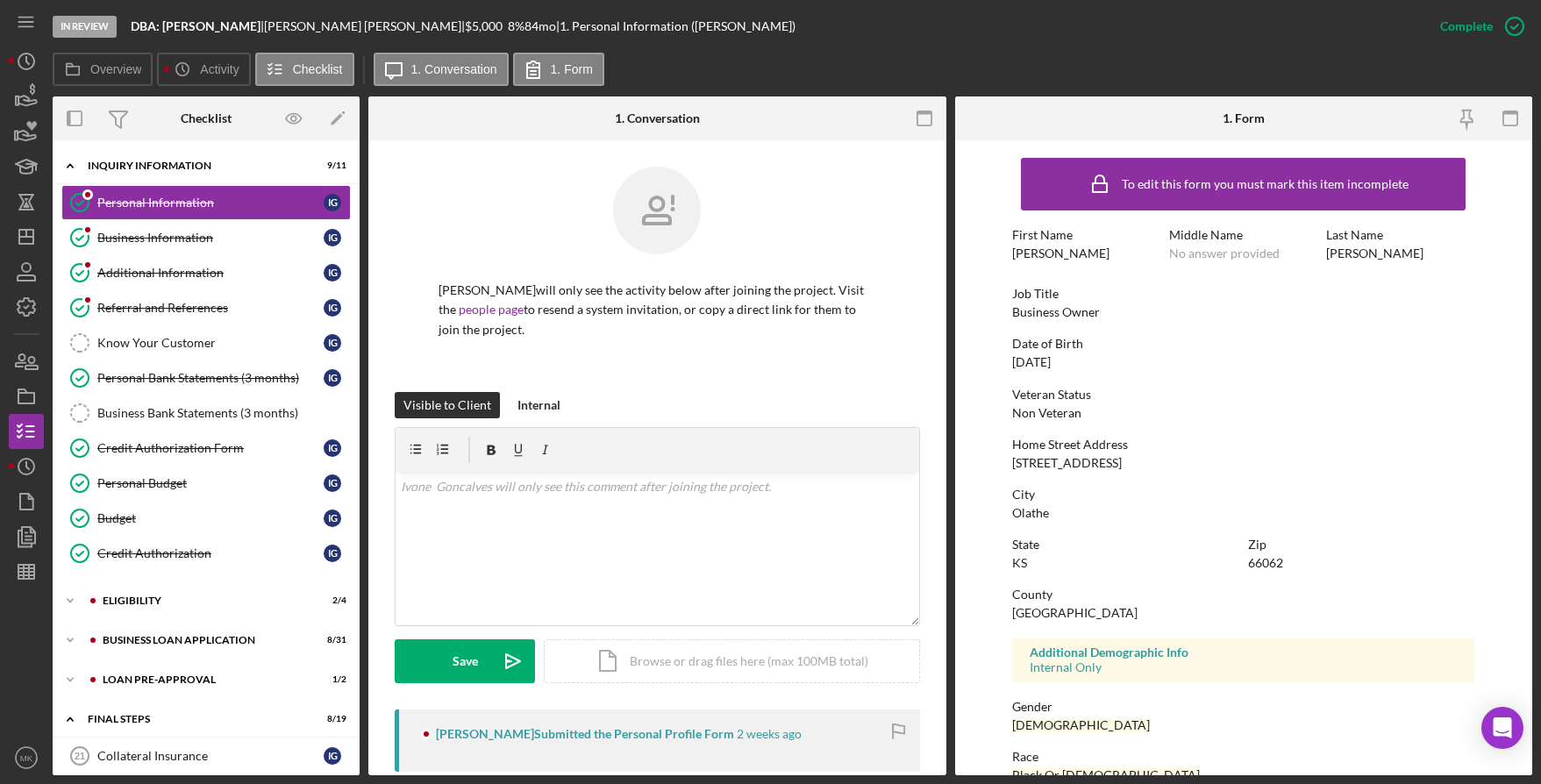
scroll to position [183, 0]
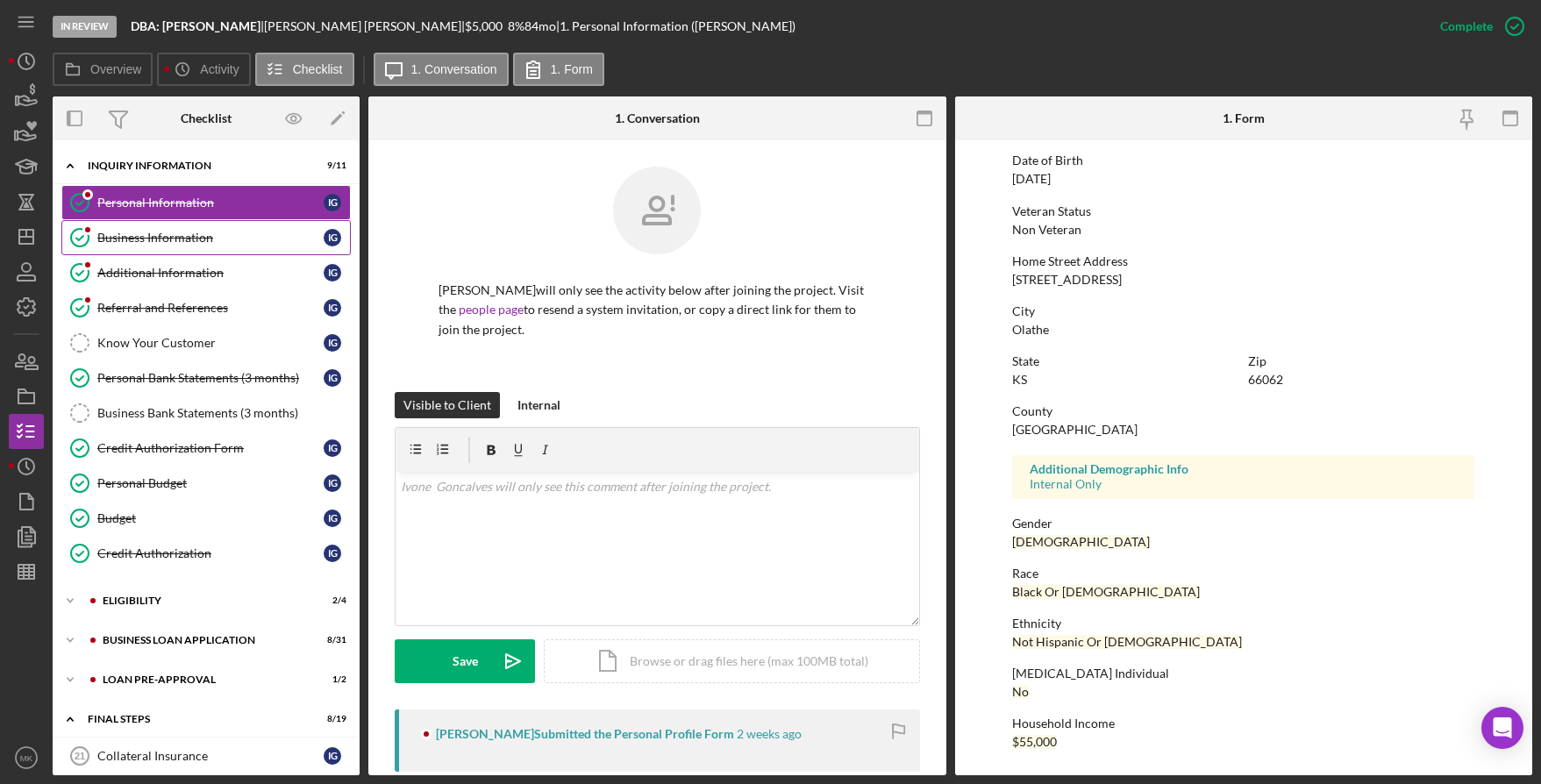
click at [170, 235] on div "Business Information" at bounding box center [210, 237] width 227 height 14
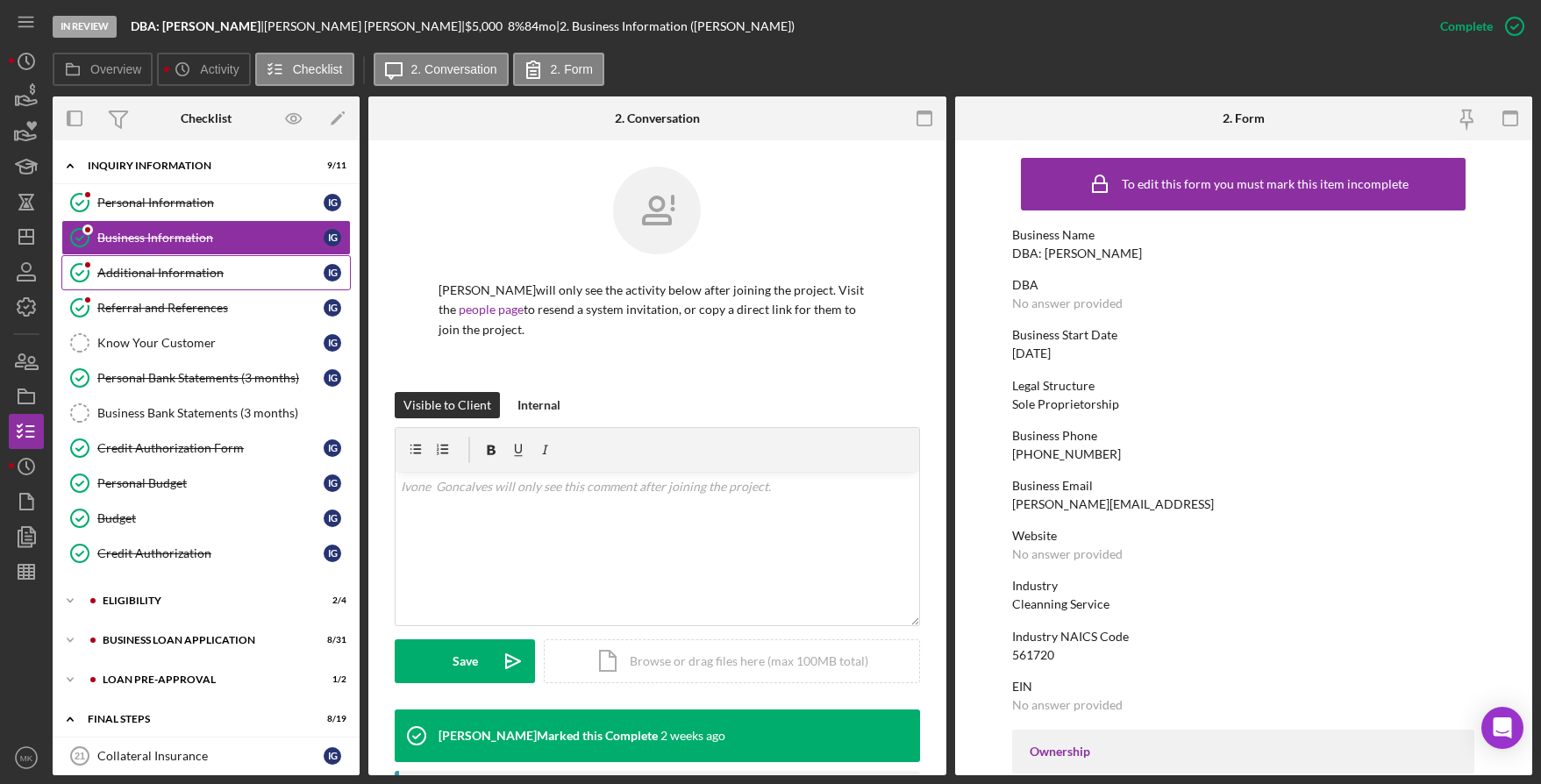
click at [180, 267] on div "Additional Information" at bounding box center [210, 272] width 227 height 14
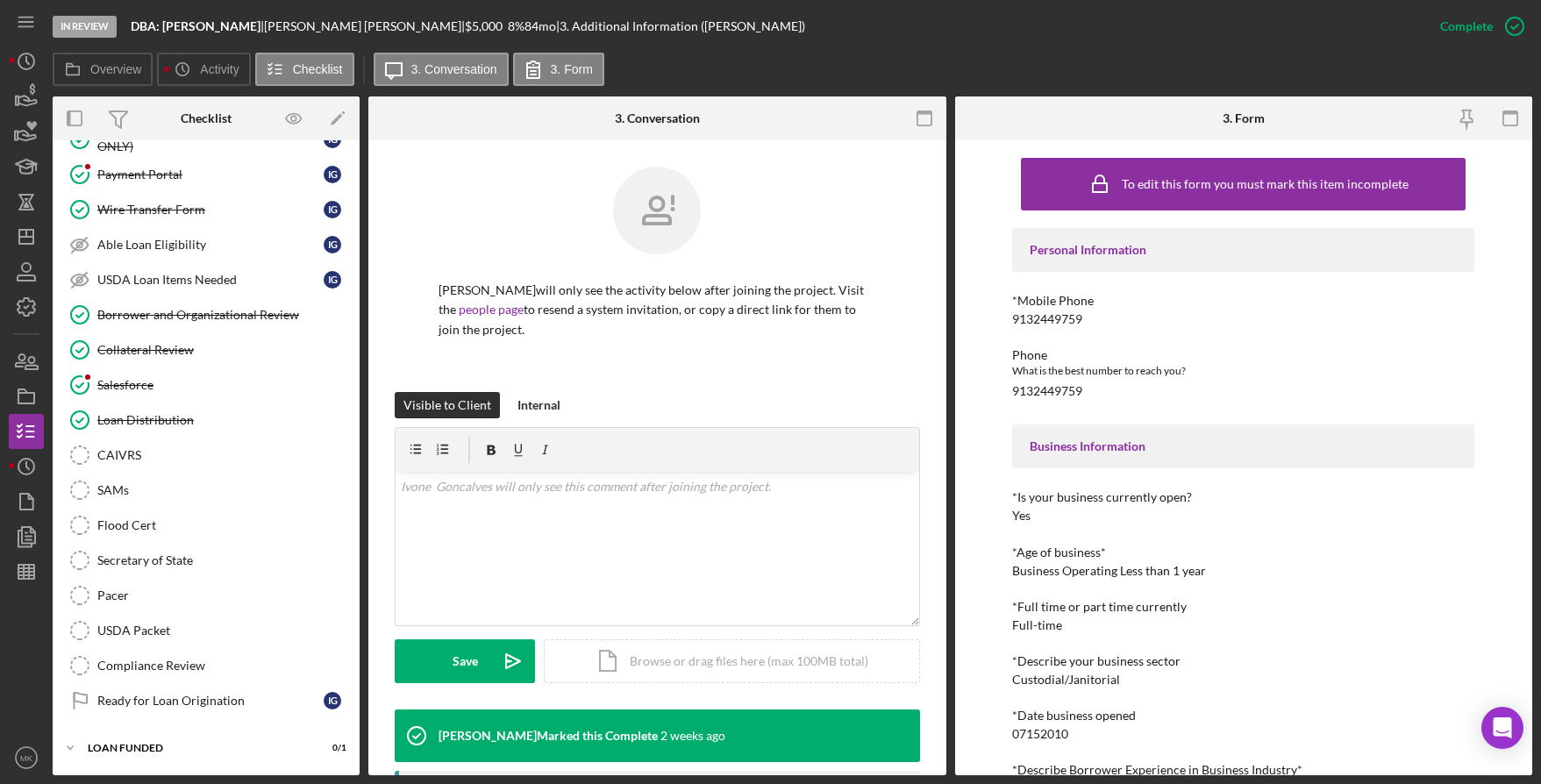
scroll to position [248, 0]
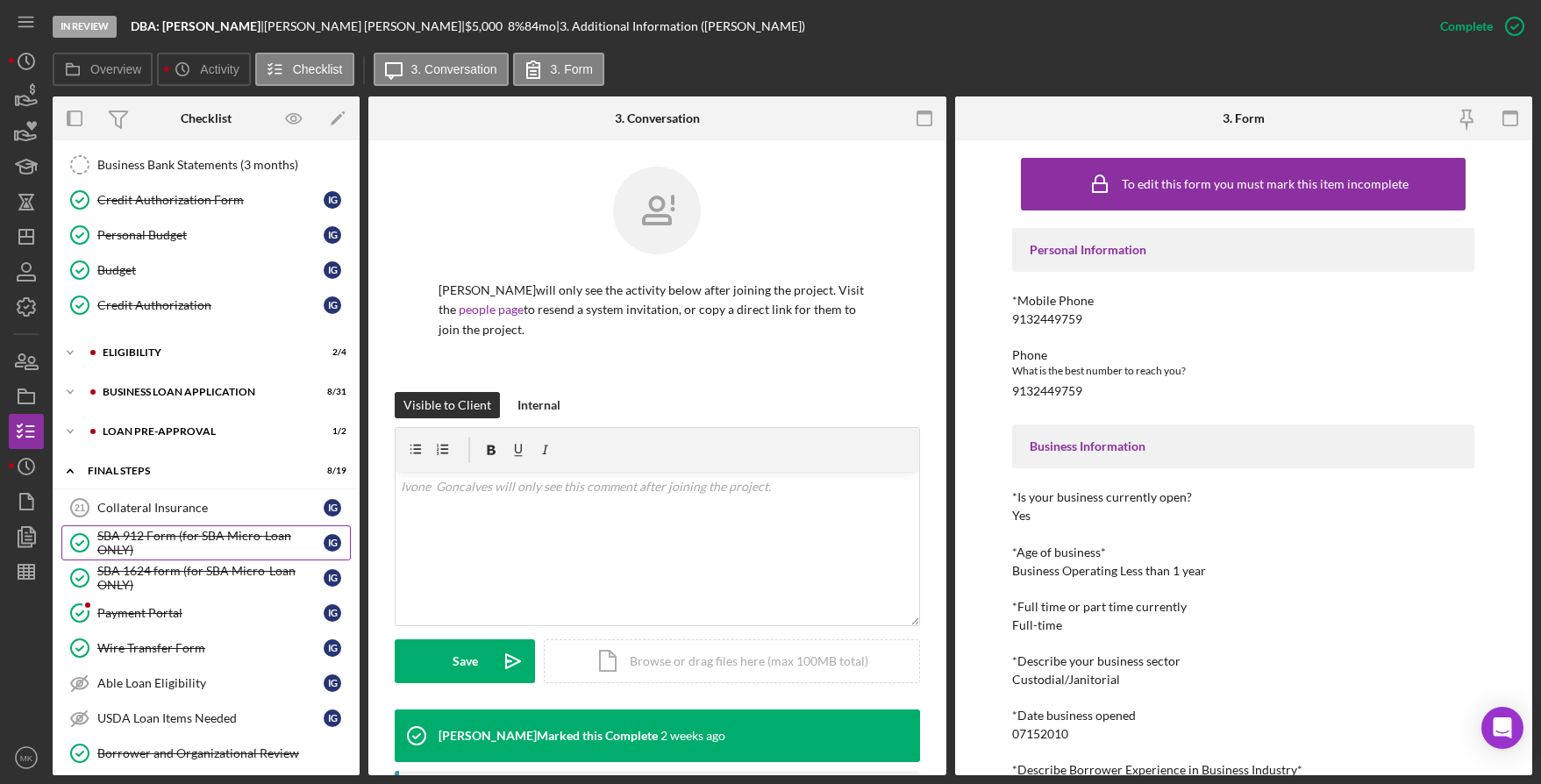
click at [164, 545] on div "SBA 912 Form (for SBA Micro-Loan ONLY)" at bounding box center [210, 543] width 227 height 28
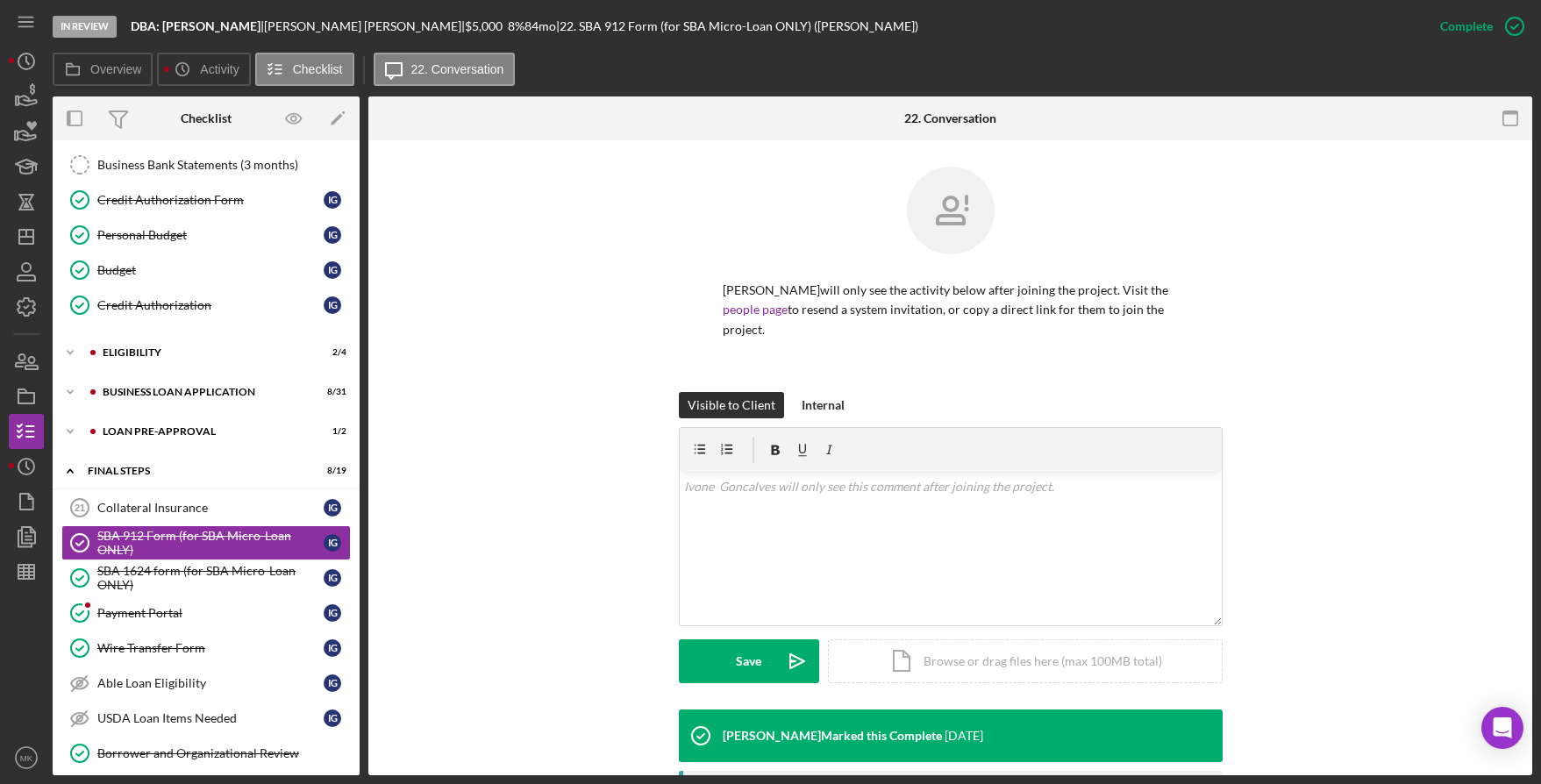
scroll to position [314, 0]
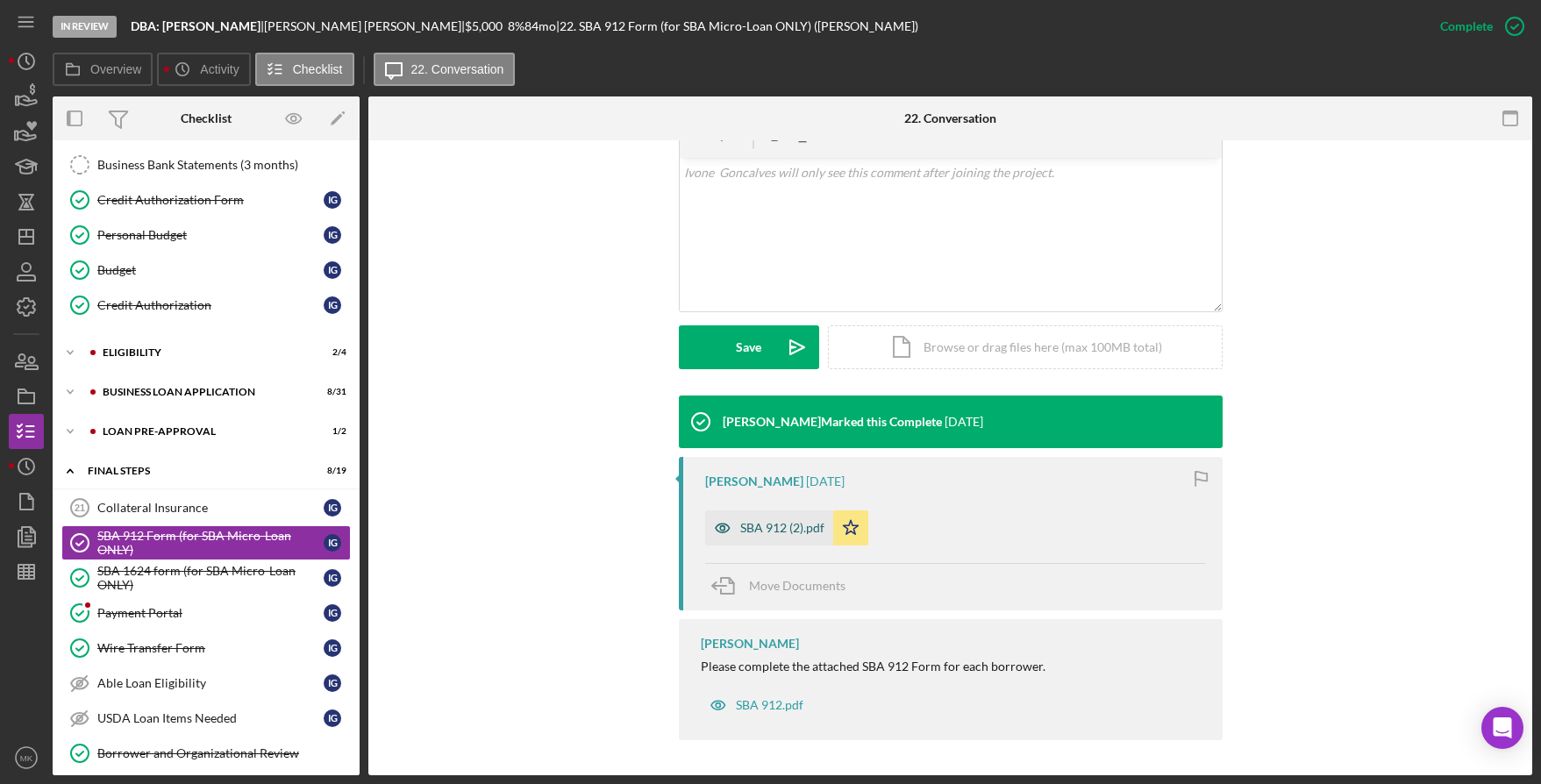
click at [753, 520] on div "SBA 912 (2).pdf" at bounding box center [770, 528] width 128 height 35
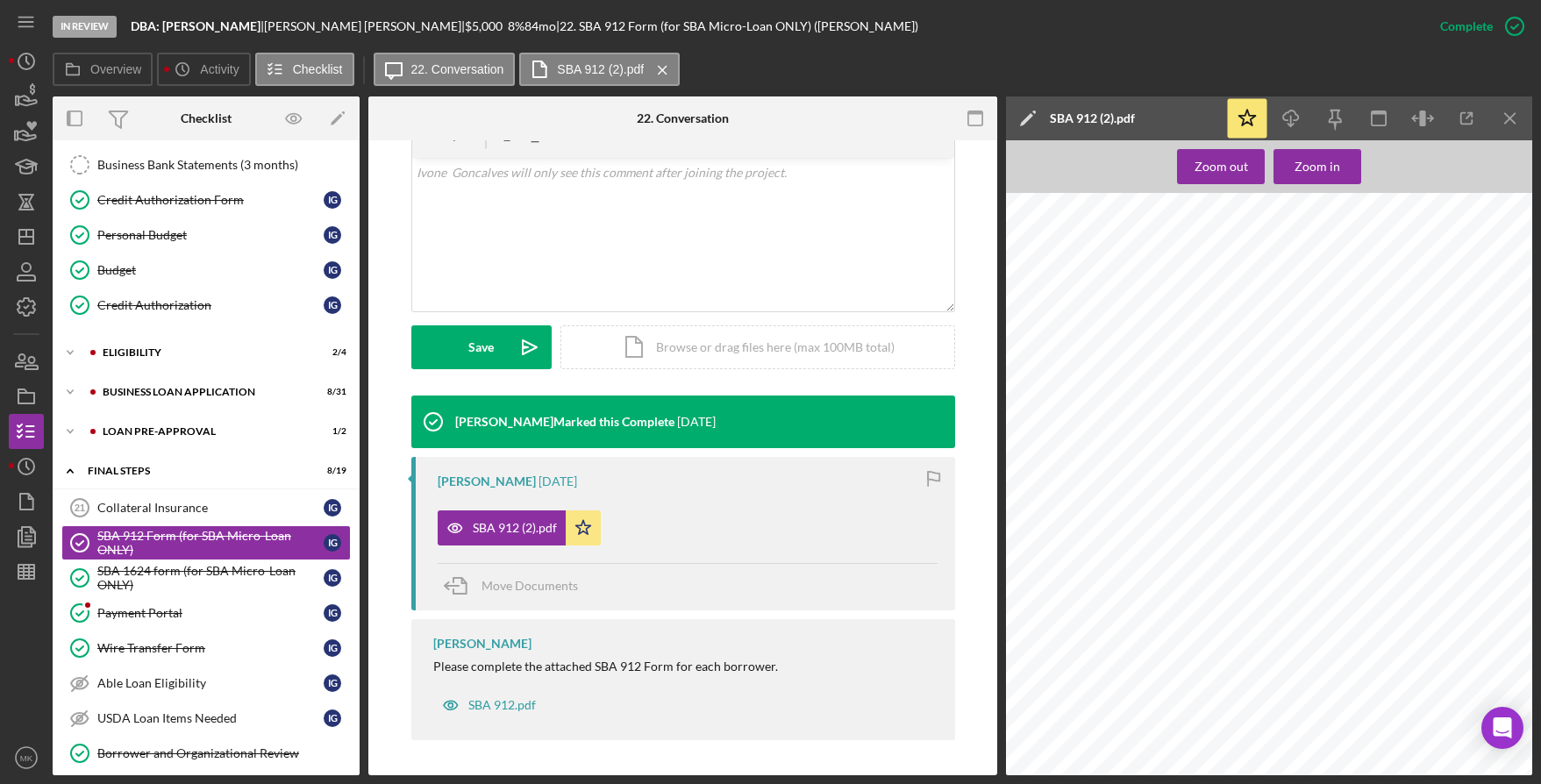
scroll to position [264, 0]
click at [194, 578] on div "SBA 1624 form (for SBA Micro-Loan ONLY)" at bounding box center [210, 578] width 227 height 28
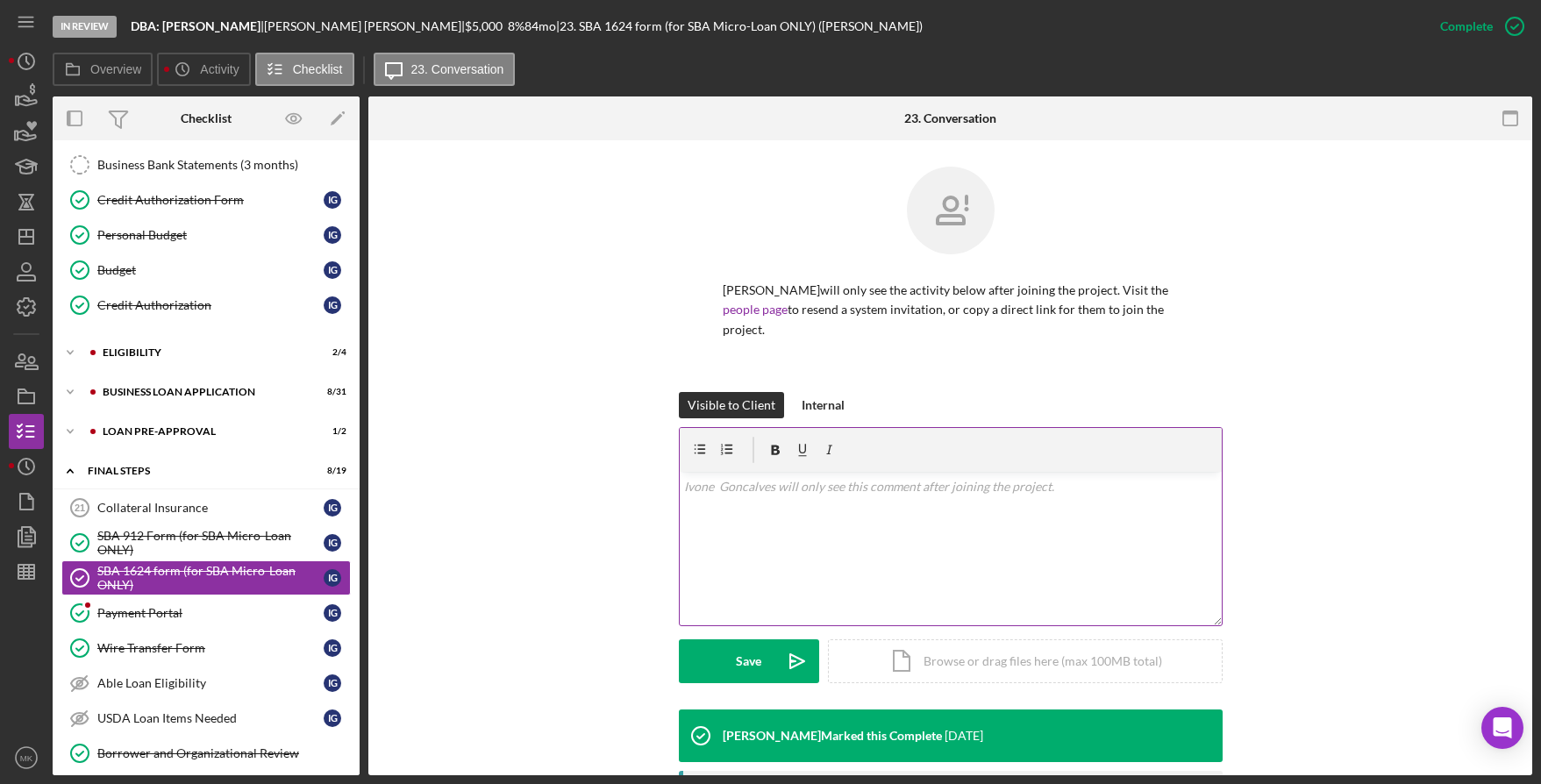
scroll to position [314, 0]
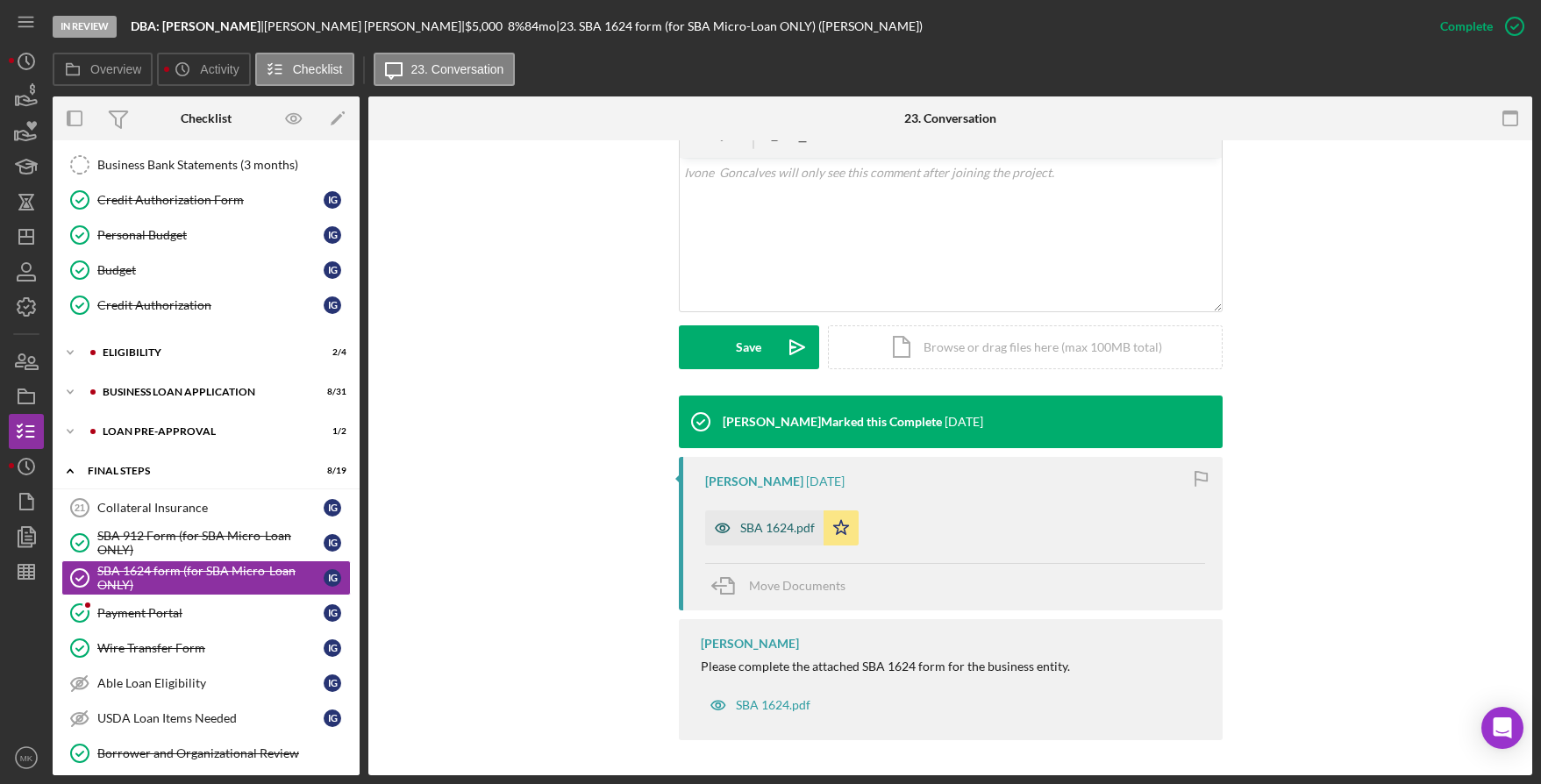
click at [768, 529] on div "SBA 1624.pdf" at bounding box center [777, 528] width 75 height 14
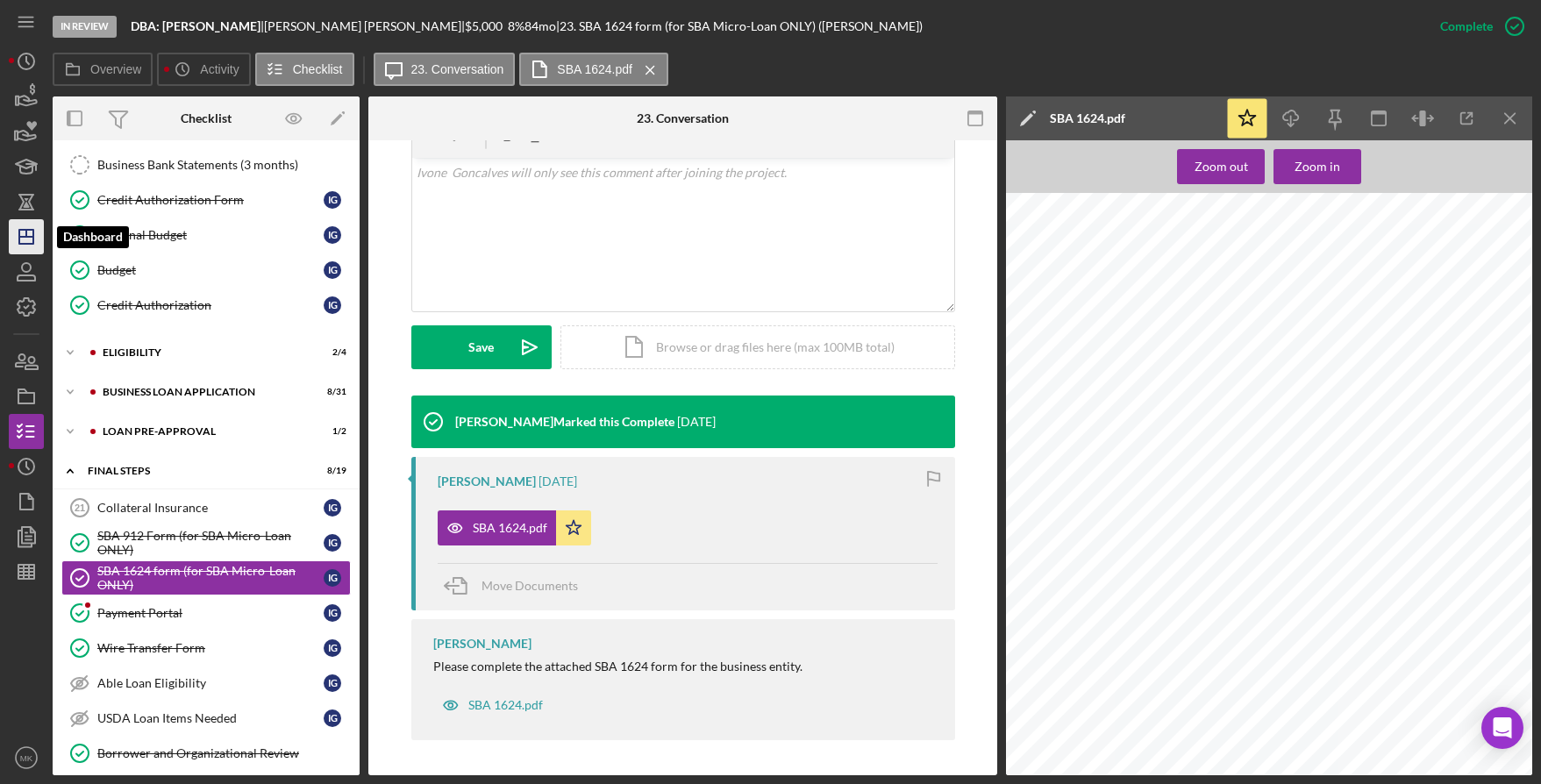
click at [26, 244] on polygon "button" at bounding box center [26, 236] width 14 height 14
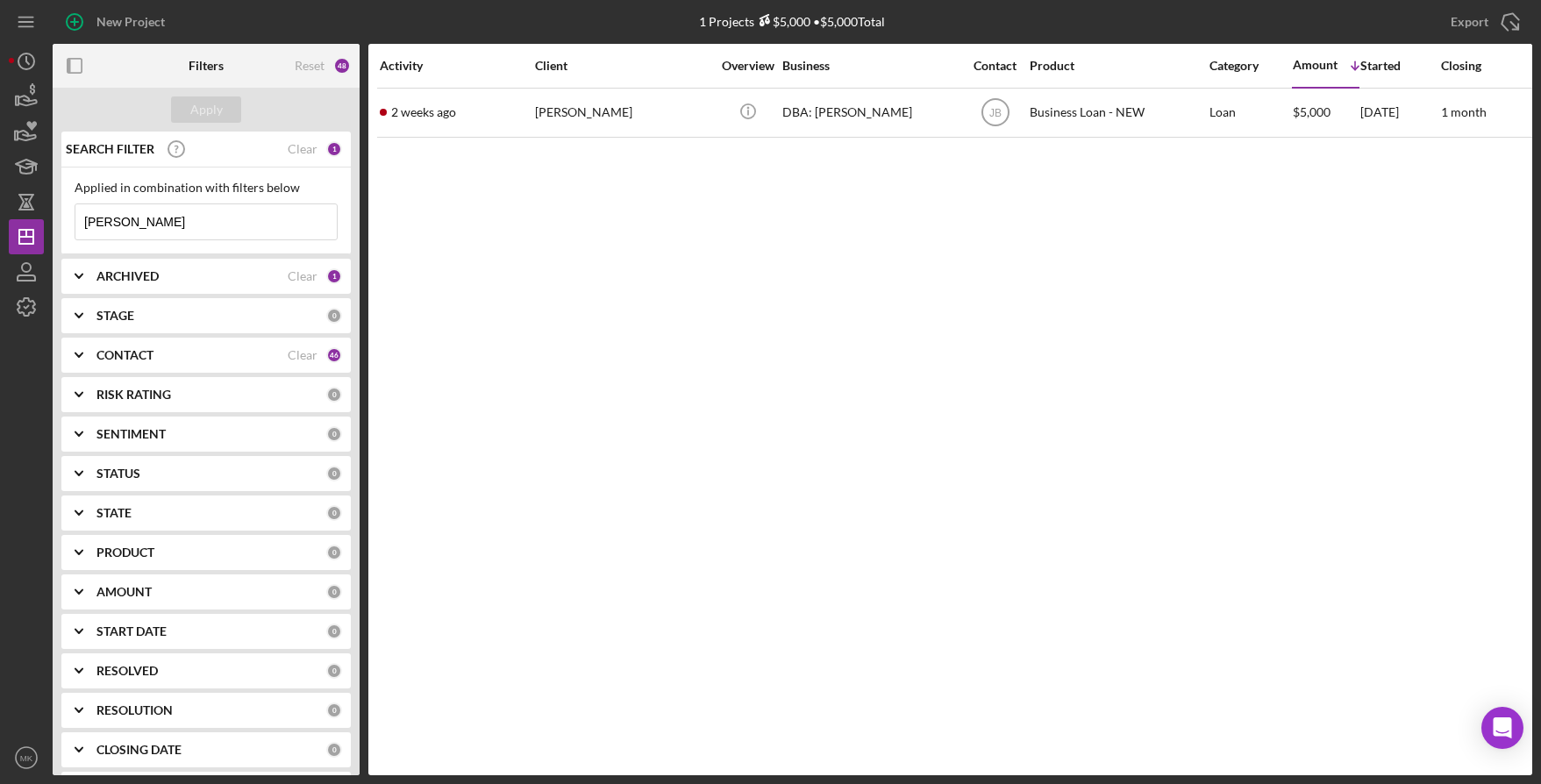
drag, startPoint x: 155, startPoint y: 212, endPoint x: -130, endPoint y: 179, distance: 286.9
click at [0, 179] on html "New Project 1 Projects $5,000 • $5,000 Total [PERSON_NAME] Export Icon/Export F…" at bounding box center [770, 392] width 1541 height 784
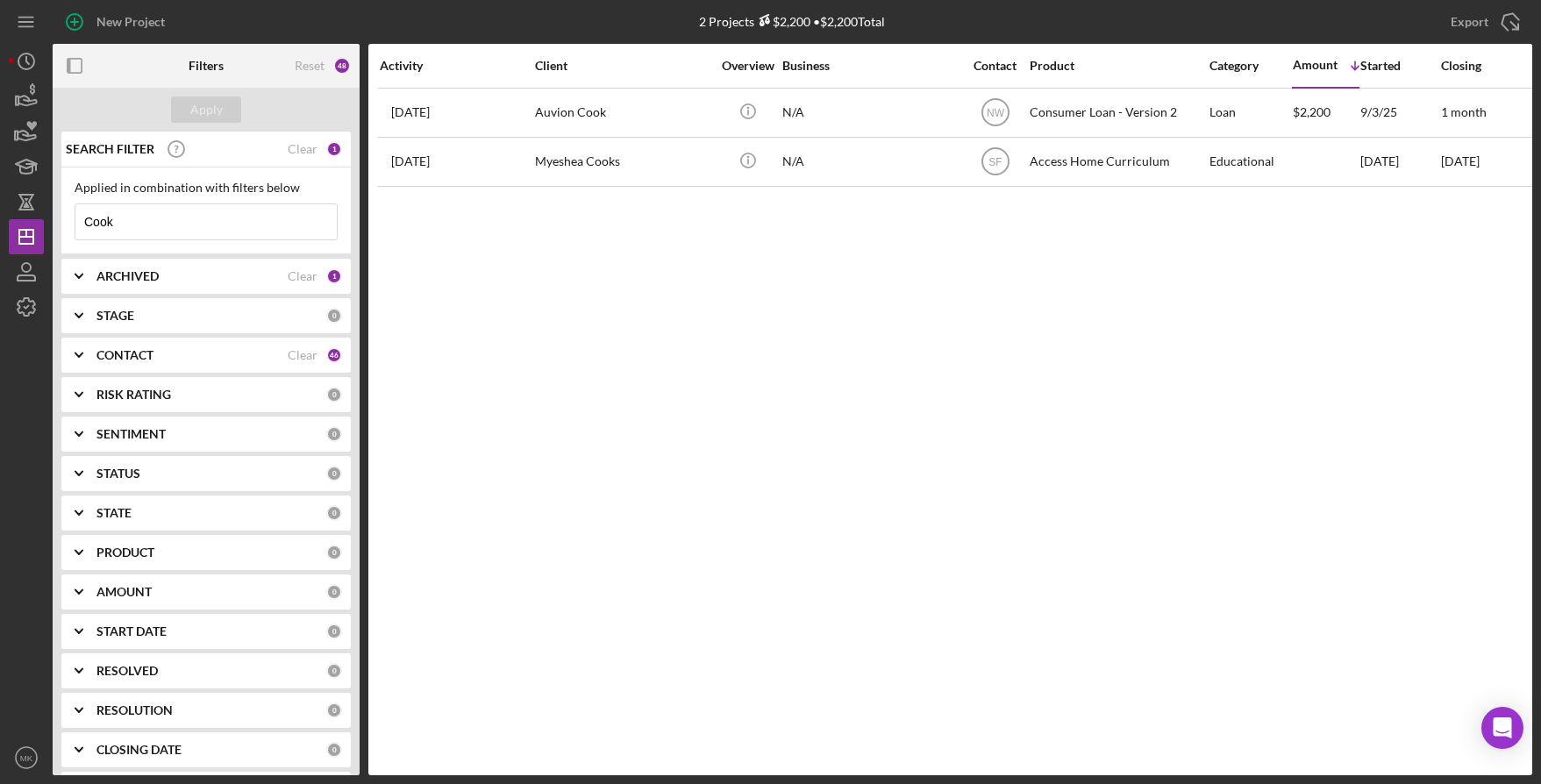
type input "Cook"
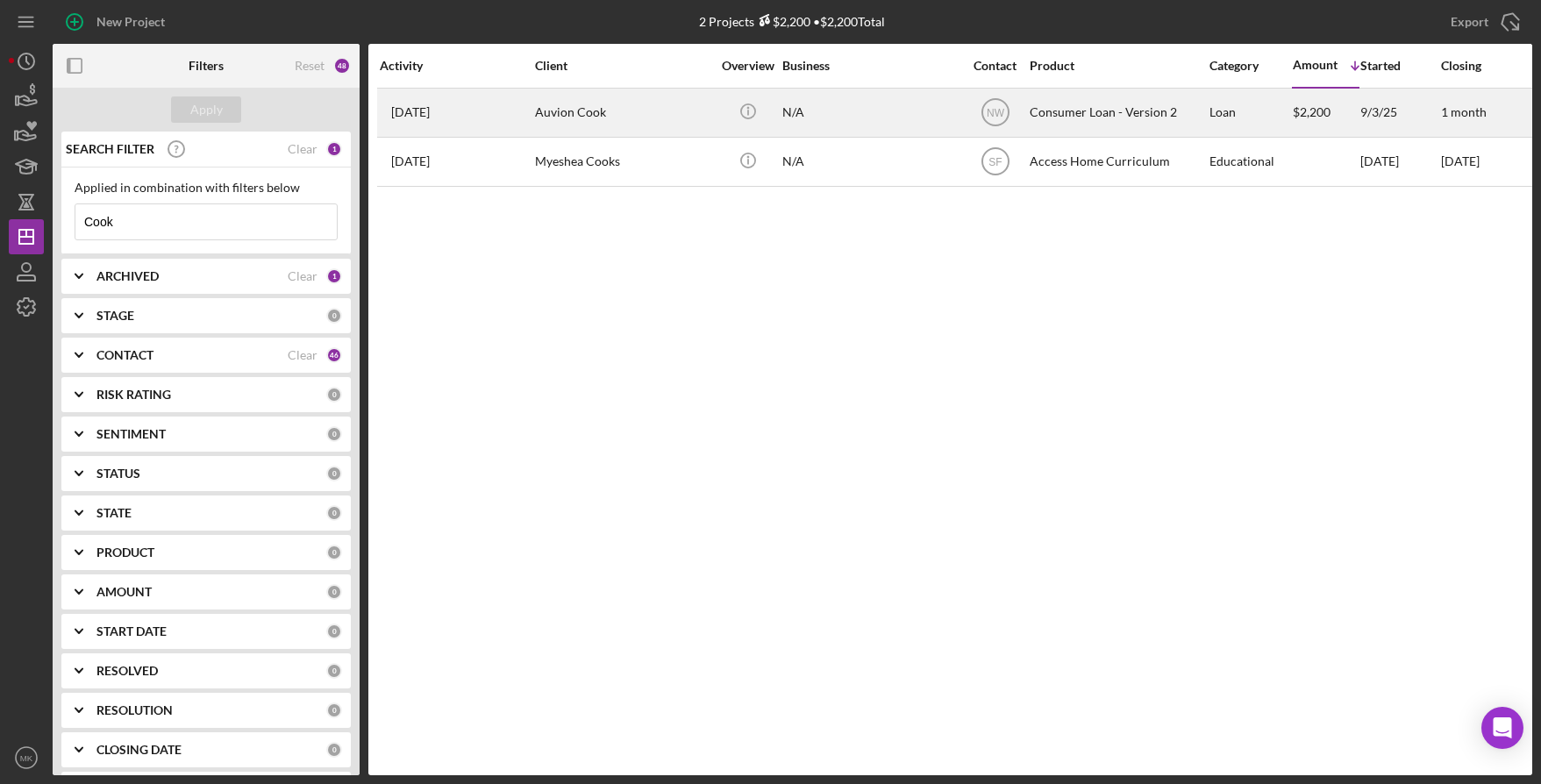
click at [644, 125] on div "Auvion Cook" at bounding box center [622, 112] width 175 height 47
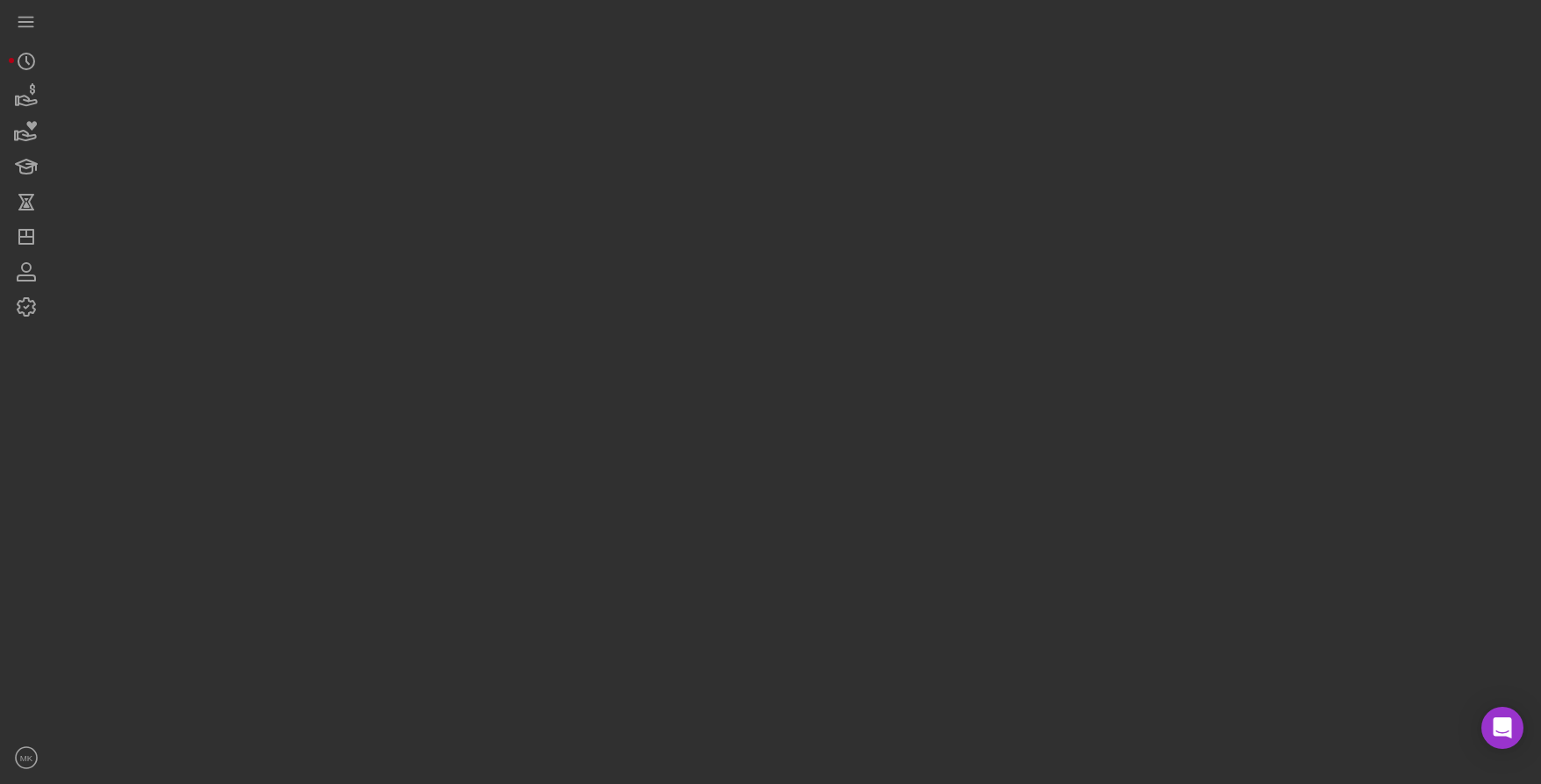
click at [644, 125] on div at bounding box center [792, 388] width 1480 height 775
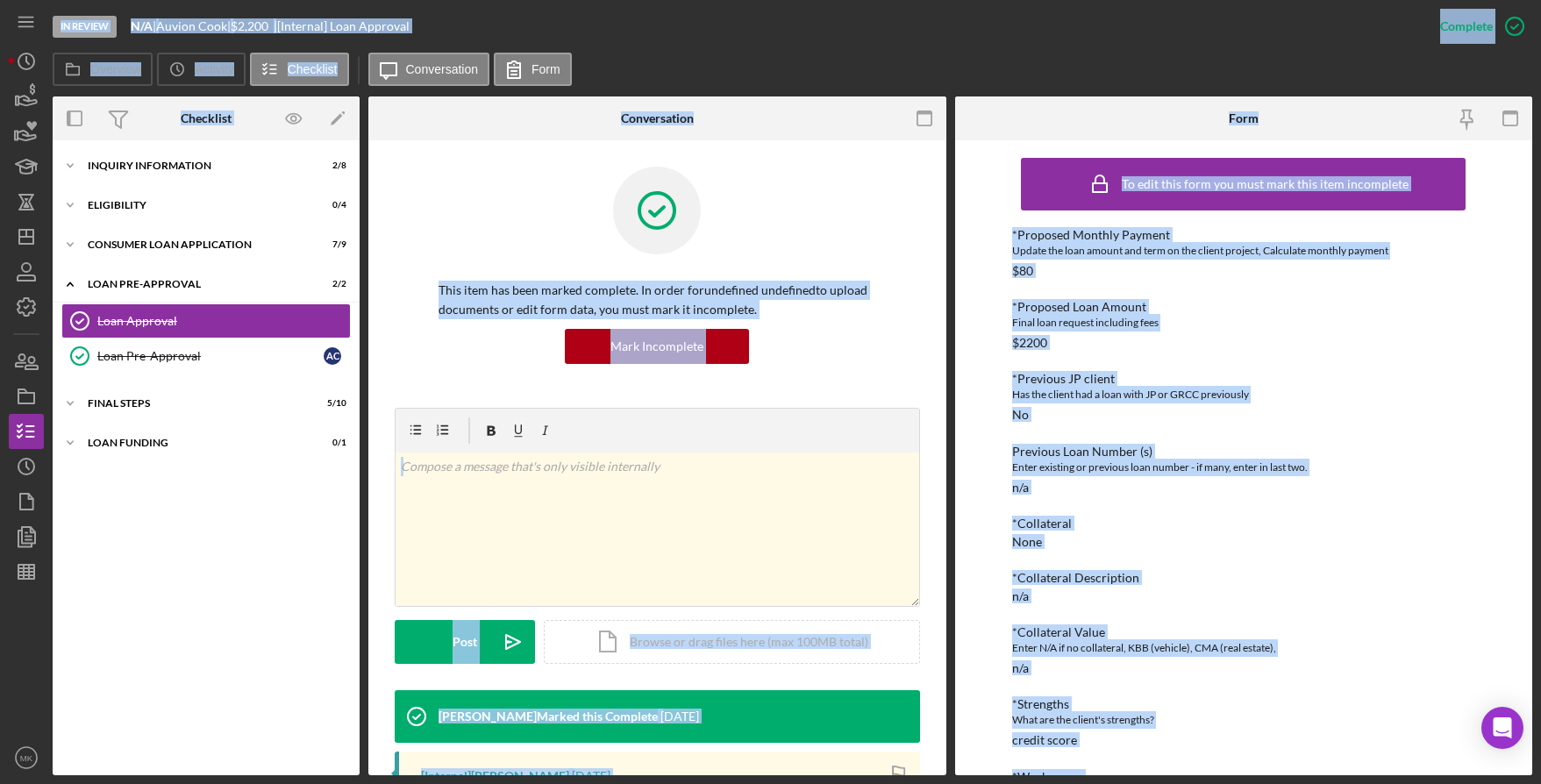
click at [467, 184] on div at bounding box center [658, 224] width 438 height 114
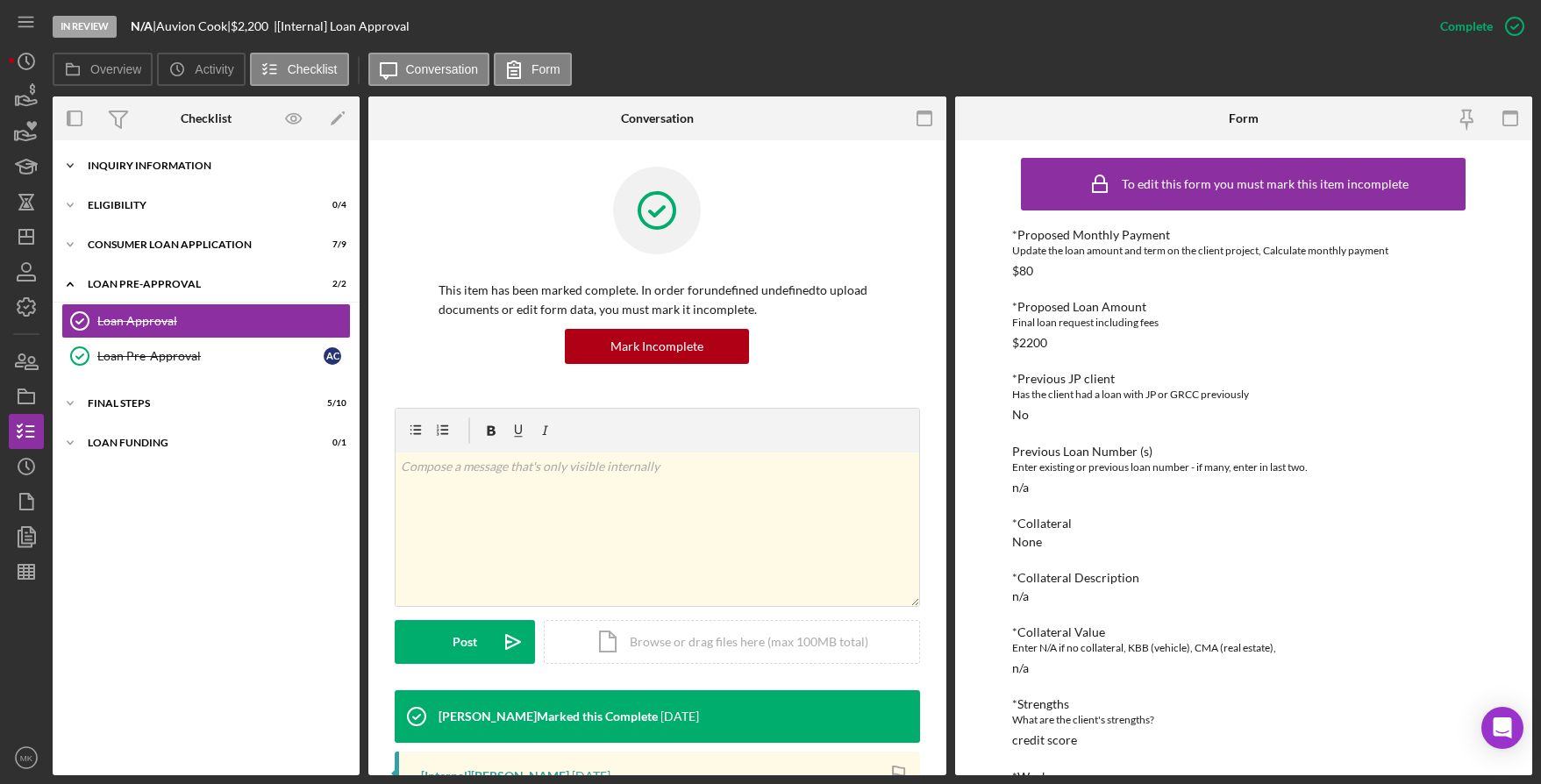
click at [147, 175] on div "Icon/Expander Inquiry Information 2 / 8" at bounding box center [205, 166] width 307 height 35
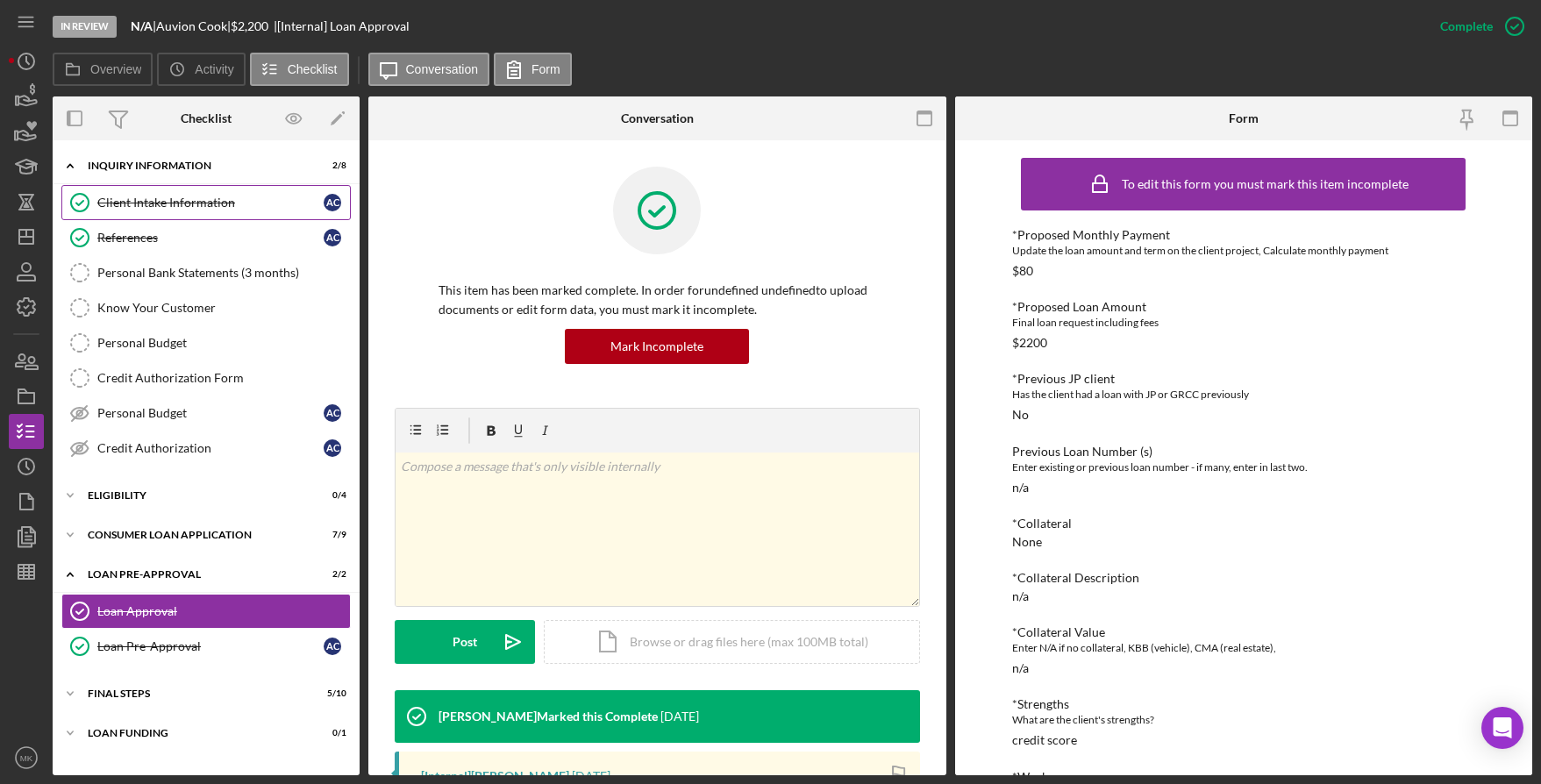
click at [154, 197] on div "Client Intake Information" at bounding box center [210, 203] width 227 height 14
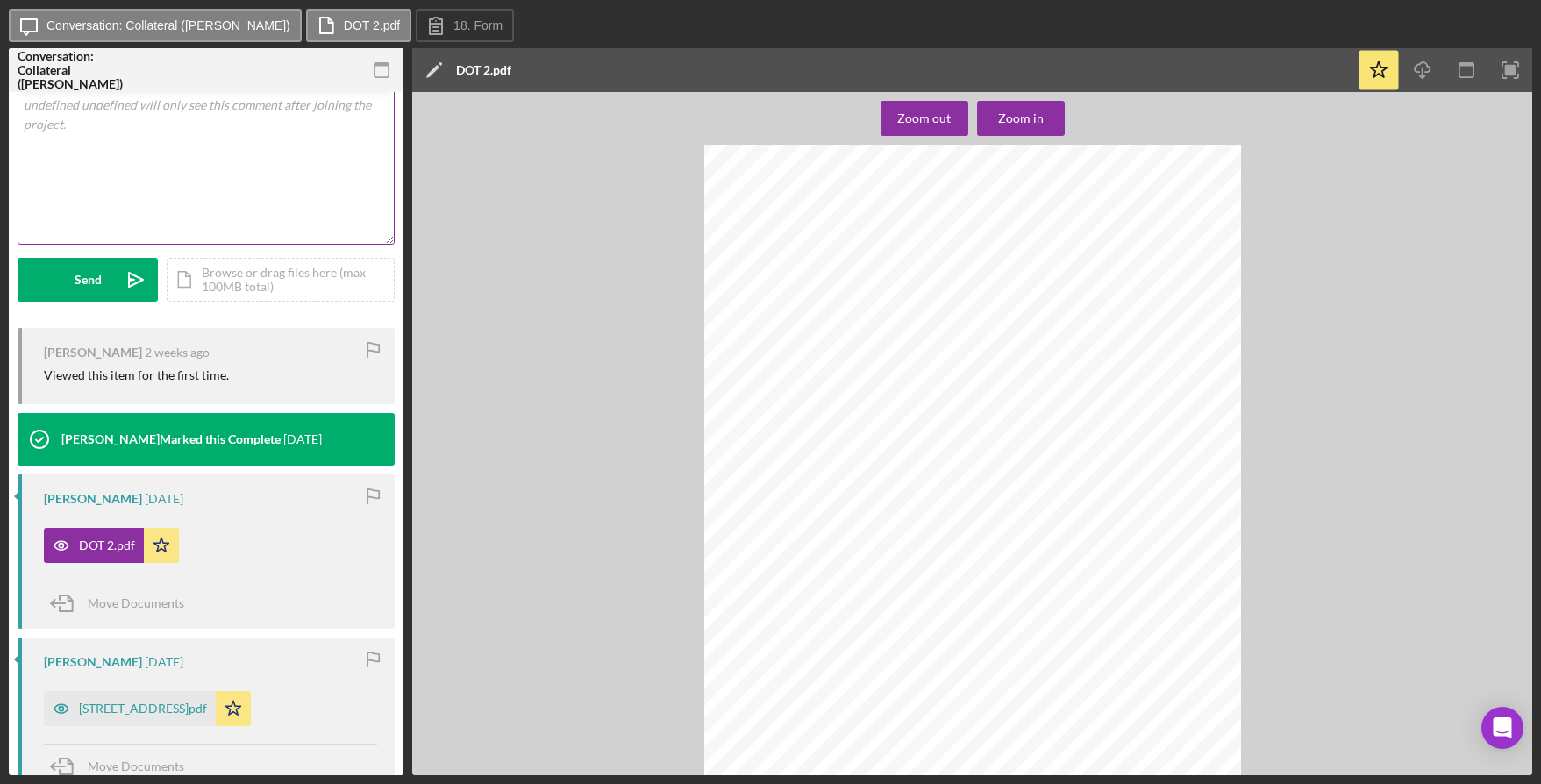
scroll to position [582, 0]
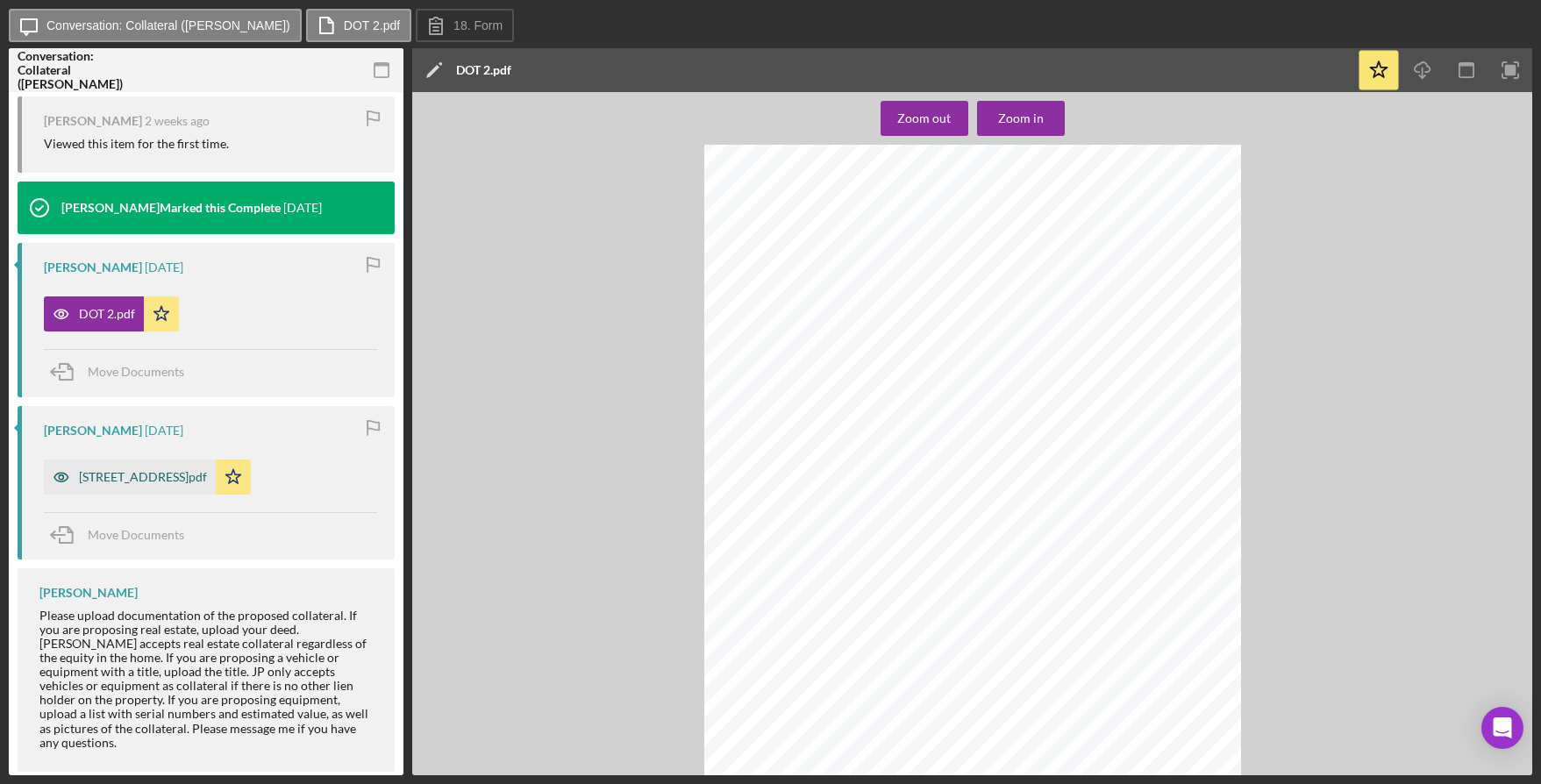
click at [207, 483] on div "[STREET_ADDRESS]pdf" at bounding box center [142, 477] width 128 height 14
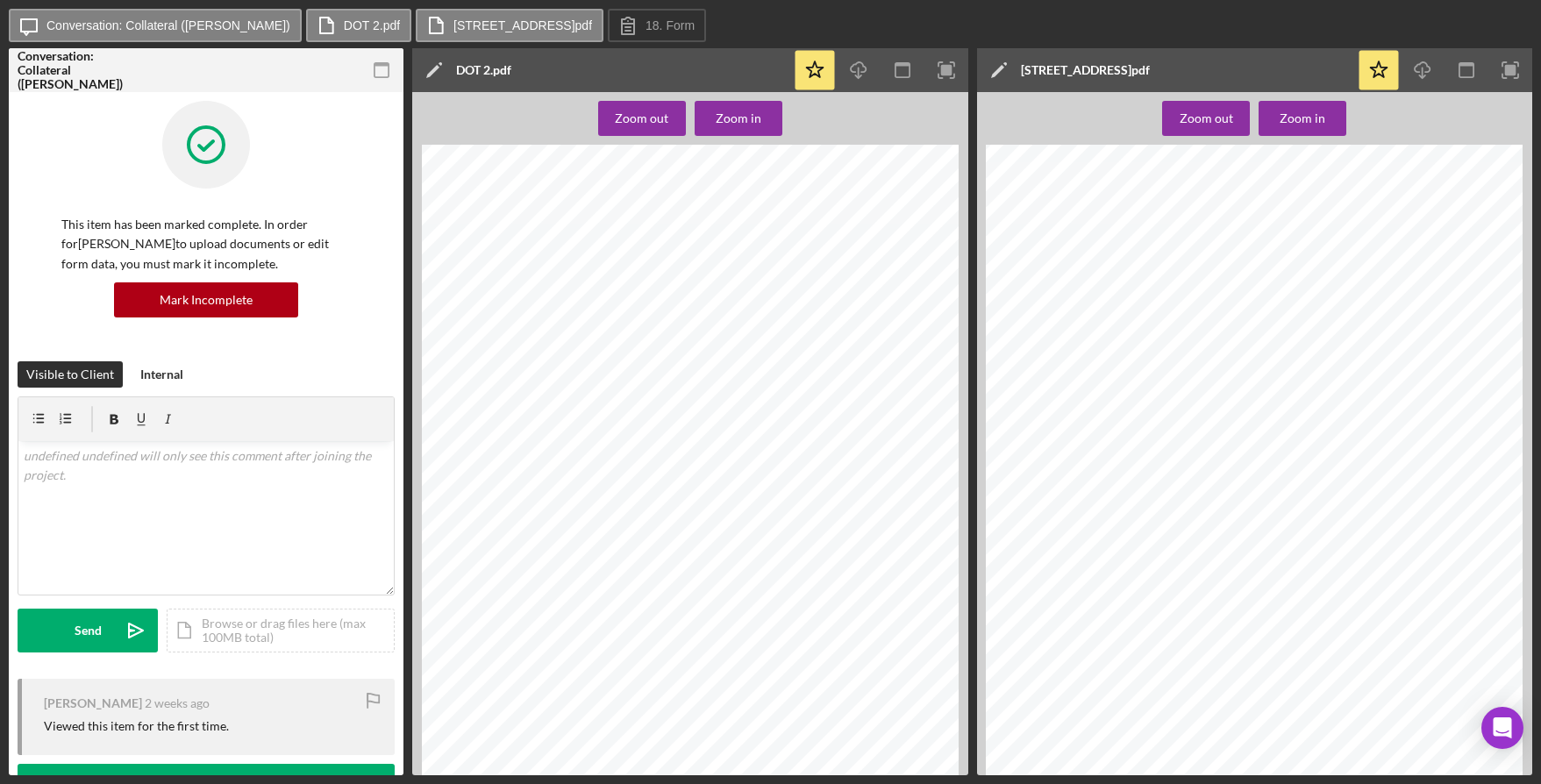
scroll to position [7011, 0]
